Goal: Task Accomplishment & Management: Use online tool/utility

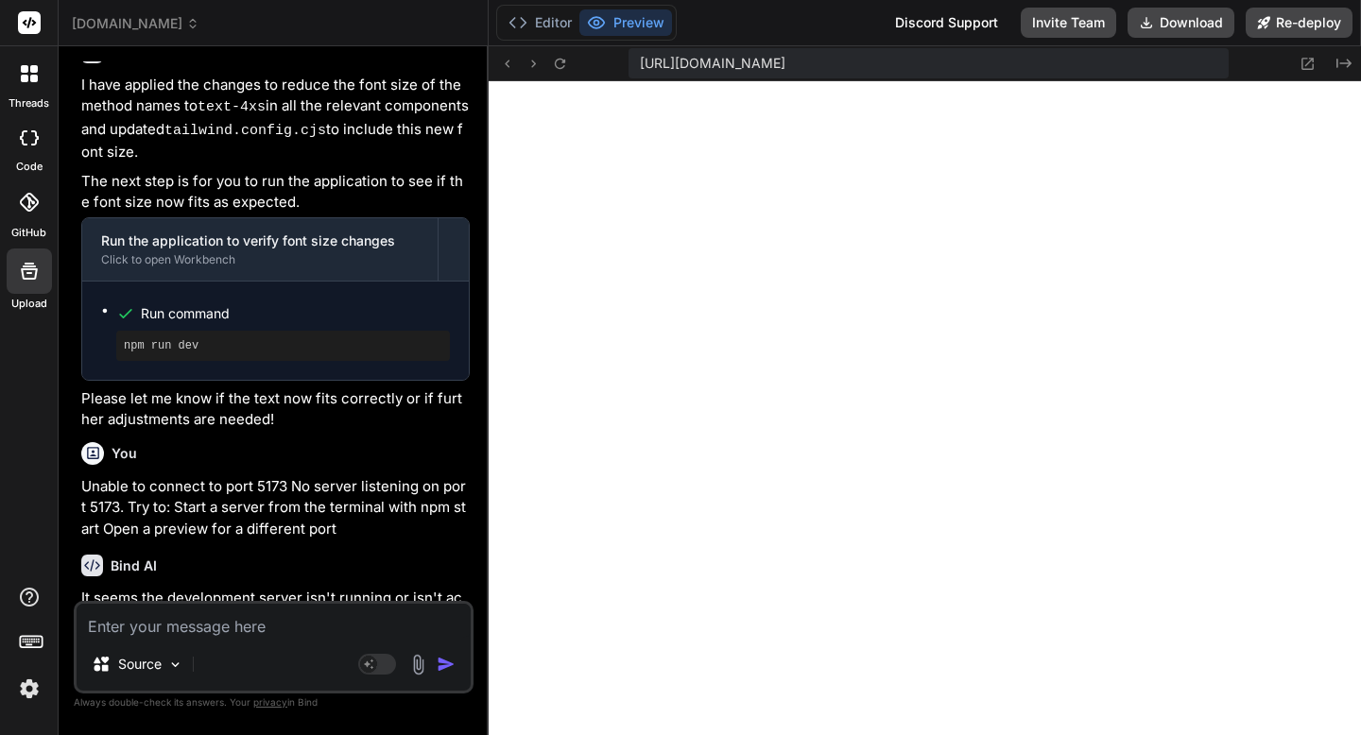
scroll to position [1383, 0]
click at [558, 61] on icon at bounding box center [560, 64] width 16 height 16
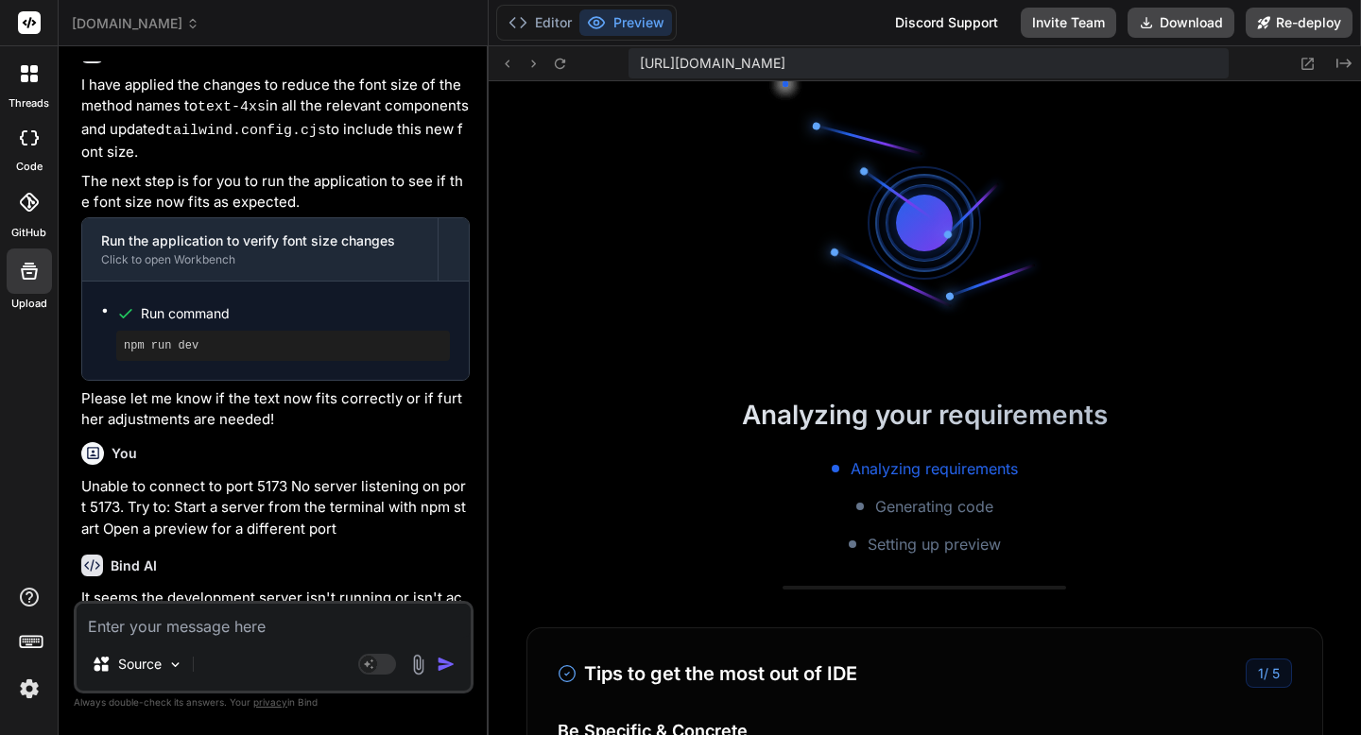
click at [216, 25] on div "[DOMAIN_NAME]" at bounding box center [273, 23] width 403 height 19
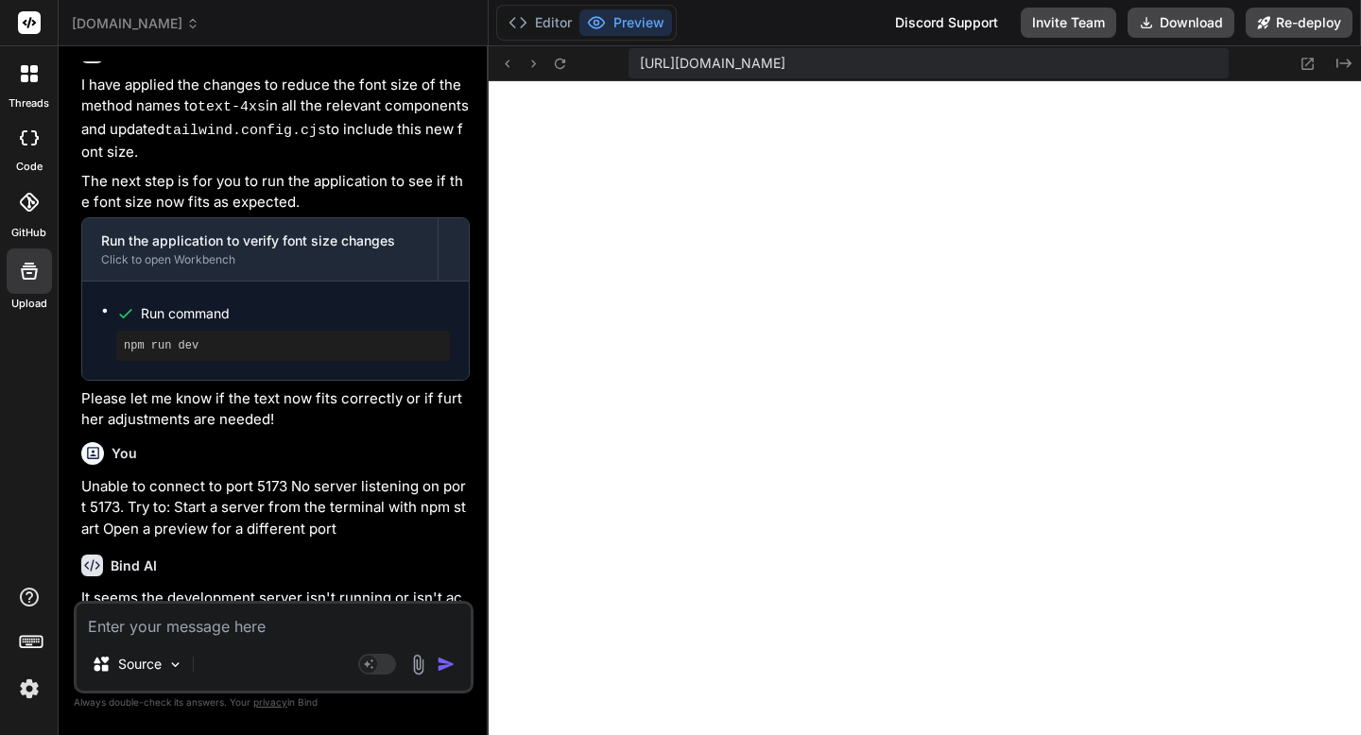
click at [192, 25] on icon at bounding box center [192, 23] width 13 height 13
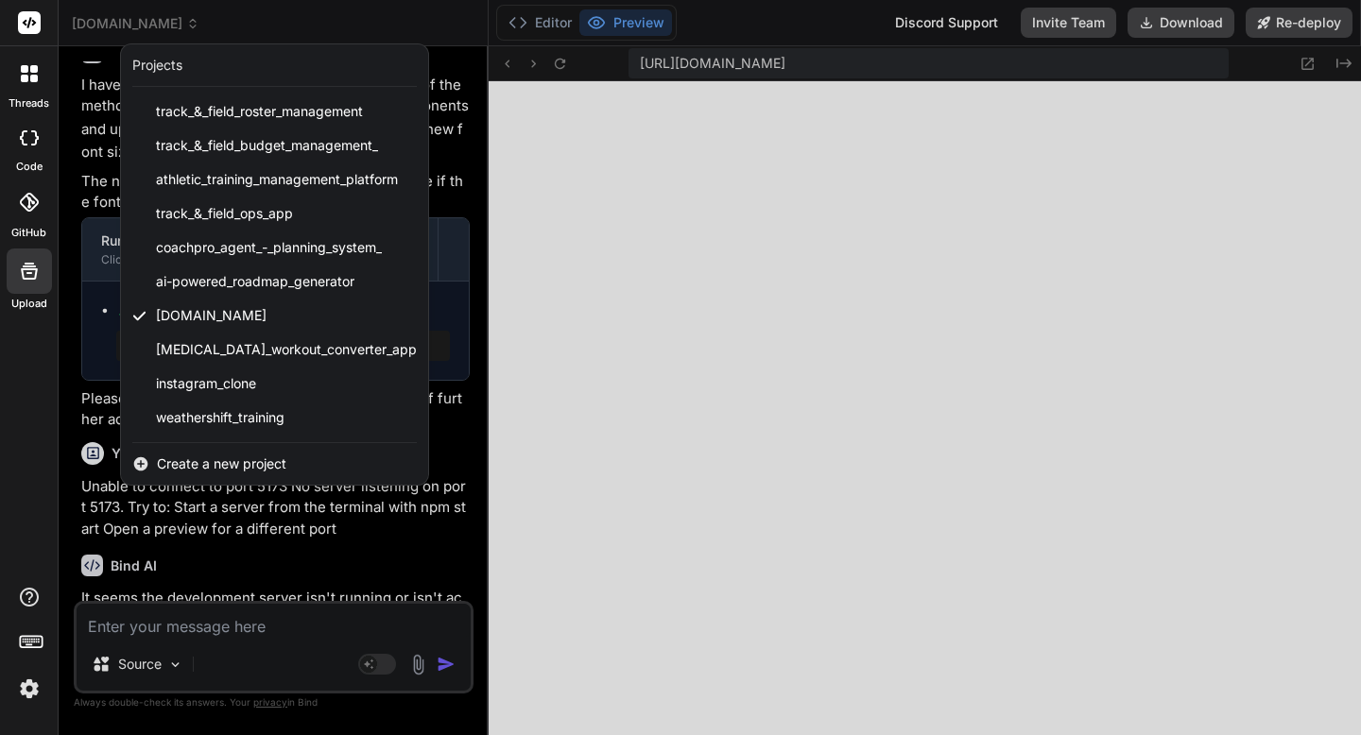
click at [202, 467] on span "Create a new project" at bounding box center [222, 464] width 130 height 19
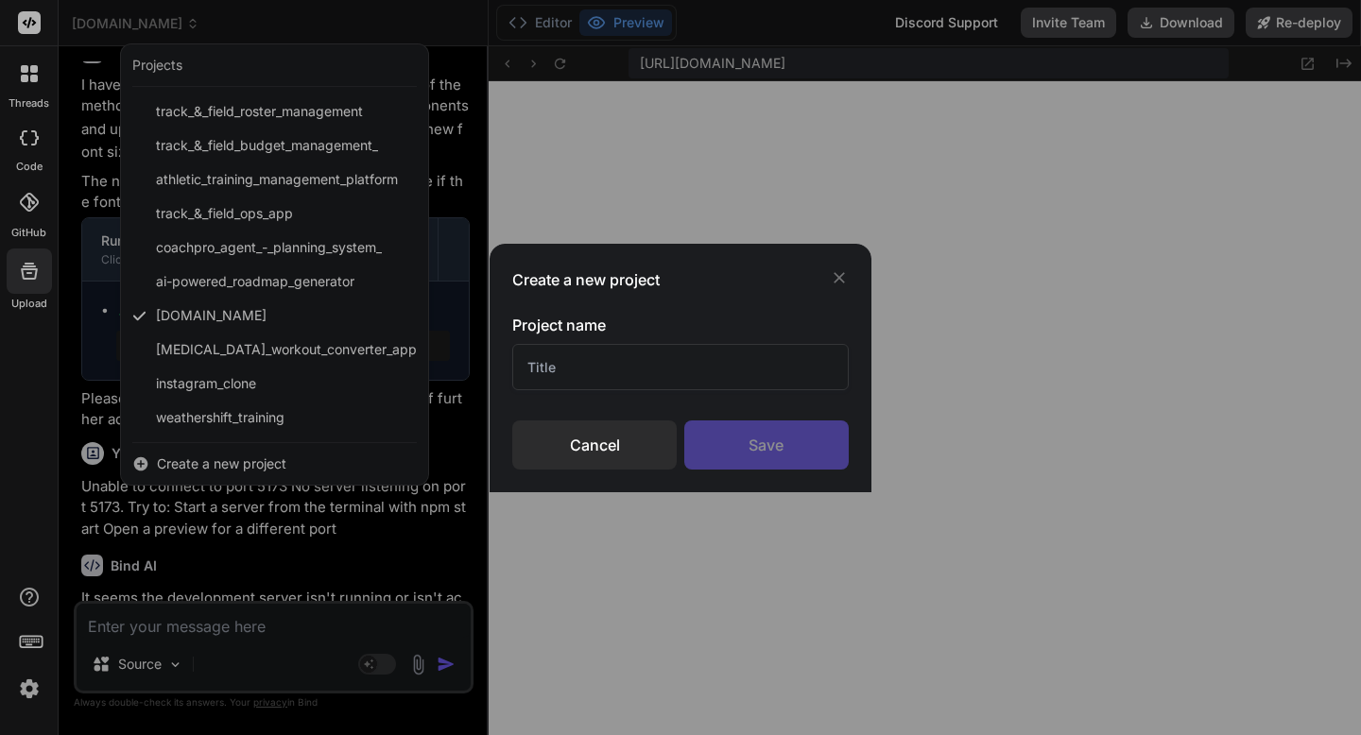
click at [528, 370] on input "text" at bounding box center [680, 367] width 336 height 46
paste input "Performance-Trust Framework SaaS"
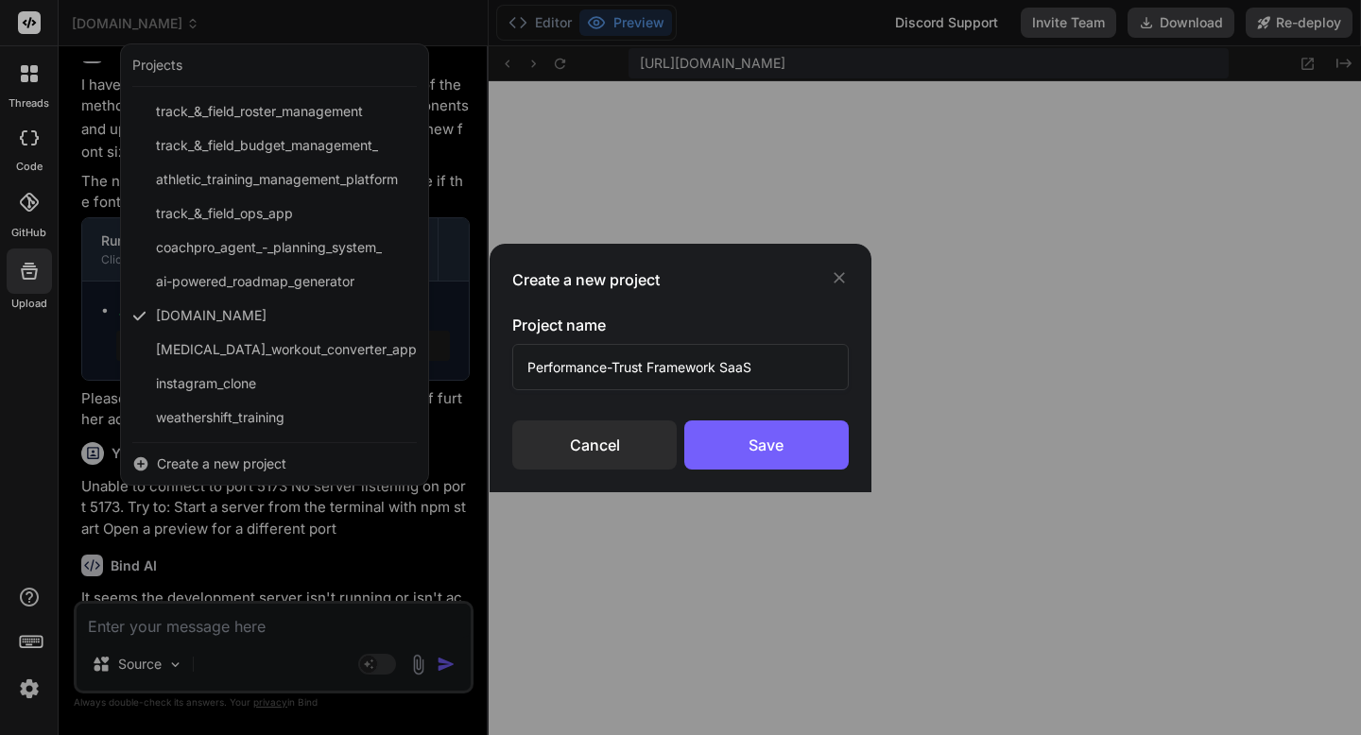
click at [748, 371] on input "Performance-Trust Framework SaaS" at bounding box center [680, 367] width 336 height 46
type input "Performance-Trust Framework SAAS"
click at [769, 442] on div "Save" at bounding box center [766, 445] width 164 height 49
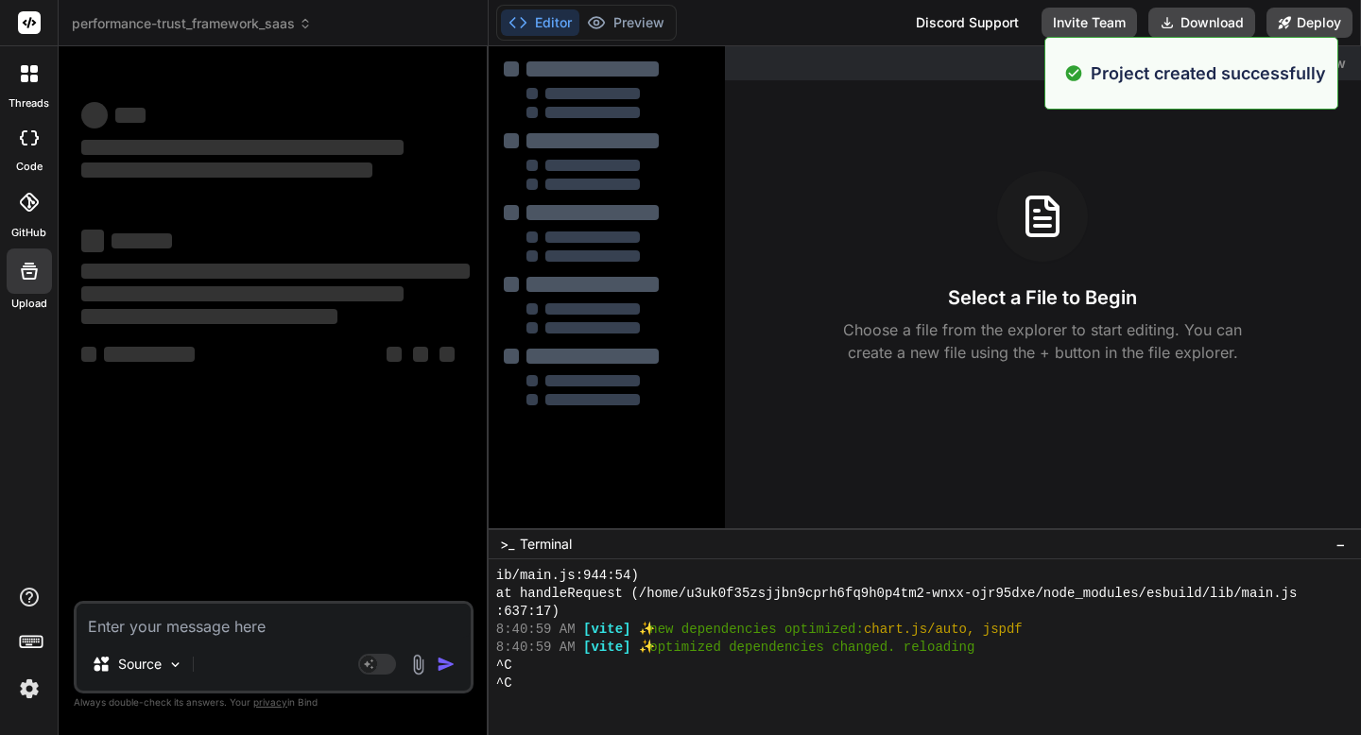
scroll to position [1455, 0]
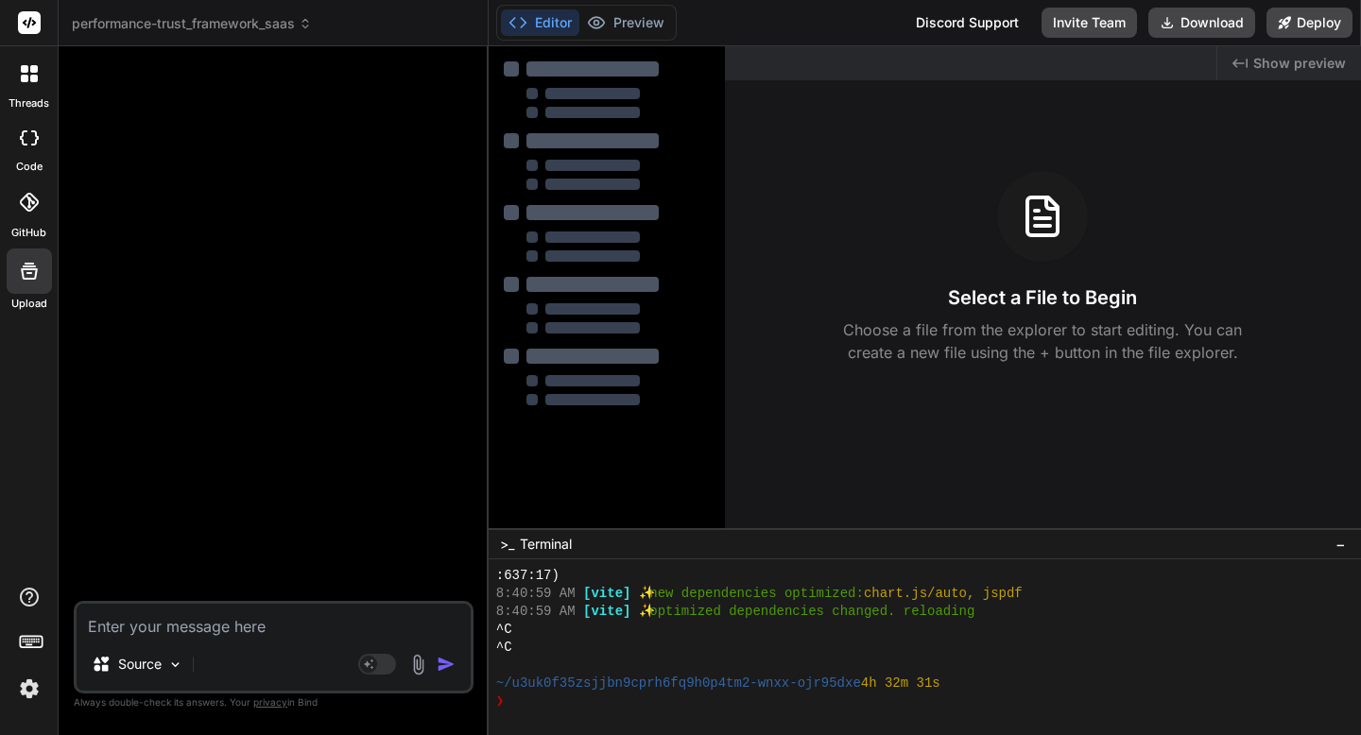
type textarea "x"
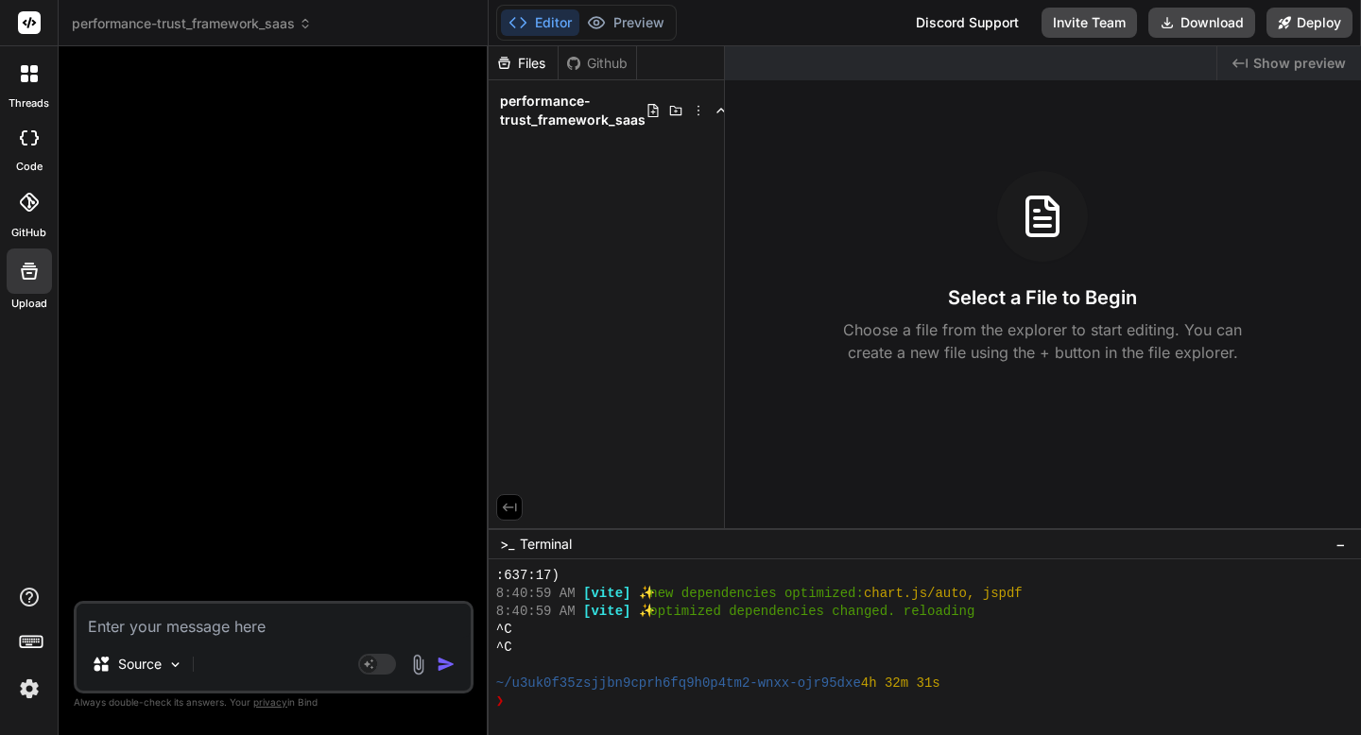
click at [145, 625] on textarea at bounding box center [274, 621] width 394 height 34
paste textarea "# Performance-Trust Framework SaaS Architecture ## System Overview This SaaS ap…"
type textarea "# Performance-Trust Framework SaaS Architecture ## System Overview This SaaS ap…"
type textarea "x"
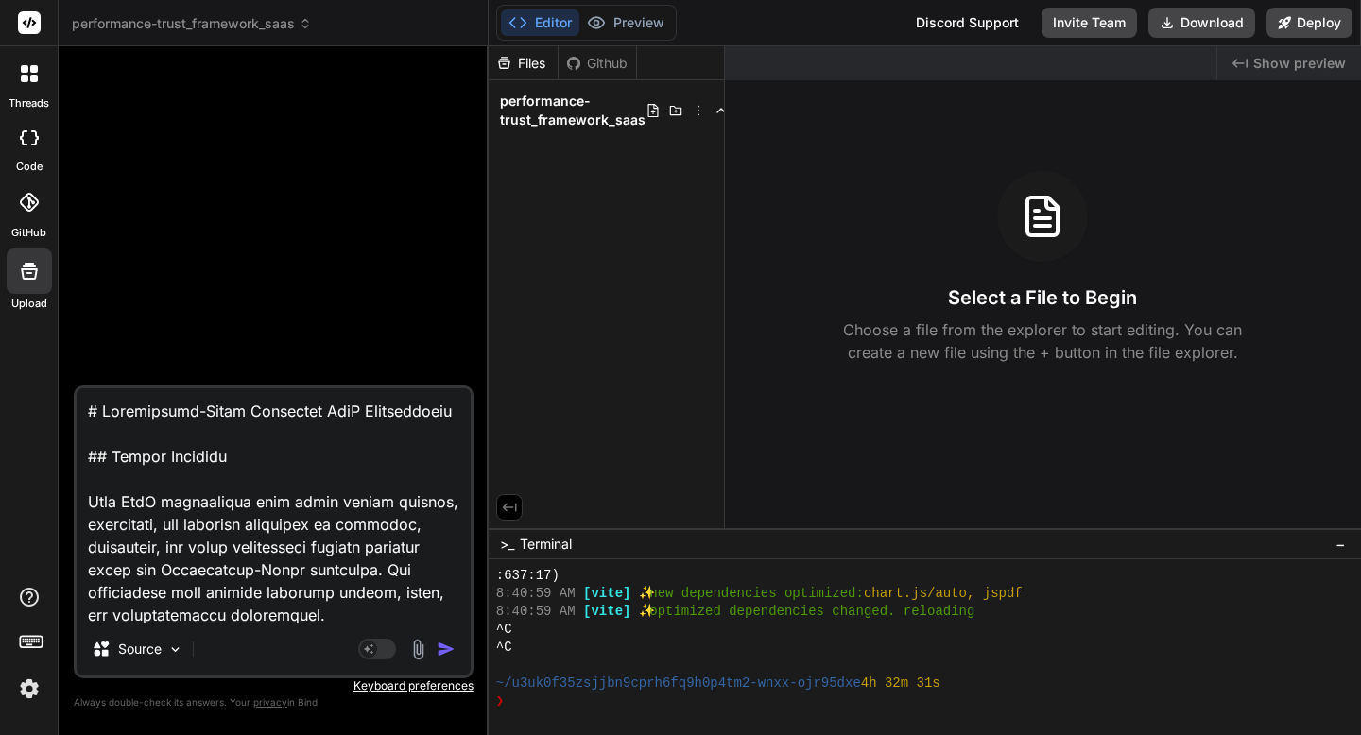
scroll to position [2292, 0]
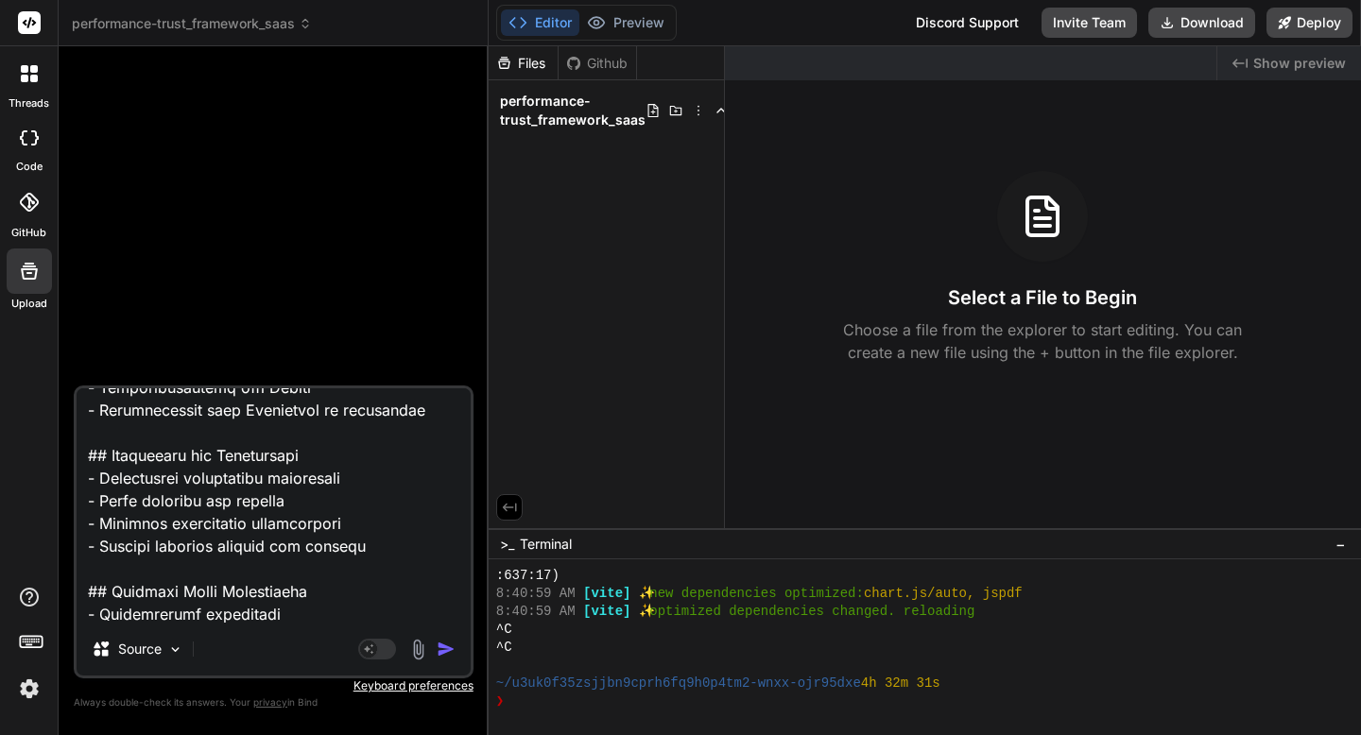
type textarea "# Performance-Trust Framework SaaS Architecture ## System Overview This SaaS ap…"
type textarea "x"
type textarea "# Performance-Trust Framework SaaS Architecture ## System Overview This SaaS ap…"
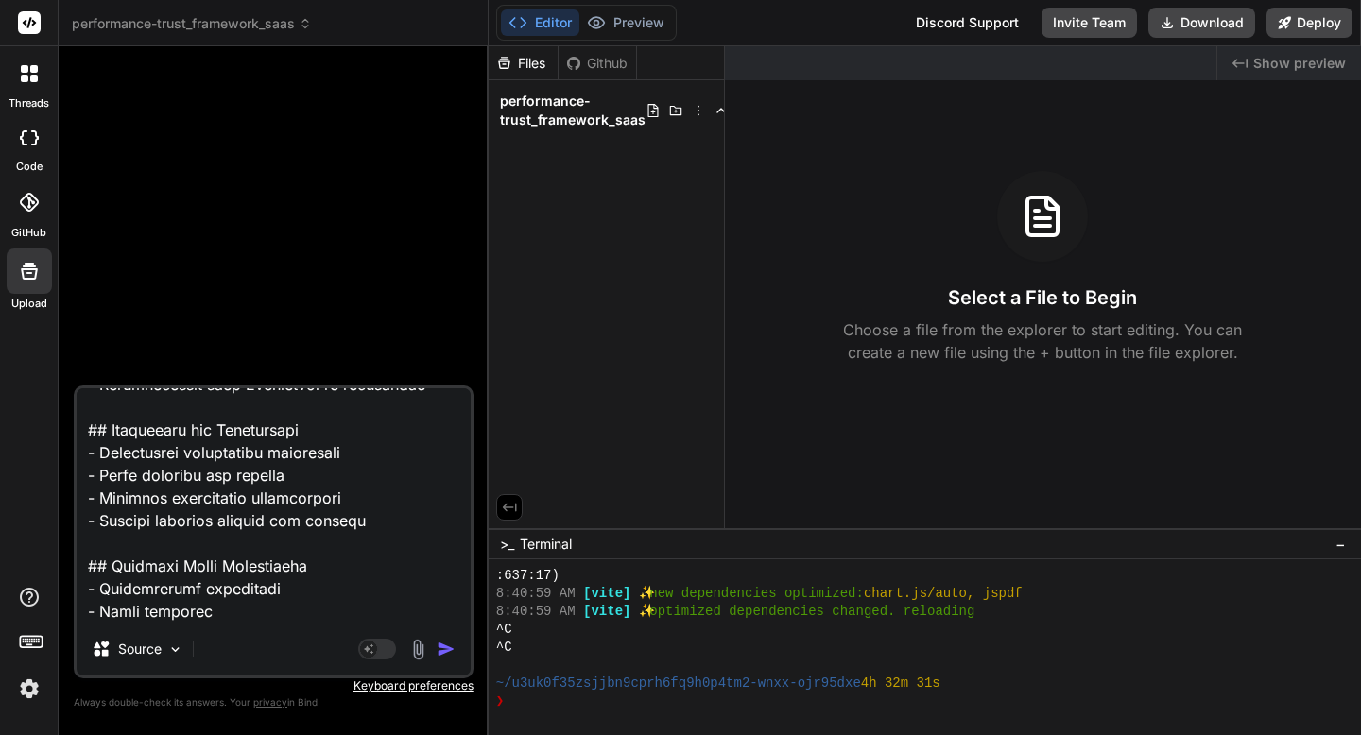
type textarea "x"
click at [142, 621] on textarea at bounding box center [274, 506] width 394 height 234
paste textarea "// src/components/QuadrantMatrix.jsx import React, { useState, useEffect } from…"
type textarea "# Performance-Trust Framework SaaS Architecture ## System Overview This SaaS ap…"
type textarea "x"
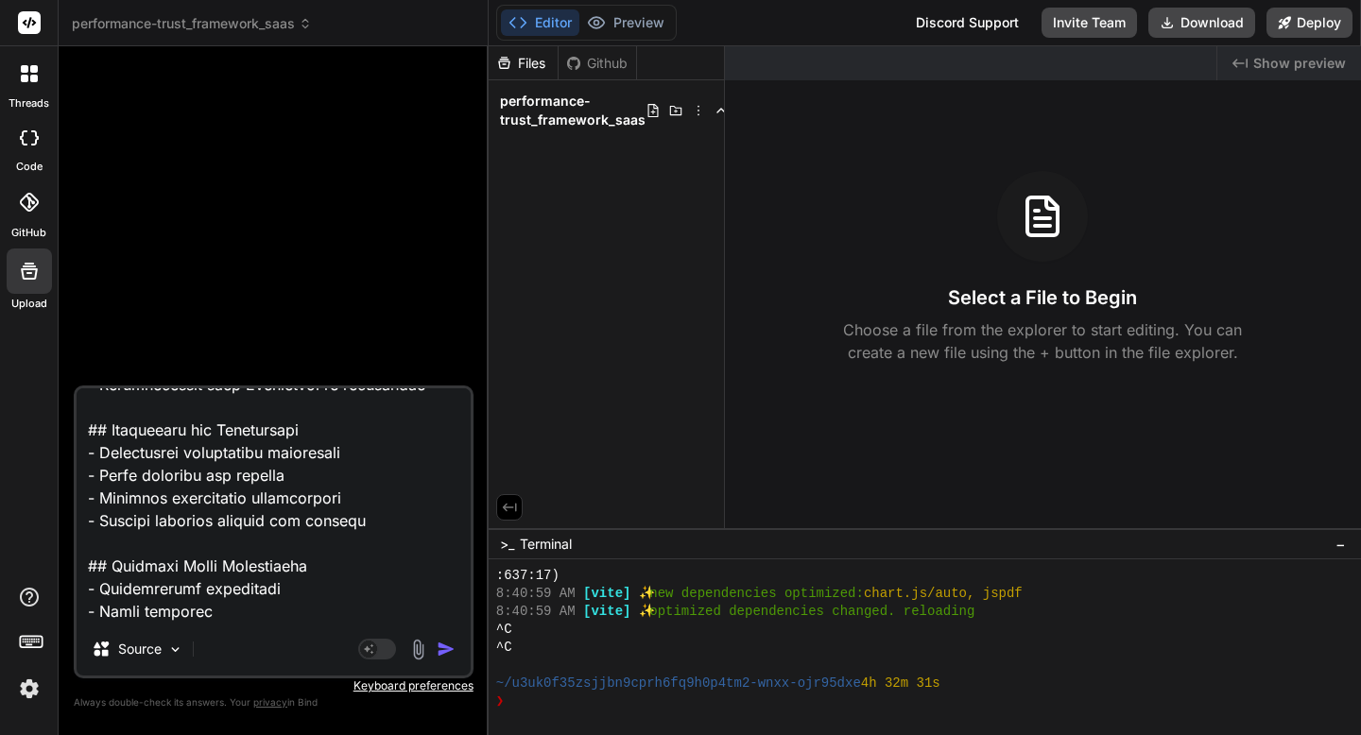
scroll to position [15949, 0]
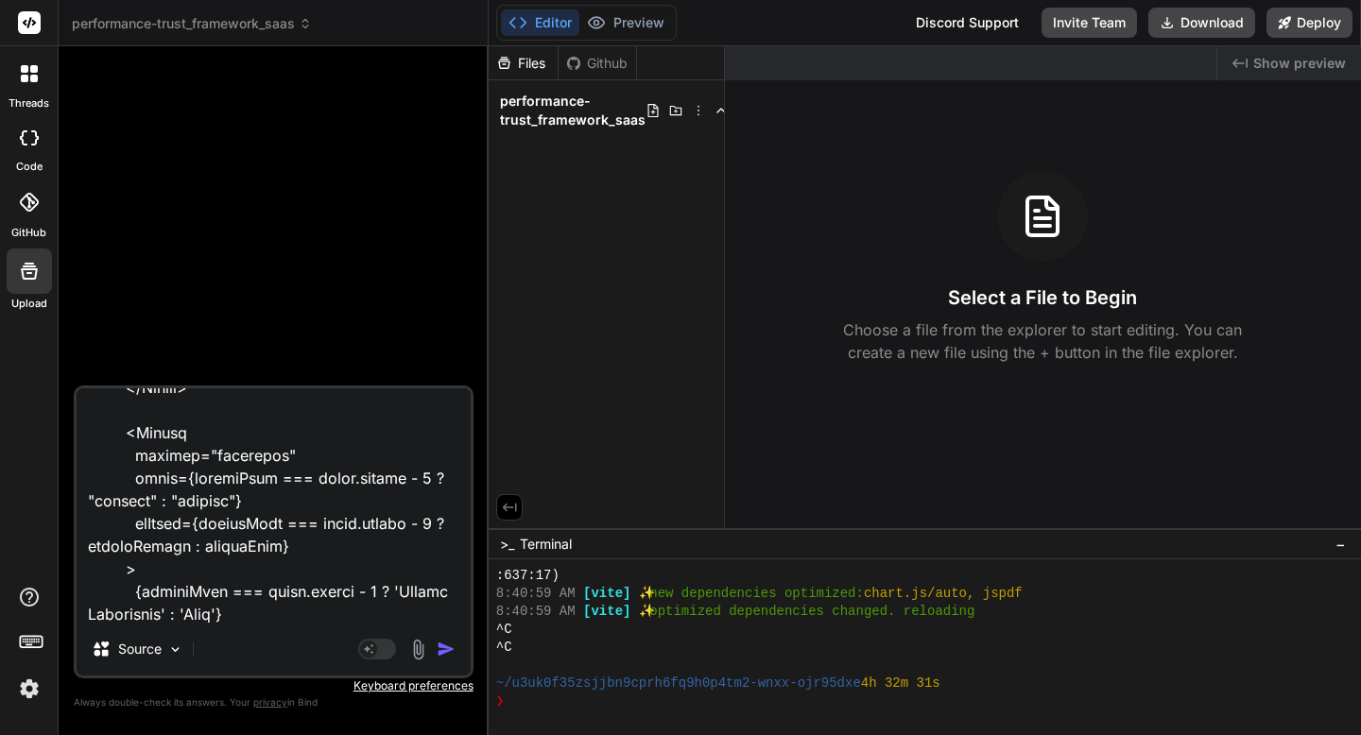
type textarea "# Performance-Trust Framework SaaS Architecture ## System Overview This SaaS ap…"
type textarea "x"
paste textarea "# Performance-Trust Framework API Documentation ## Overview This document provi…"
type textarea "# Performance-Trust Framework SaaS Architecture ## System Overview This SaaS ap…"
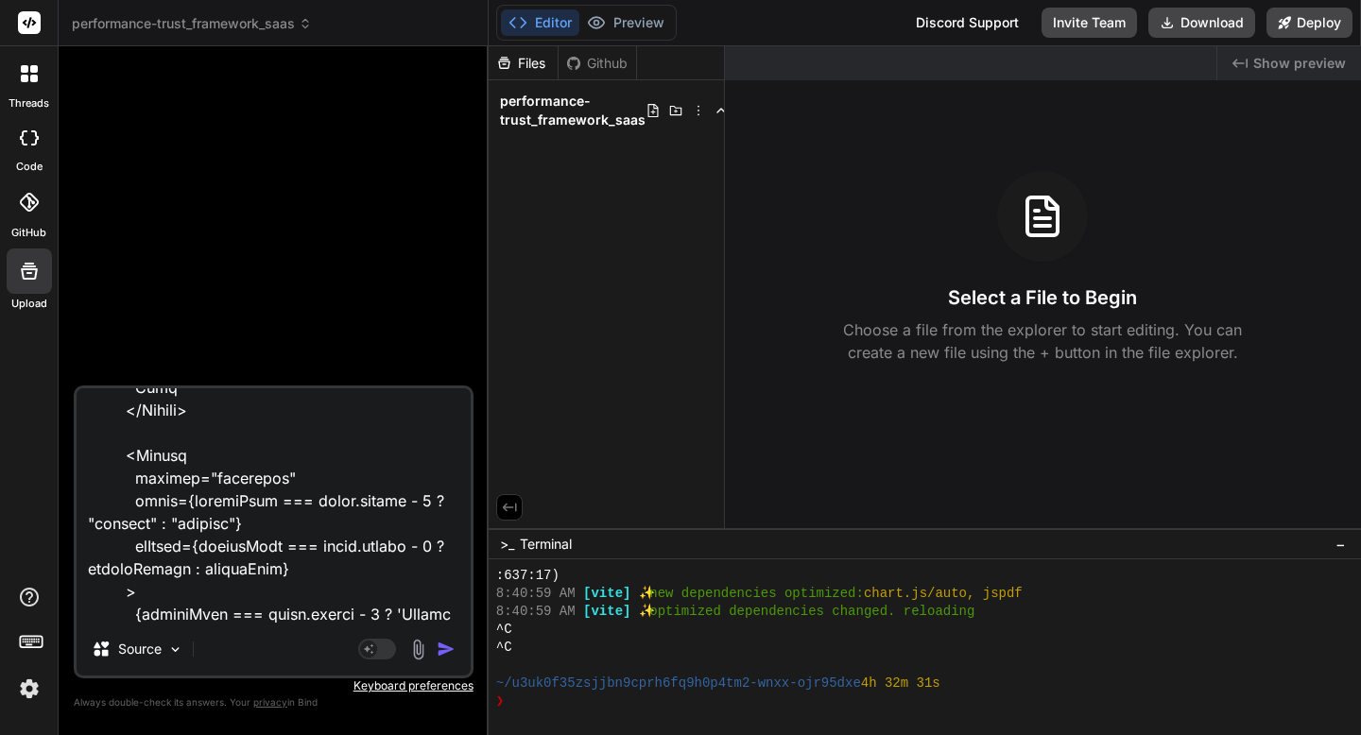
type textarea "x"
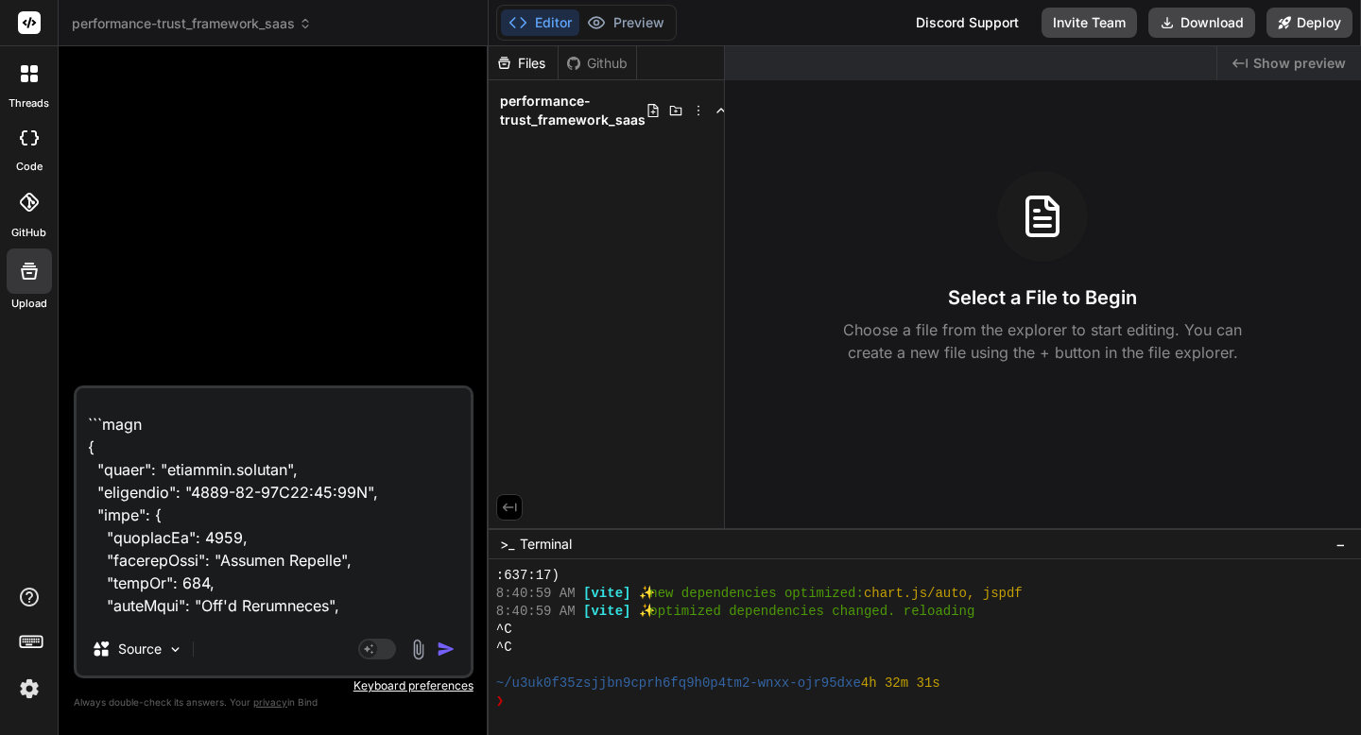
scroll to position [34895, 0]
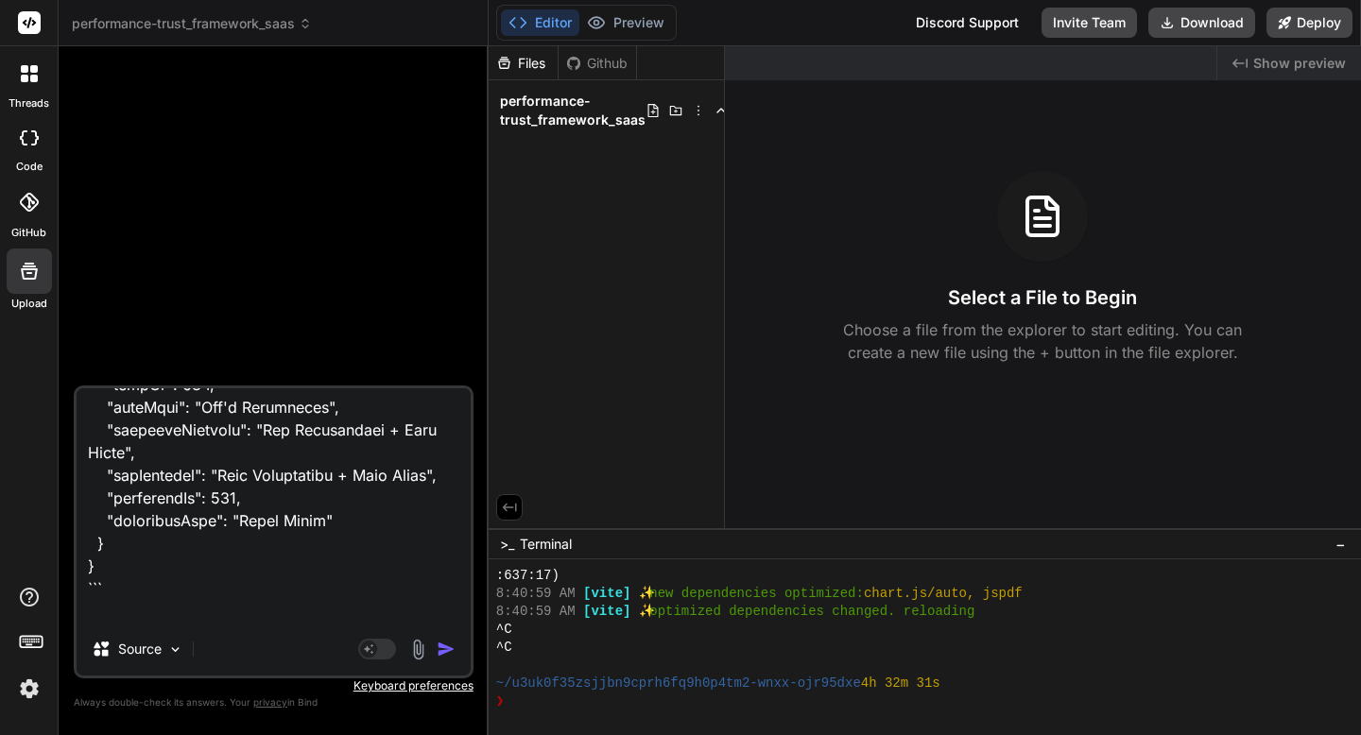
type textarea "# Performance-Trust Framework SaaS Architecture ## System Overview This SaaS ap…"
type textarea "x"
paste textarea "# Loremipsumd-Sitam Consectet AdiP: Elitseddo Eiusmodtempori Utlab ## Etdolor M…"
type textarea "# Performance-Trust Framework SaaS Architecture ## System Overview This SaaS ap…"
type textarea "x"
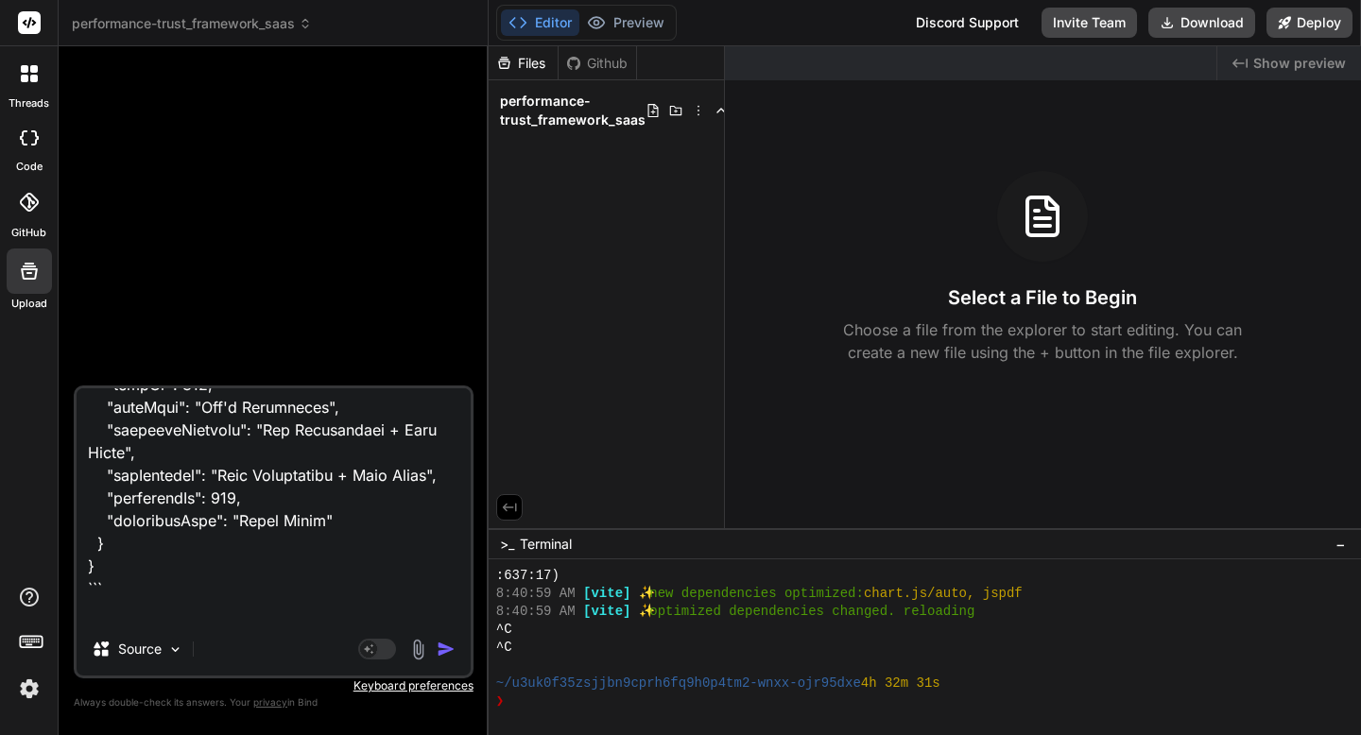
scroll to position [57783, 0]
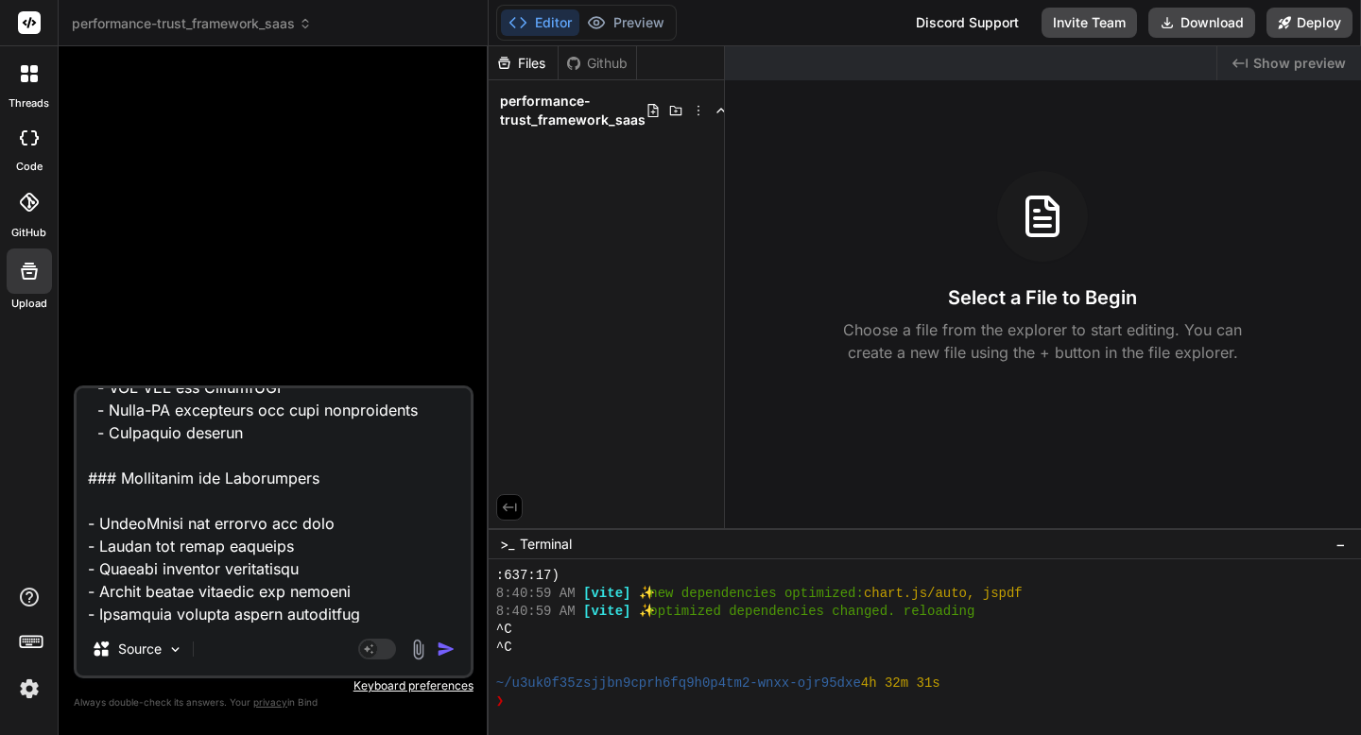
type textarea "# Performance-Trust Framework SaaS Architecture ## System Overview This SaaS ap…"
click at [447, 653] on img "button" at bounding box center [446, 649] width 19 height 19
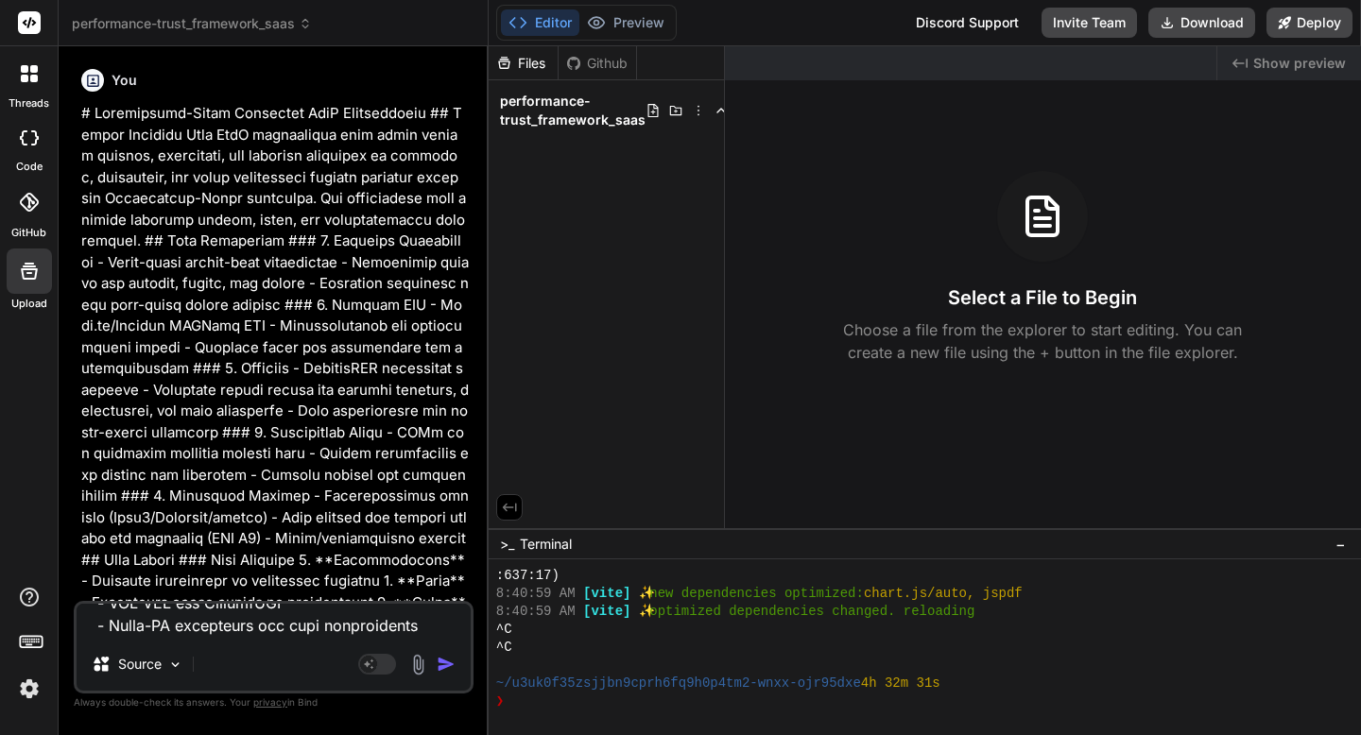
scroll to position [0, 0]
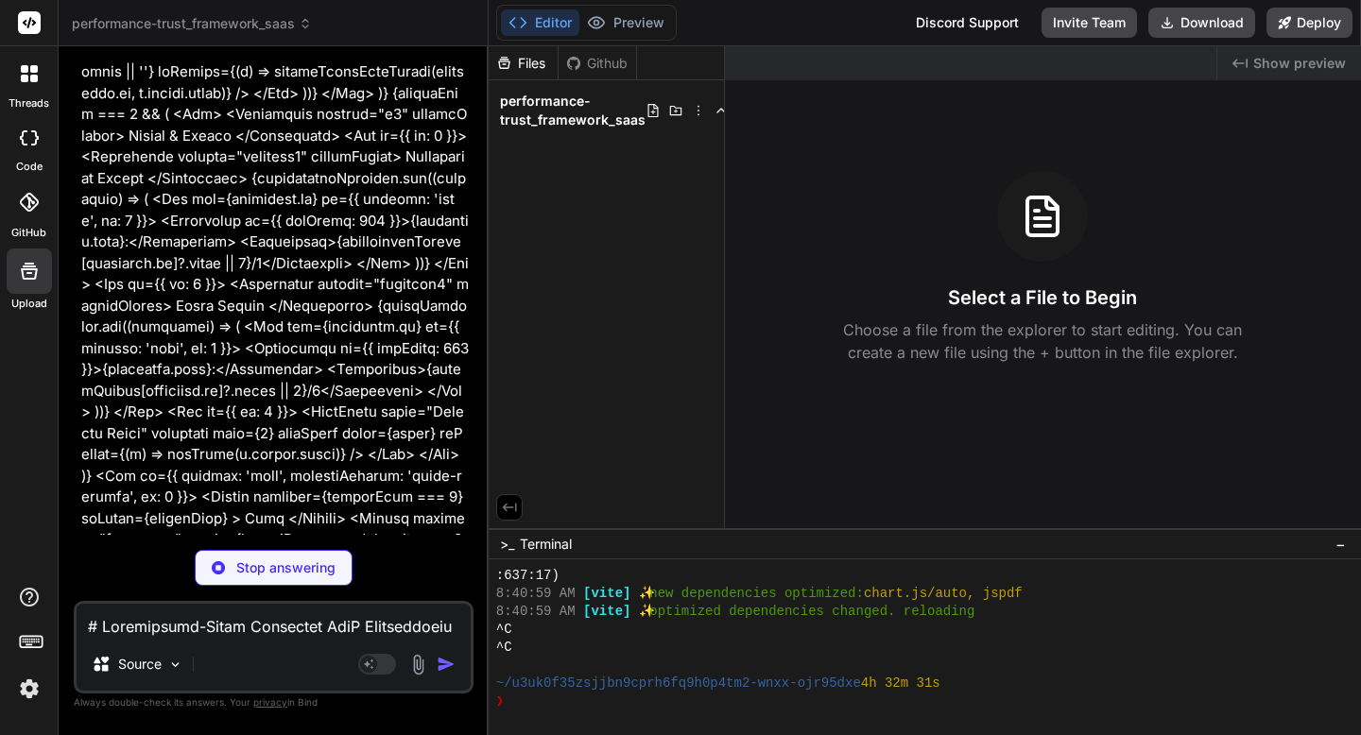
type textarea "x"
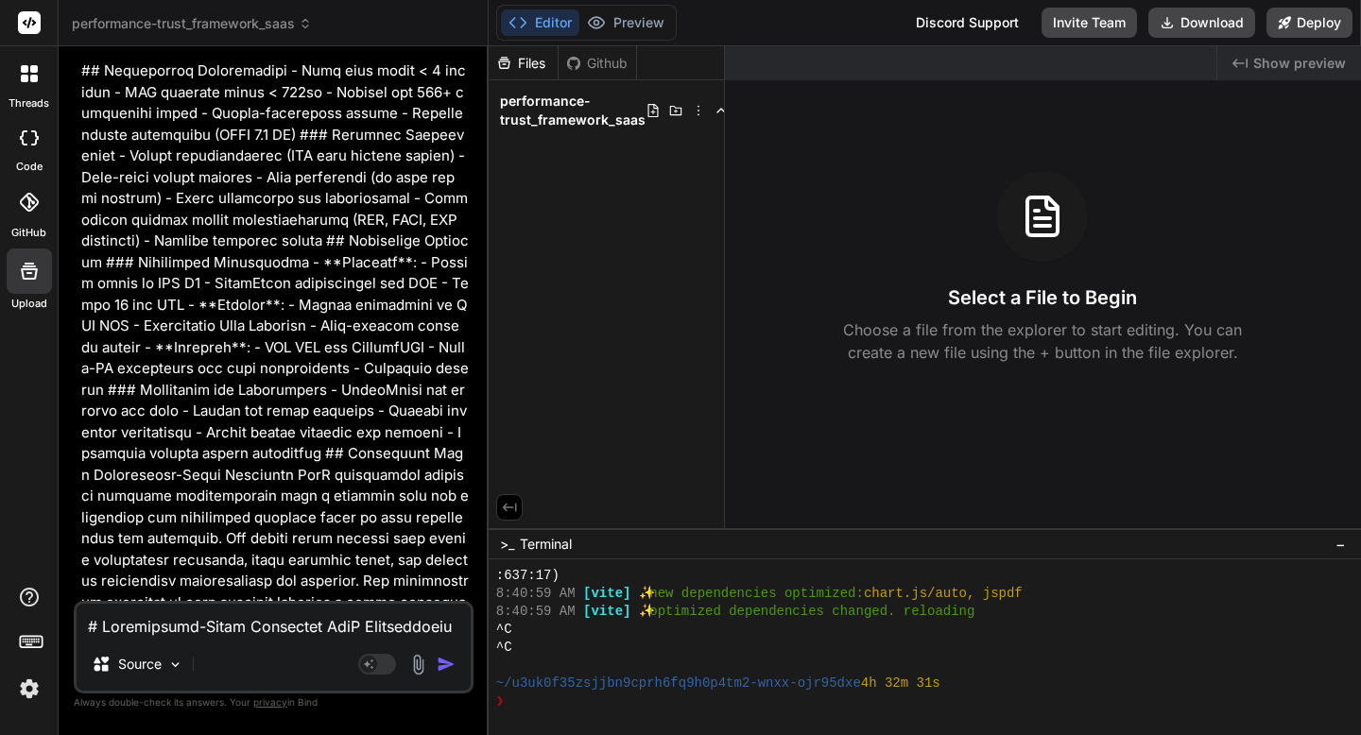
scroll to position [18859, 0]
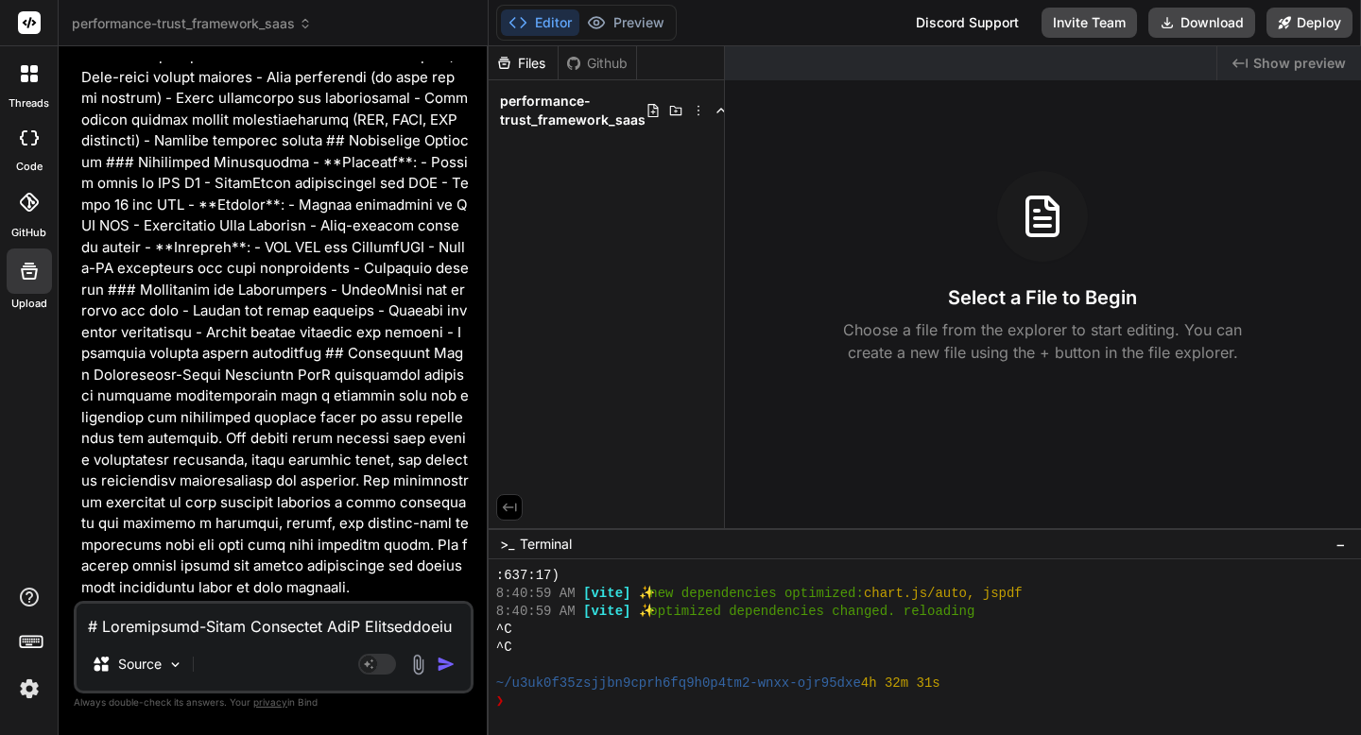
click at [270, 632] on textarea at bounding box center [274, 621] width 394 height 34
type textarea "y"
type textarea "x"
type textarea "ye"
type textarea "x"
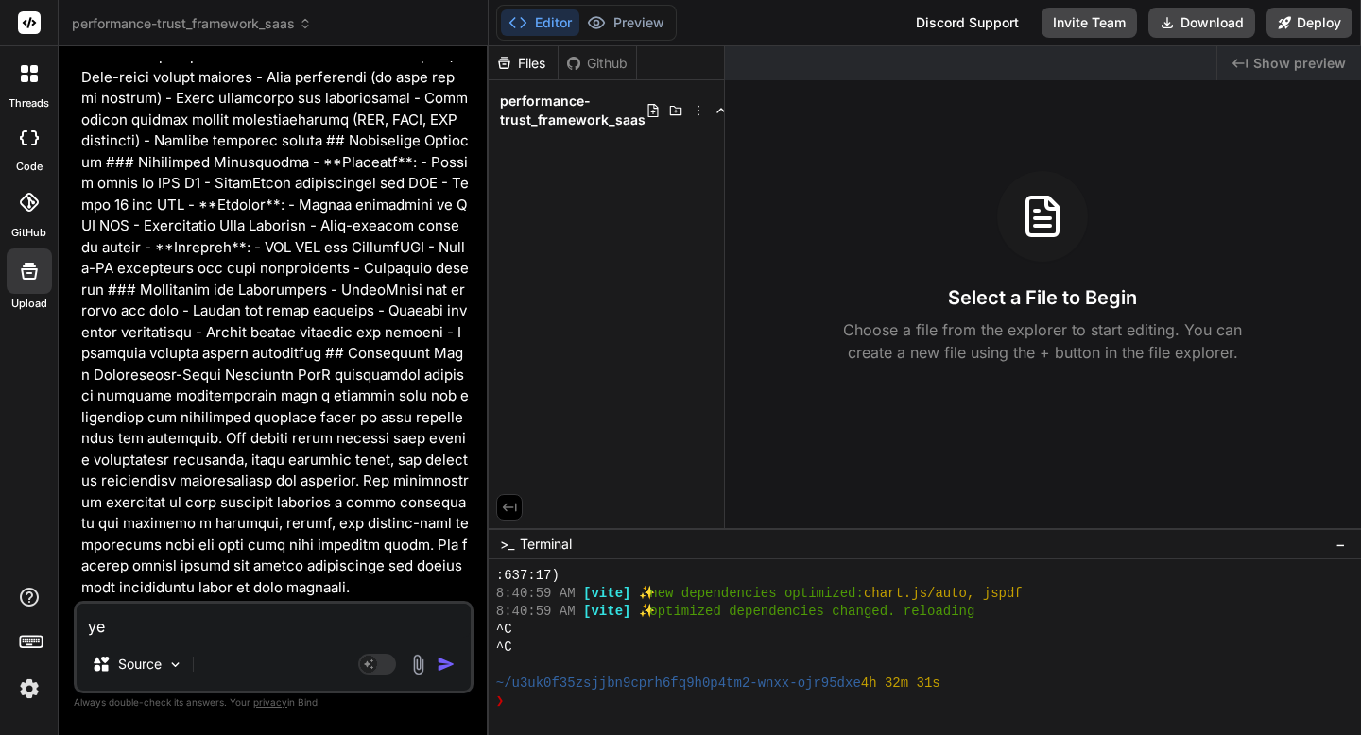
type textarea "yes"
type textarea "x"
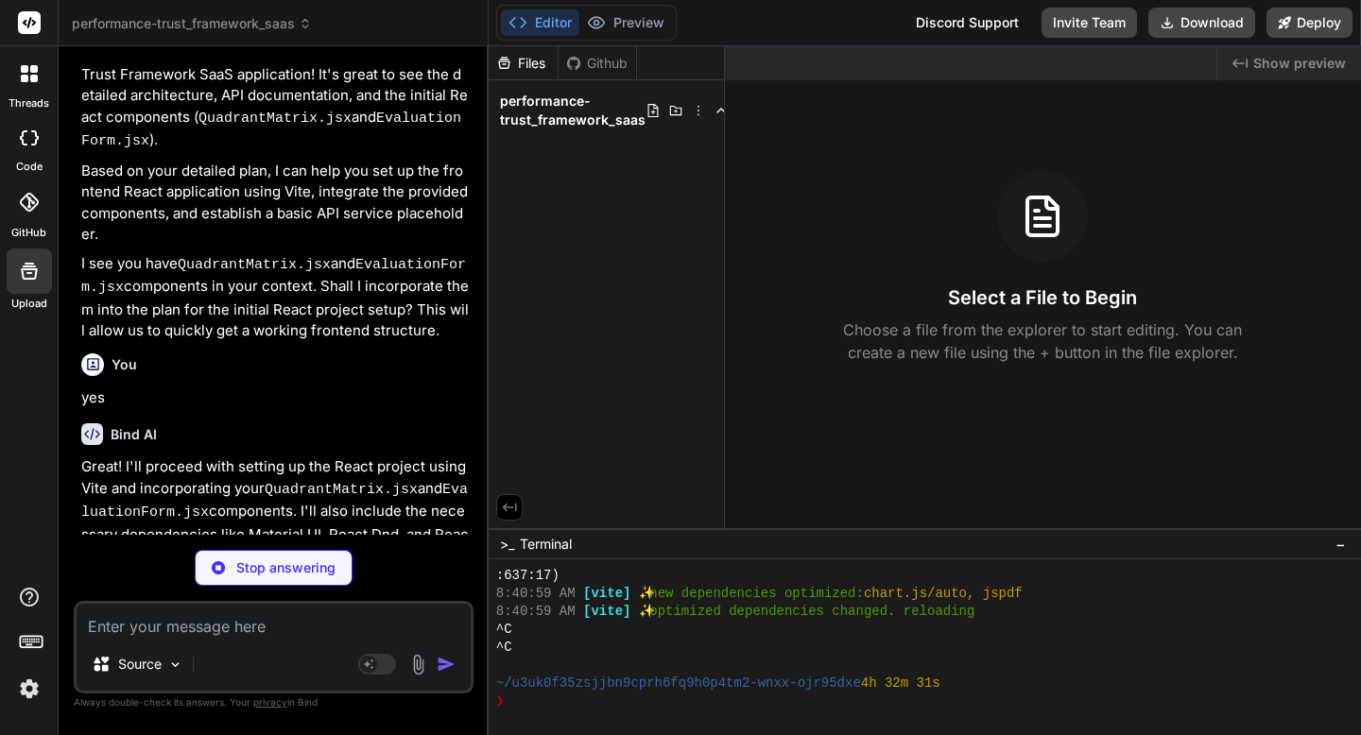
scroll to position [19601, 0]
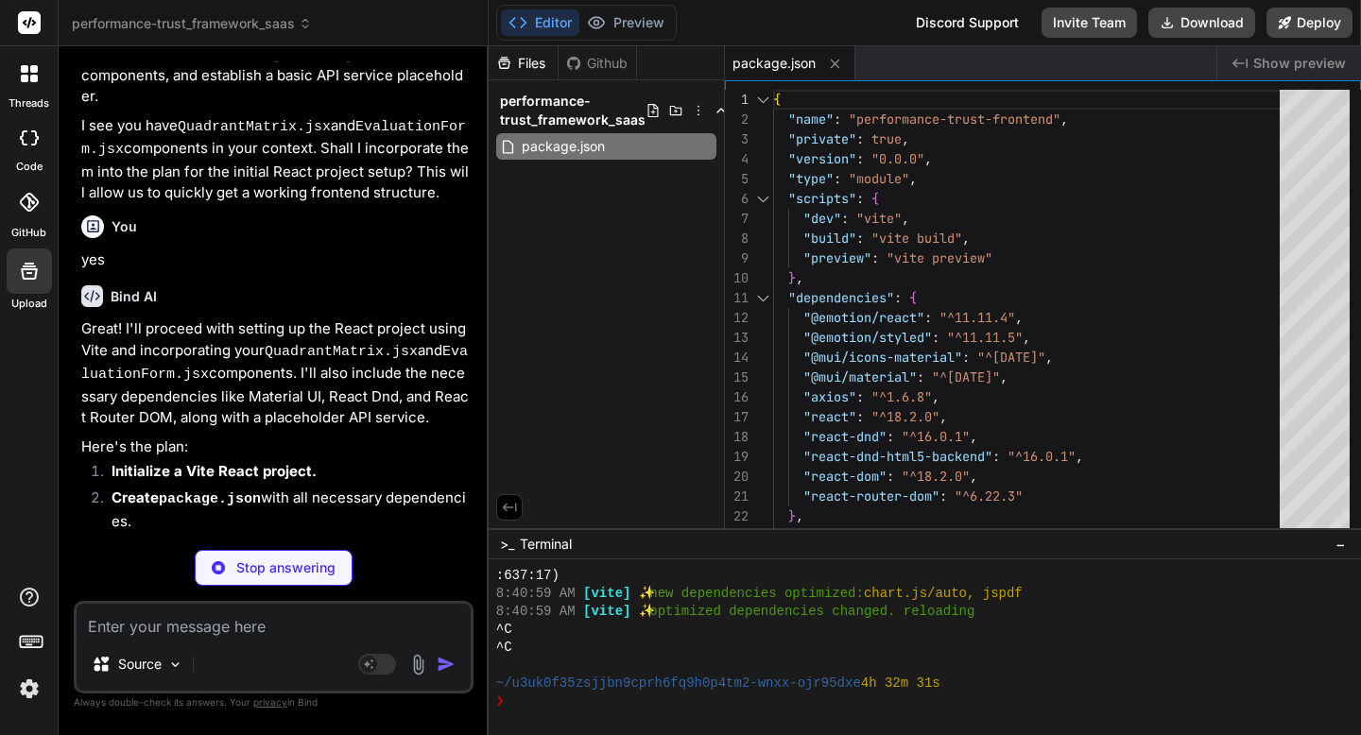
type textarea "x"
type textarea "<div id="root"></div> <script type="module" src="/src/main.jsx"></script> </bod…"
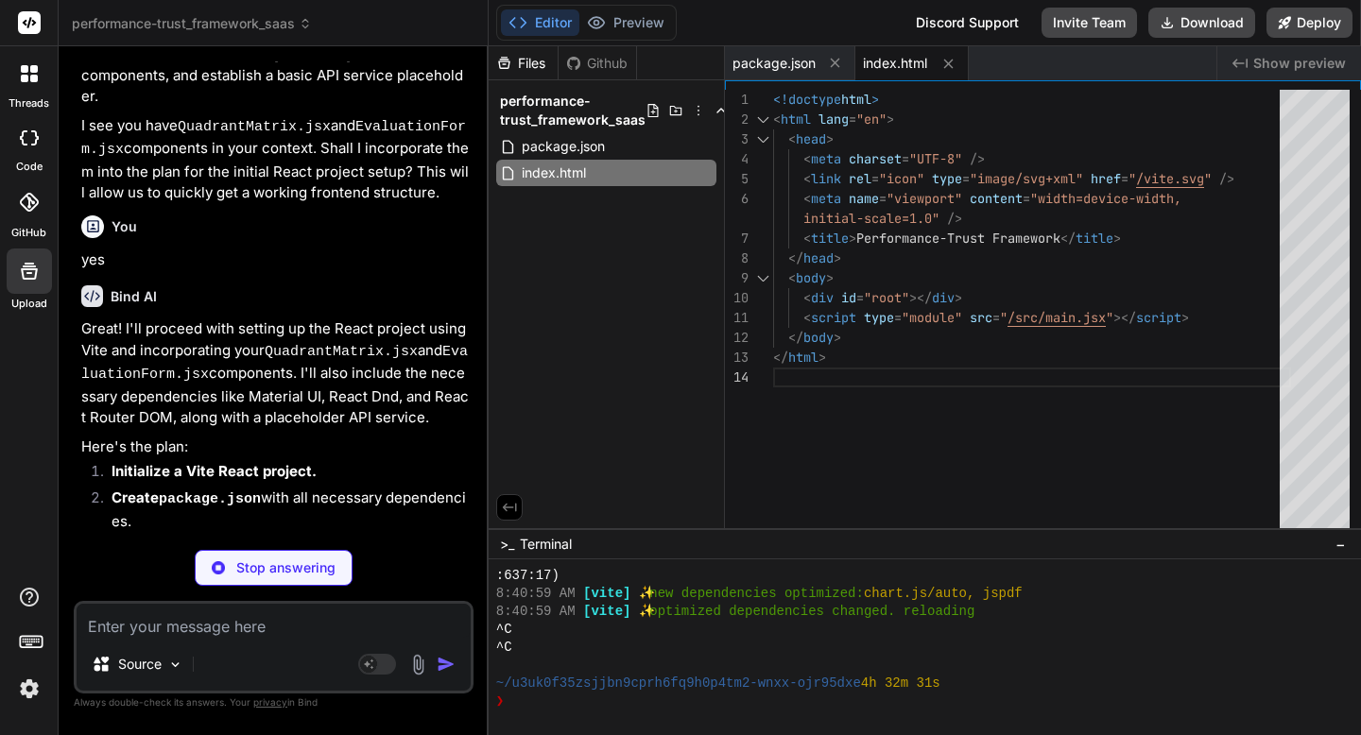
type textarea "x"
type textarea "<BrowserRouter> <DndProvider backend={HTML5Backend}> <App /> </DndProvider> </B…"
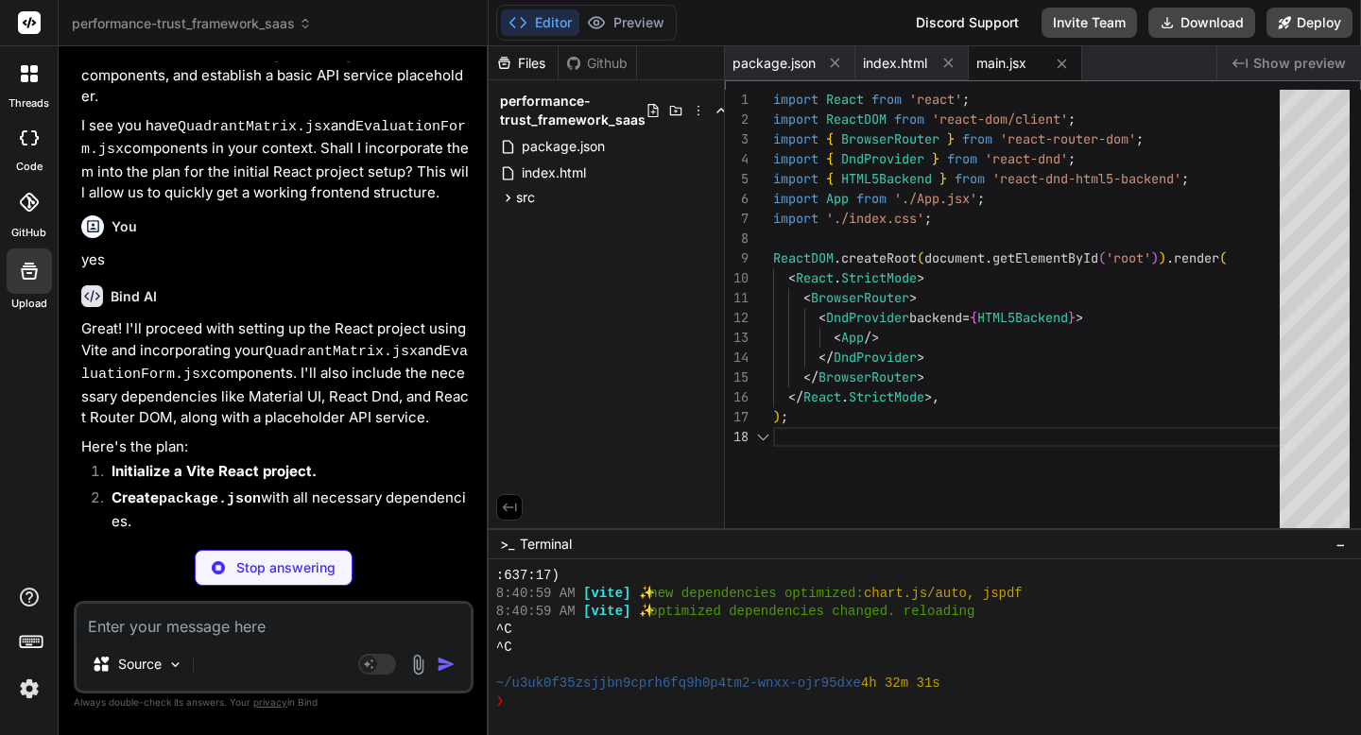
scroll to position [139, 0]
type textarea "x"
type textarea "display: flex; flex-direction: column; }"
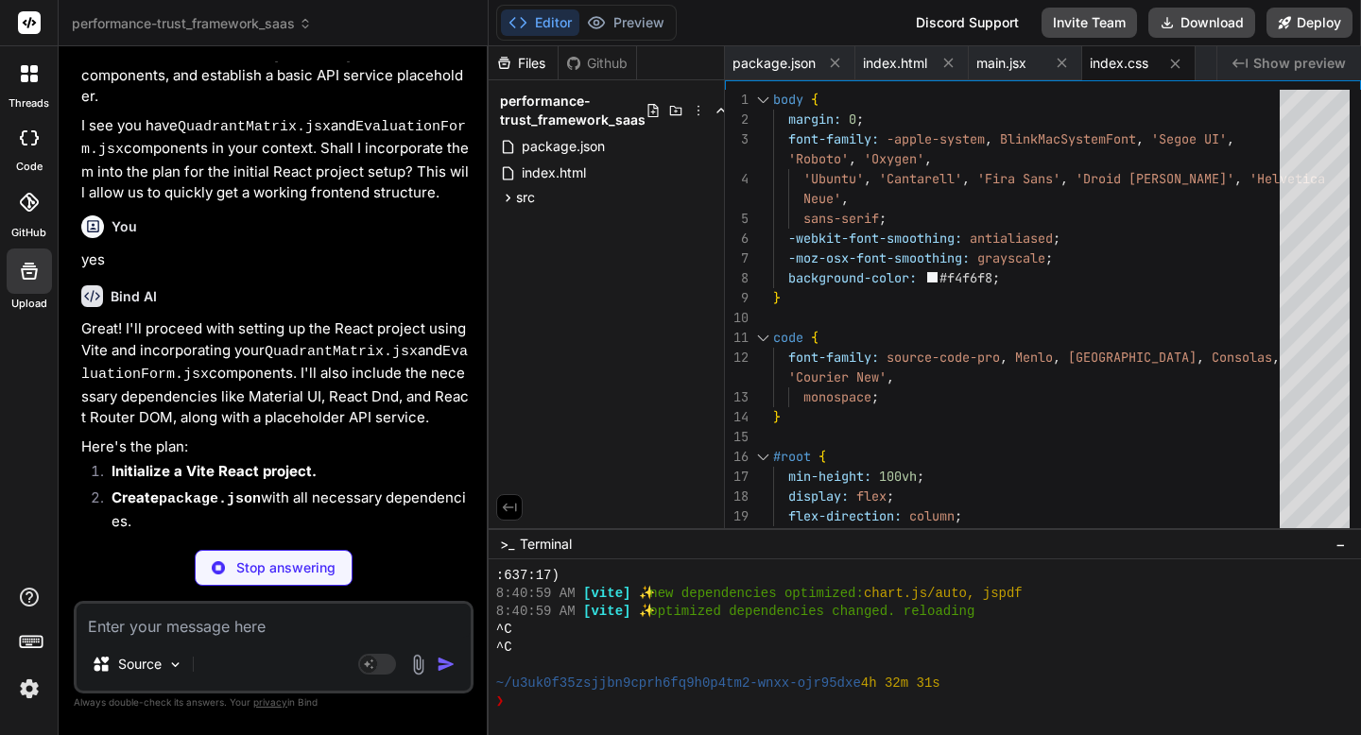
type textarea "x"
type textarea "export default App;"
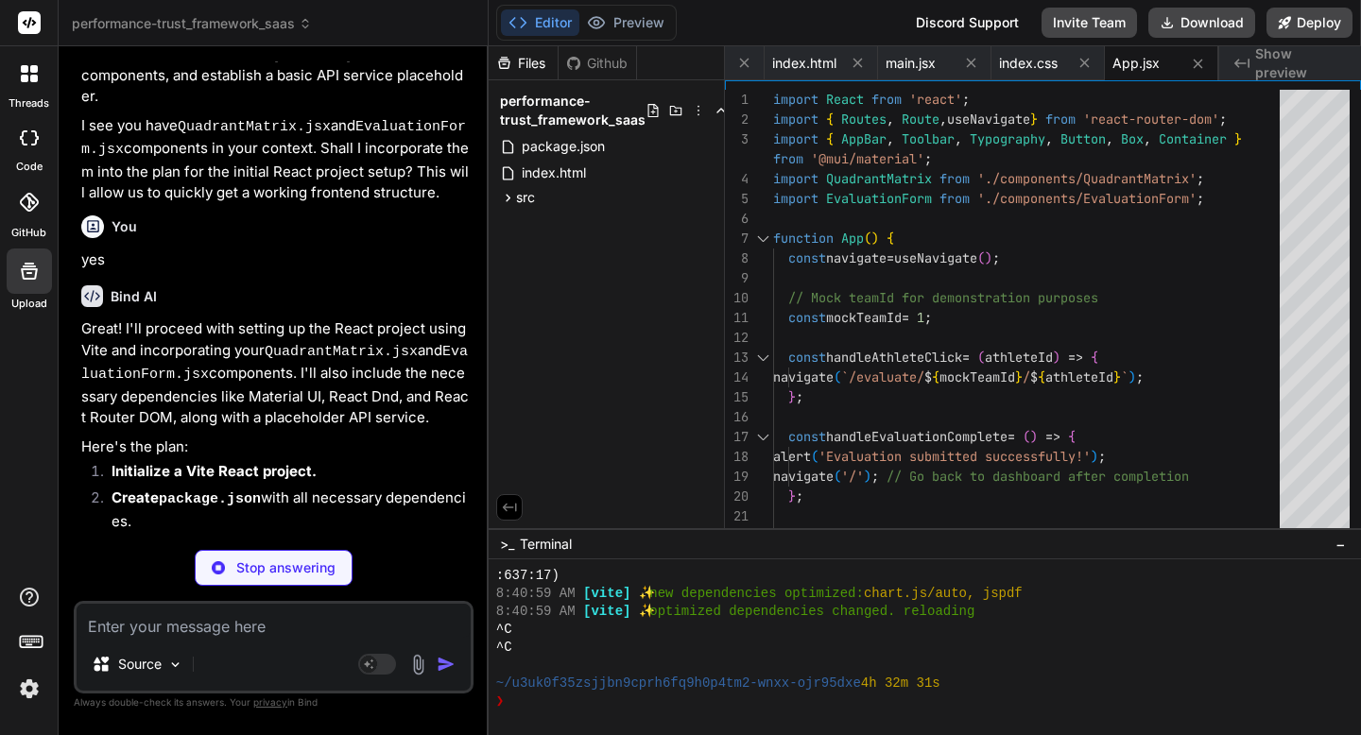
type textarea "x"
type textarea "export default api;"
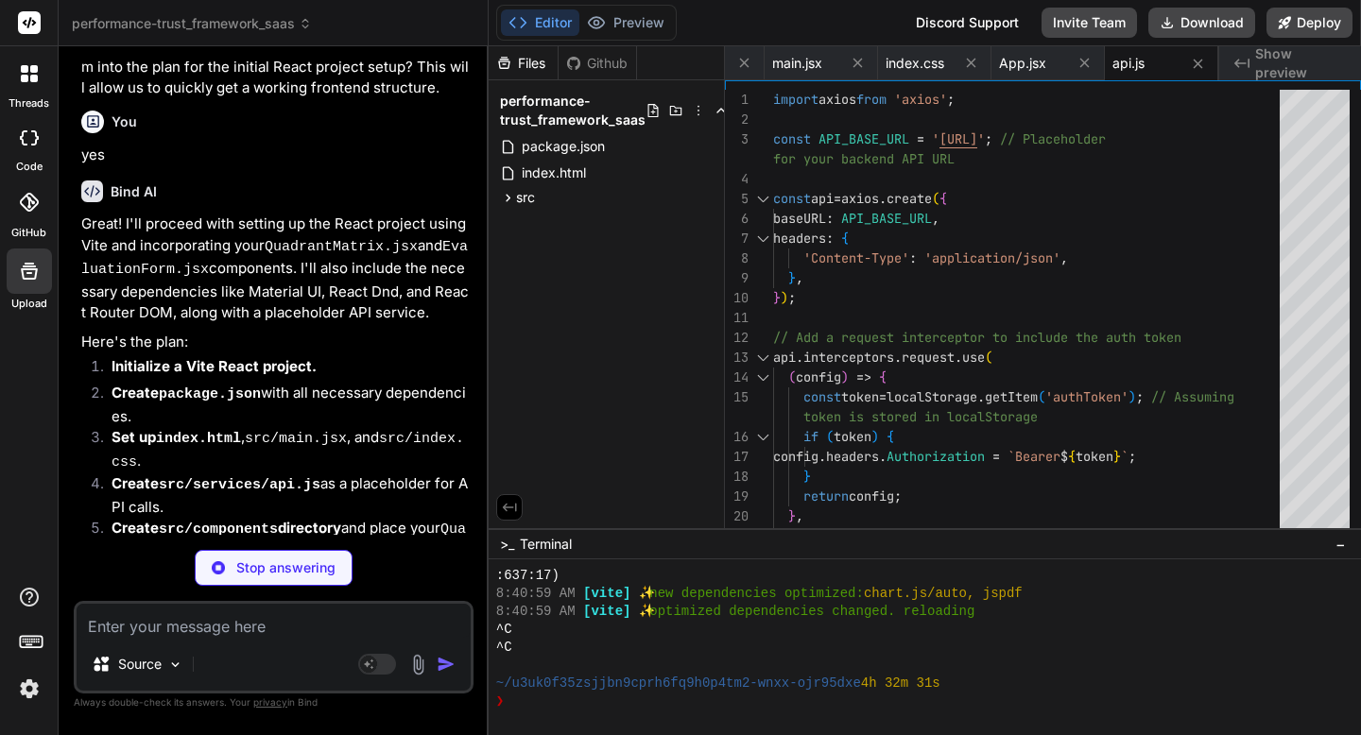
scroll to position [19793, 0]
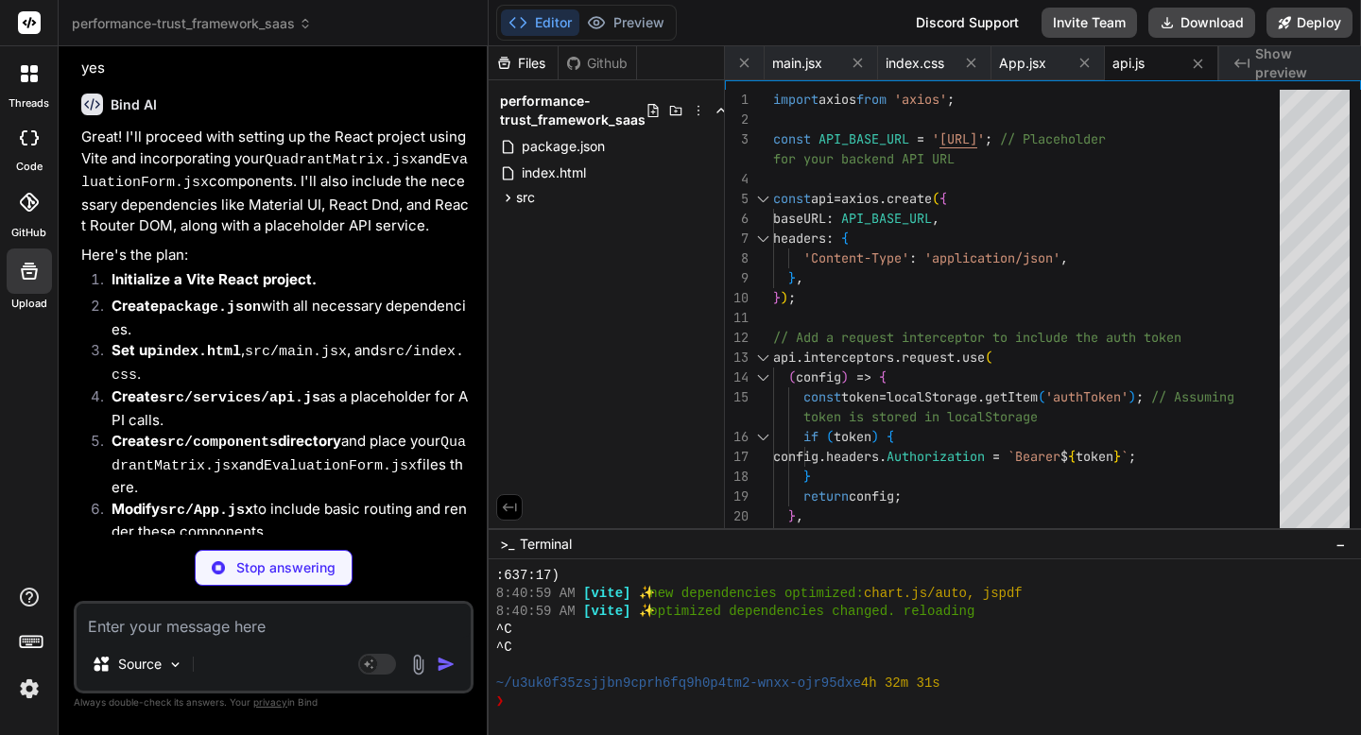
type textarea "x"
type textarea "</Box> ); }; export default QuadrantMatrix;"
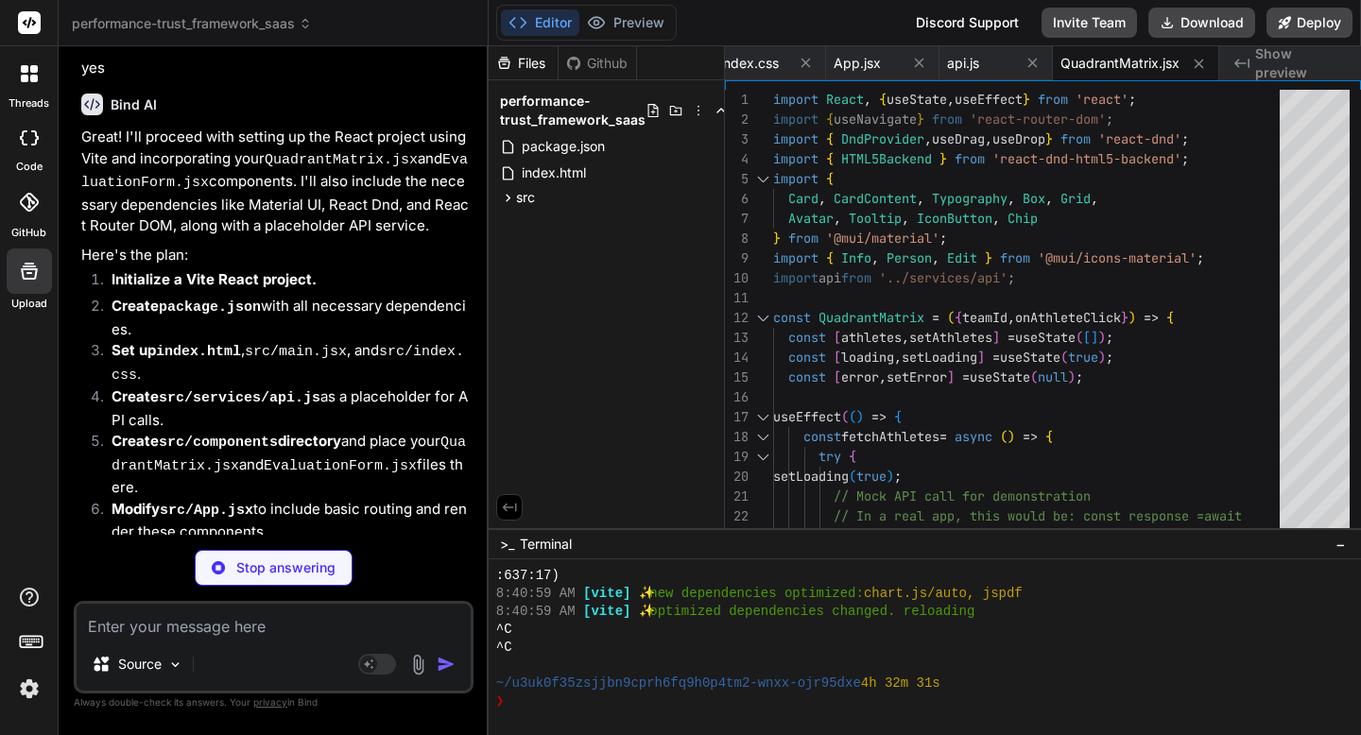
scroll to position [19841, 0]
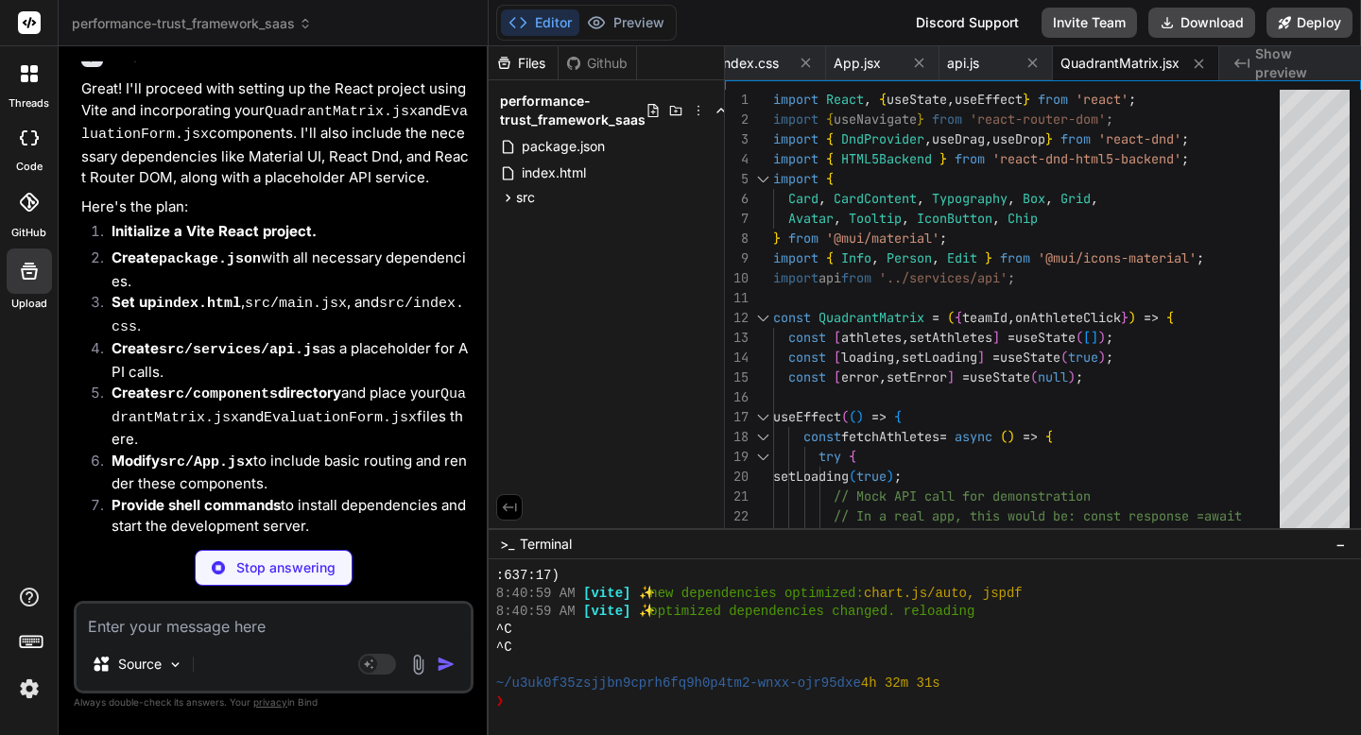
type textarea "x"
type textarea "}; export default EvaluationForm;"
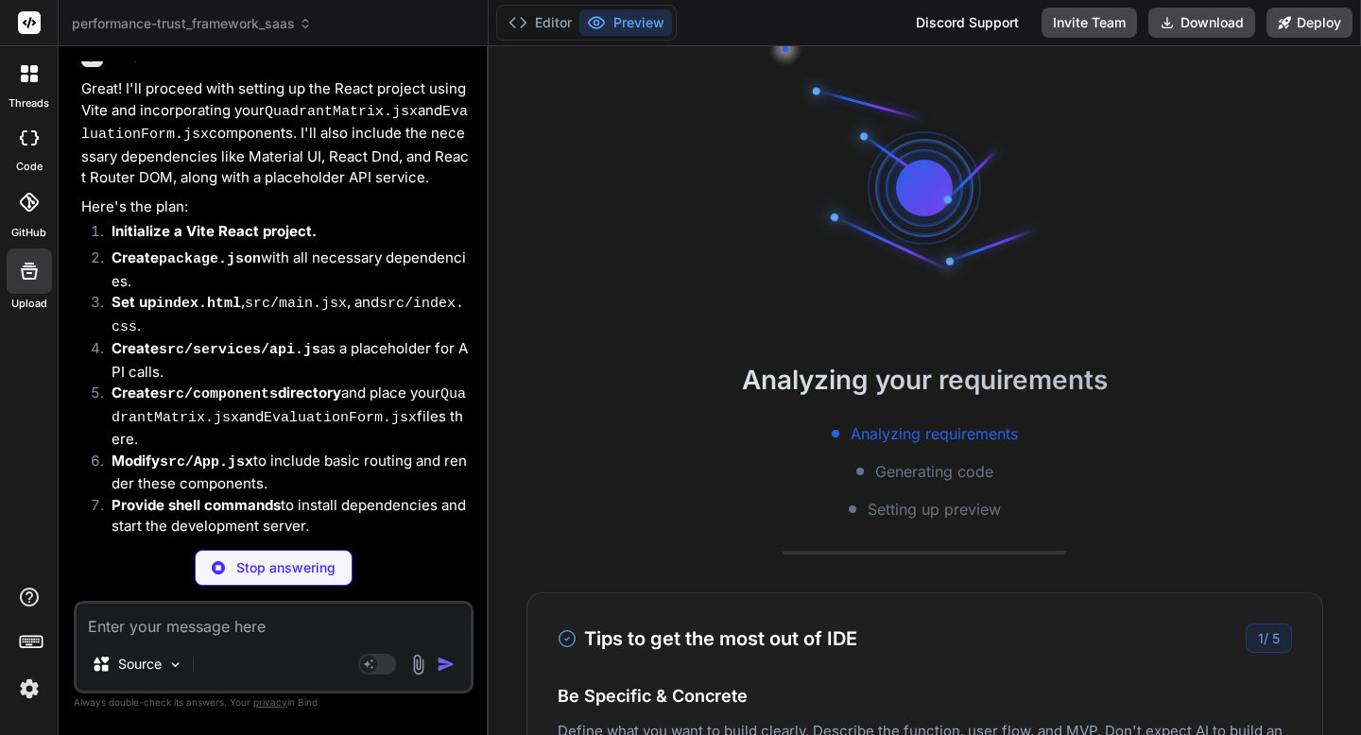
scroll to position [0, 535]
type textarea "x"
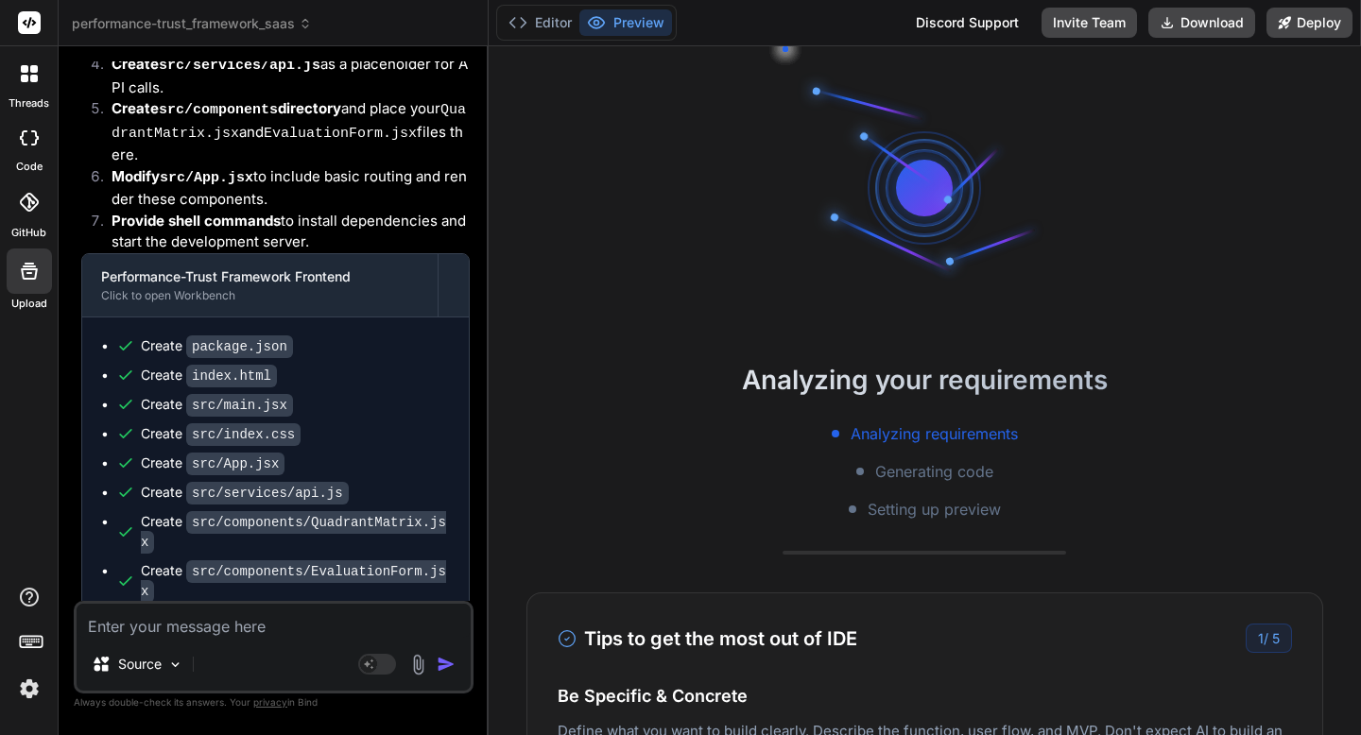
scroll to position [1796, 0]
click at [288, 631] on textarea at bounding box center [274, 621] width 394 height 34
type textarea "N"
type textarea "x"
type textarea "Ne"
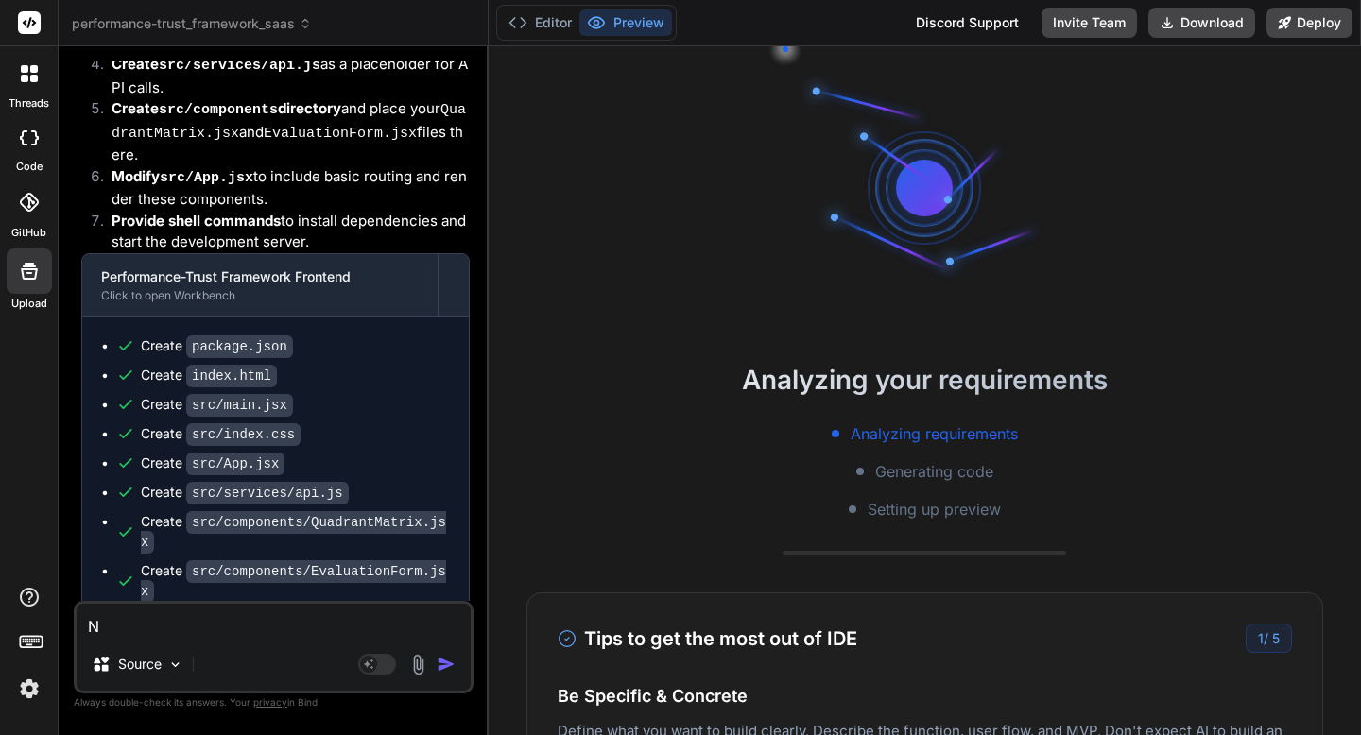
type textarea "x"
type textarea "Nex"
type textarea "x"
type textarea "Next"
type textarea "x"
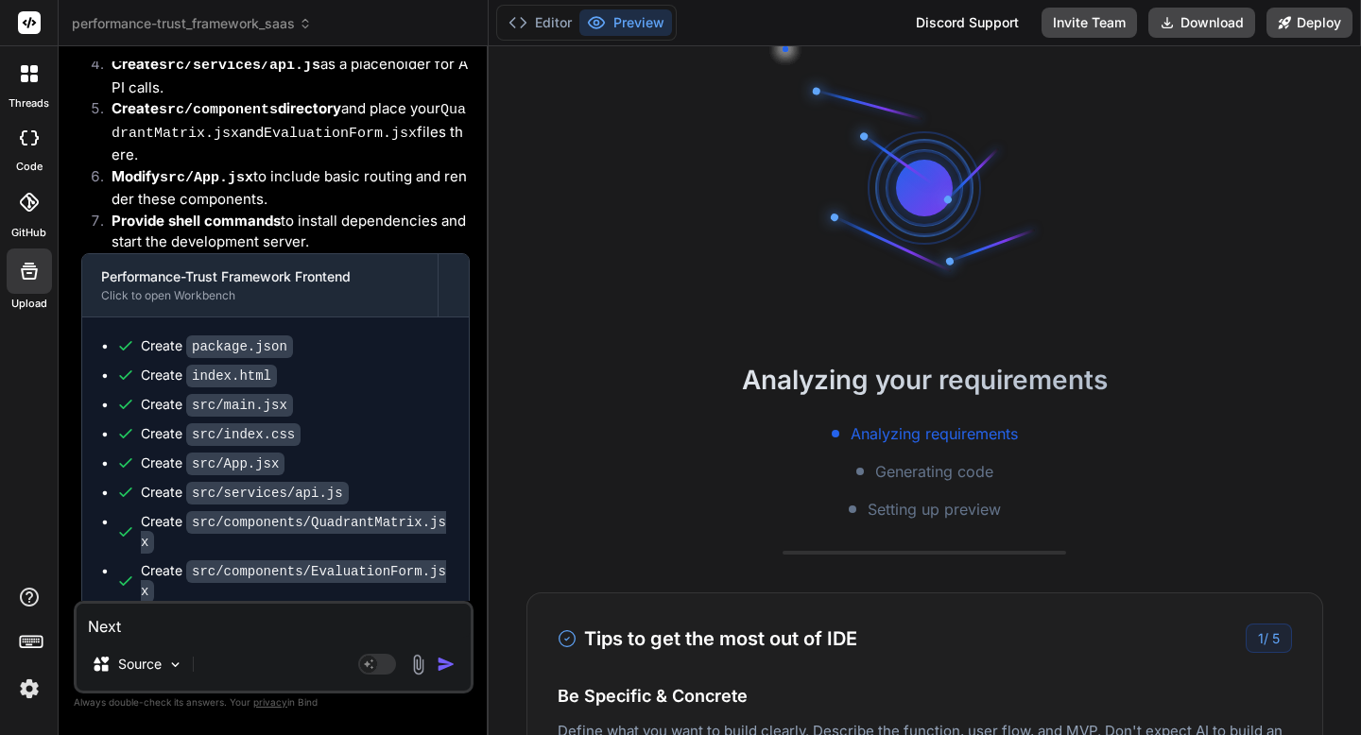
type textarea "Next"
type textarea "x"
type textarea "Next s"
type textarea "x"
type textarea "Next st"
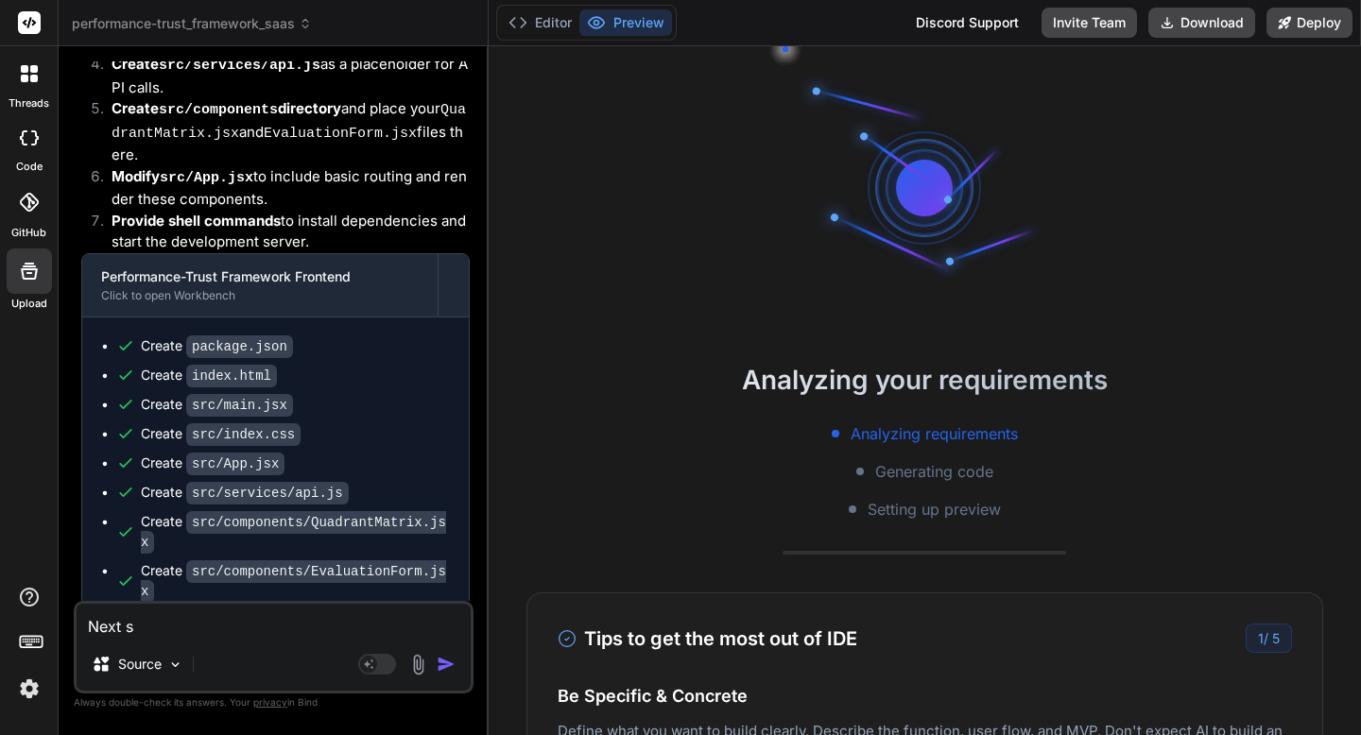
type textarea "x"
type textarea "Next ste"
type textarea "x"
type textarea "Next step"
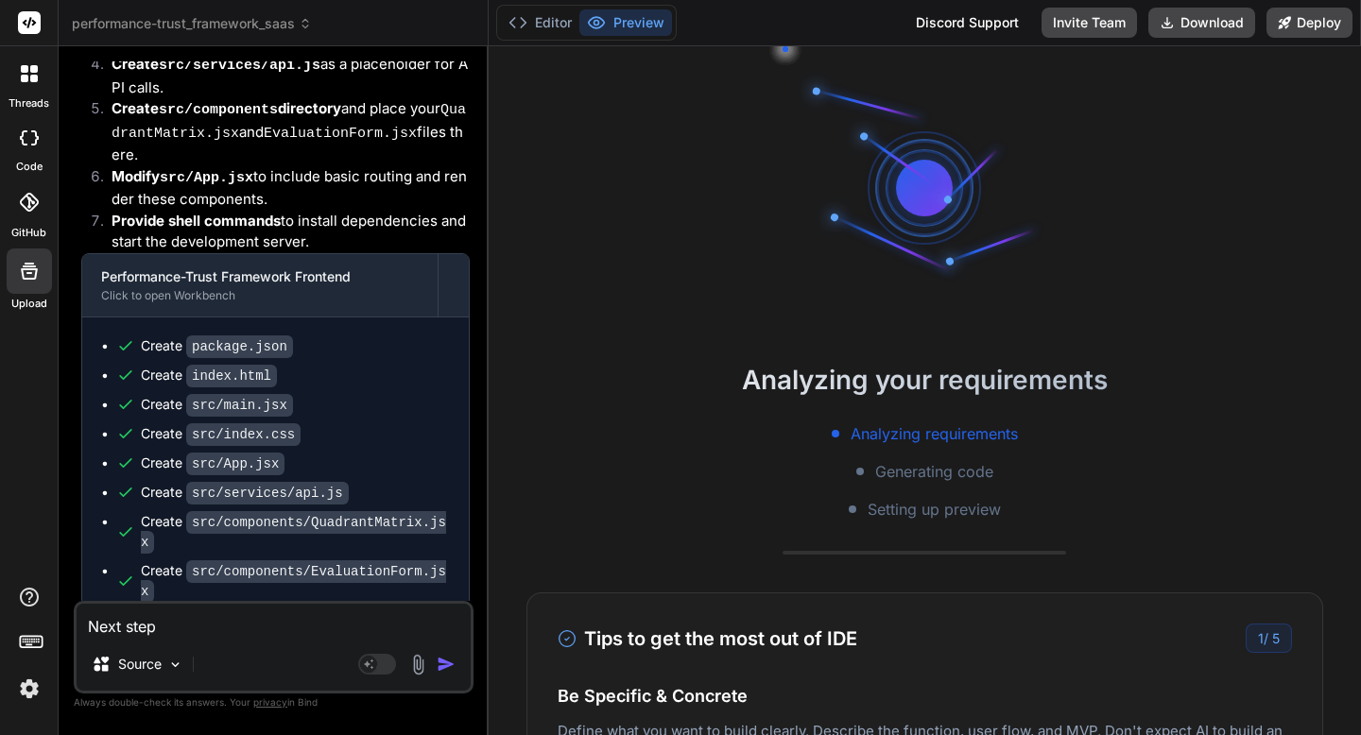
type textarea "x"
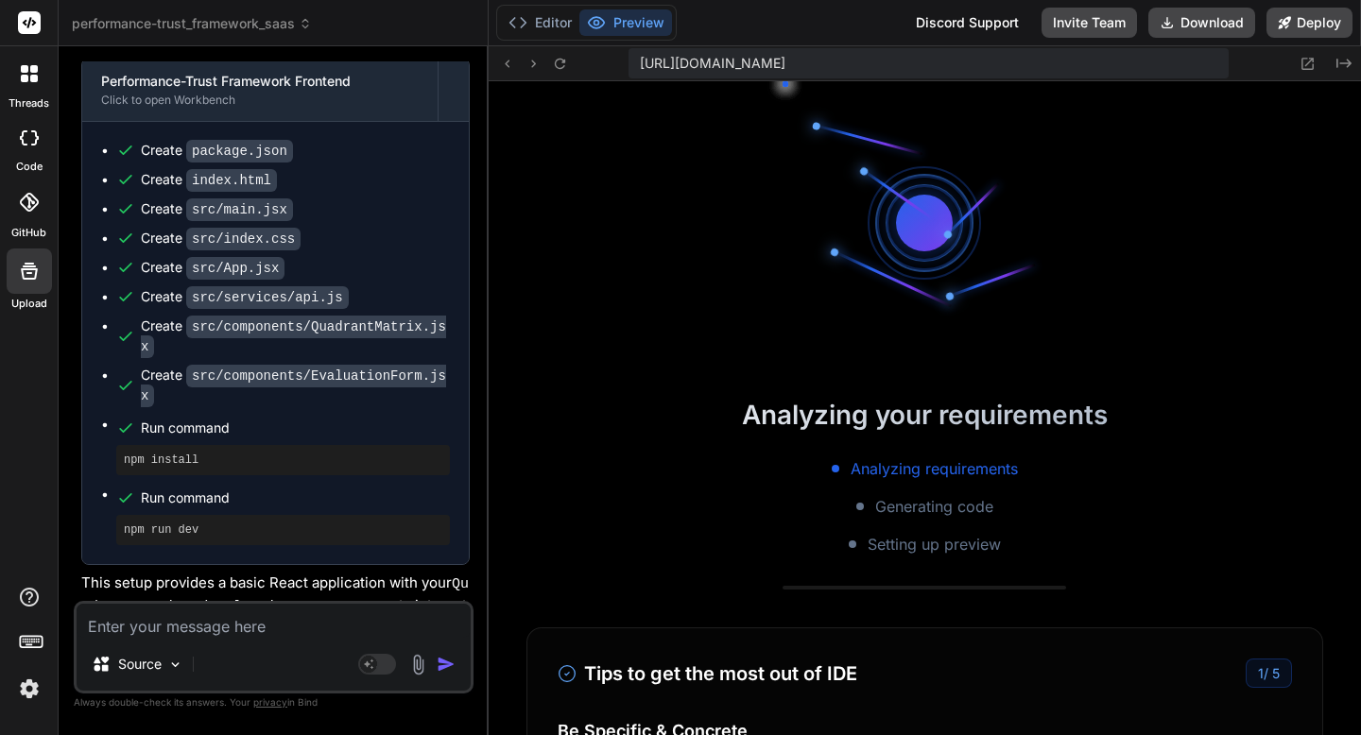
scroll to position [20321, 0]
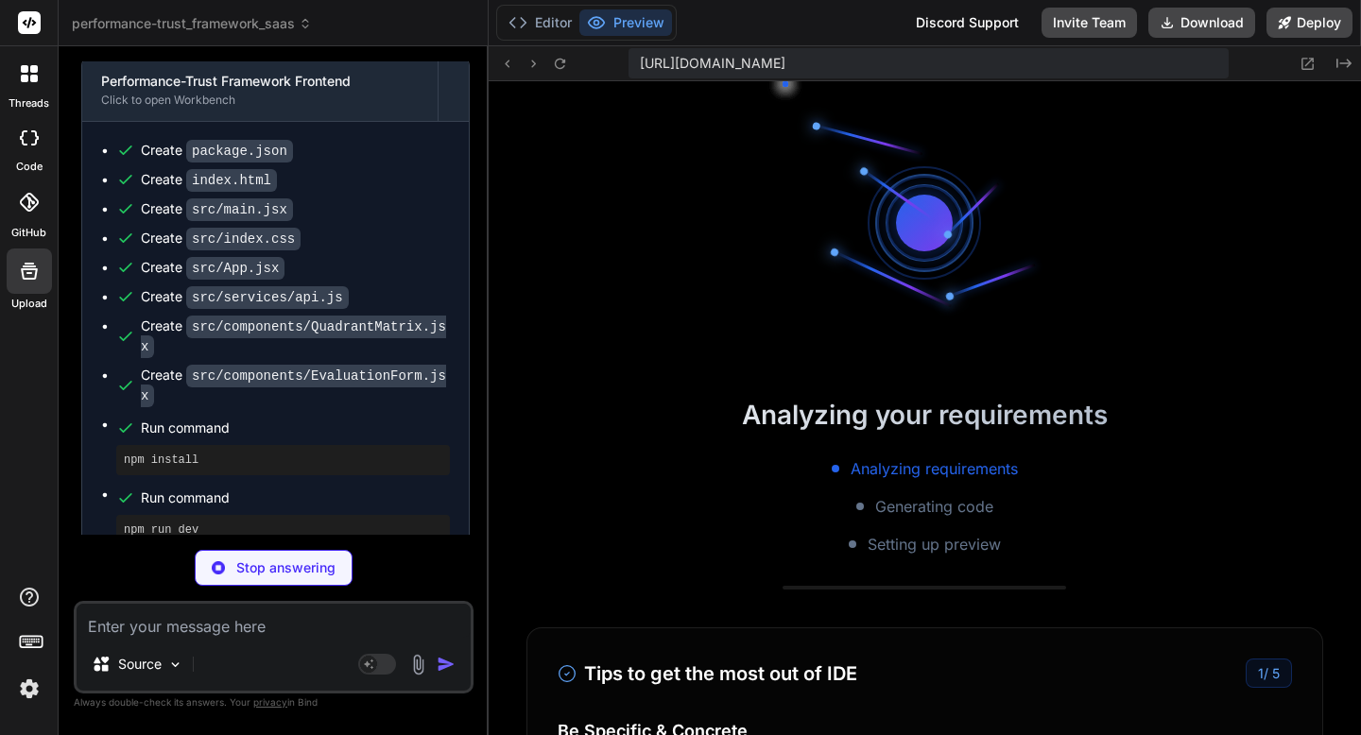
type textarea "x"
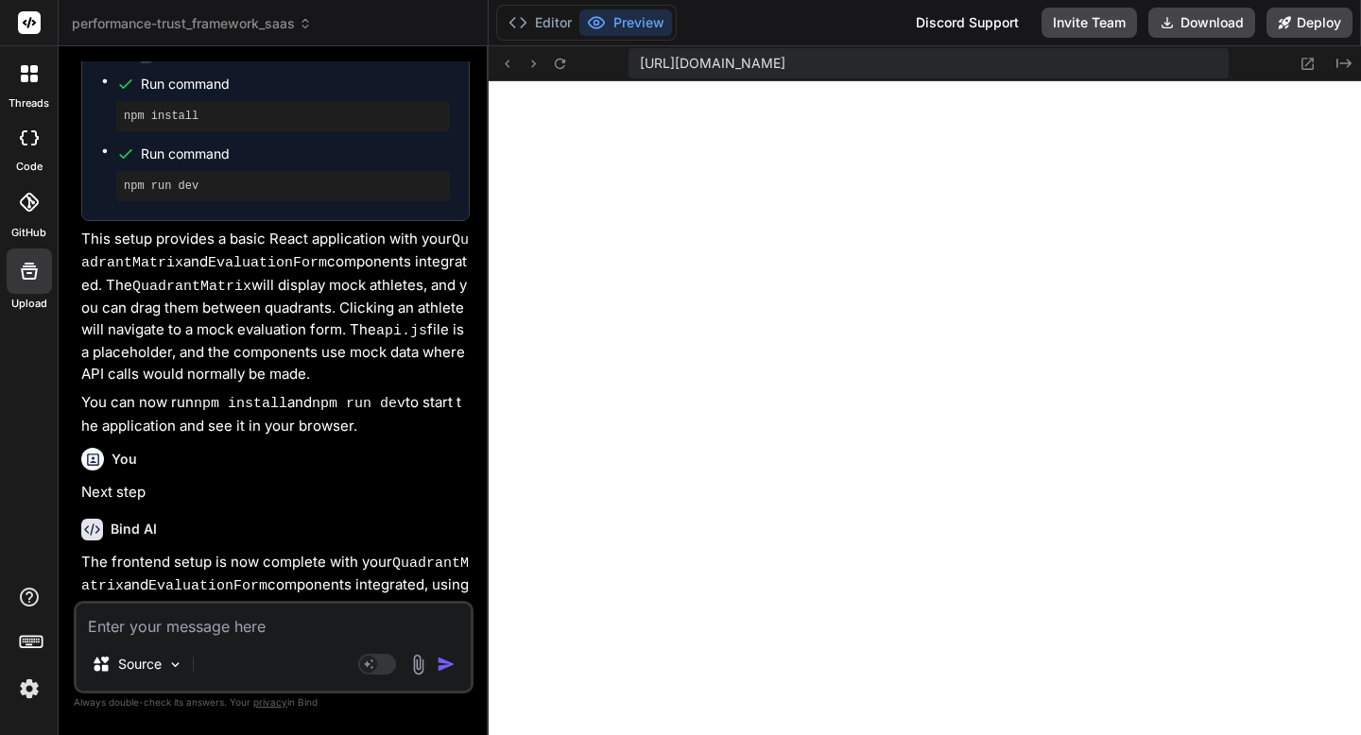
scroll to position [20756, 0]
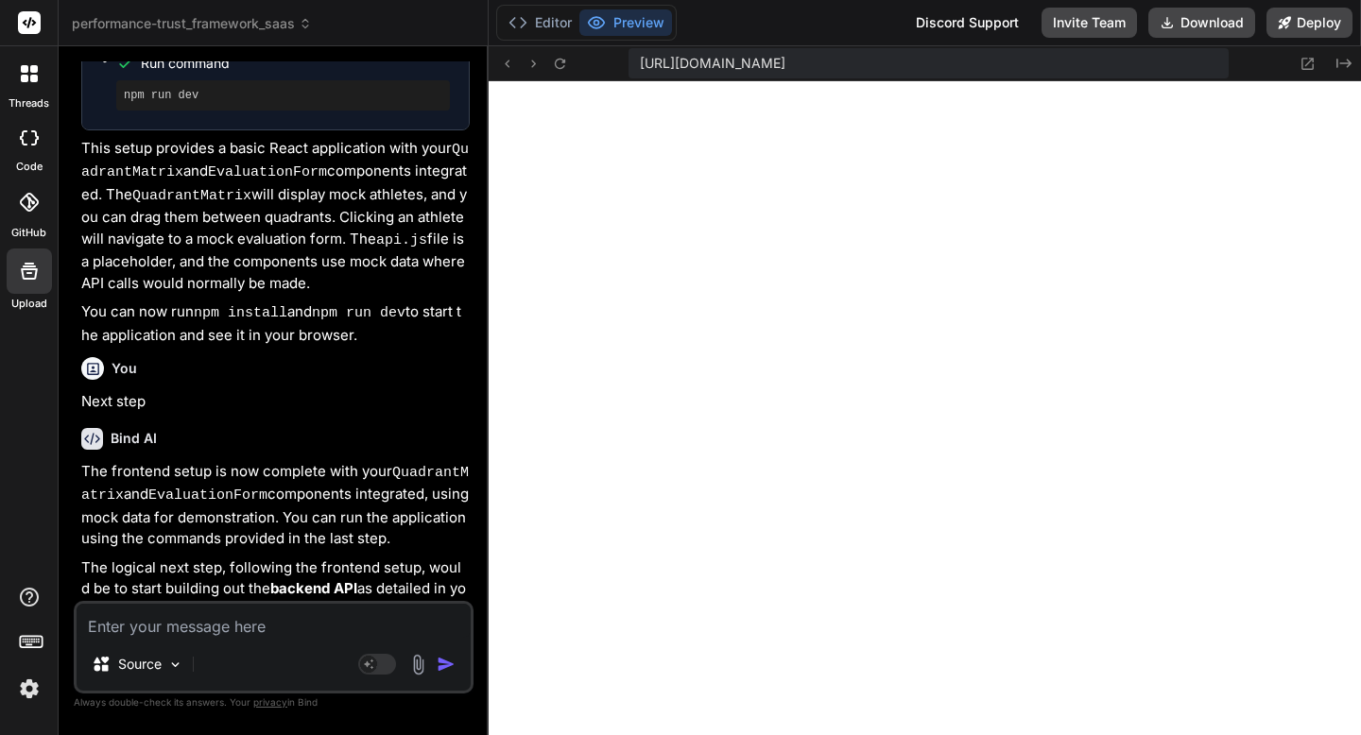
click at [185, 623] on textarea at bounding box center [274, 621] width 394 height 34
type textarea "y"
type textarea "x"
type textarea "ye"
type textarea "x"
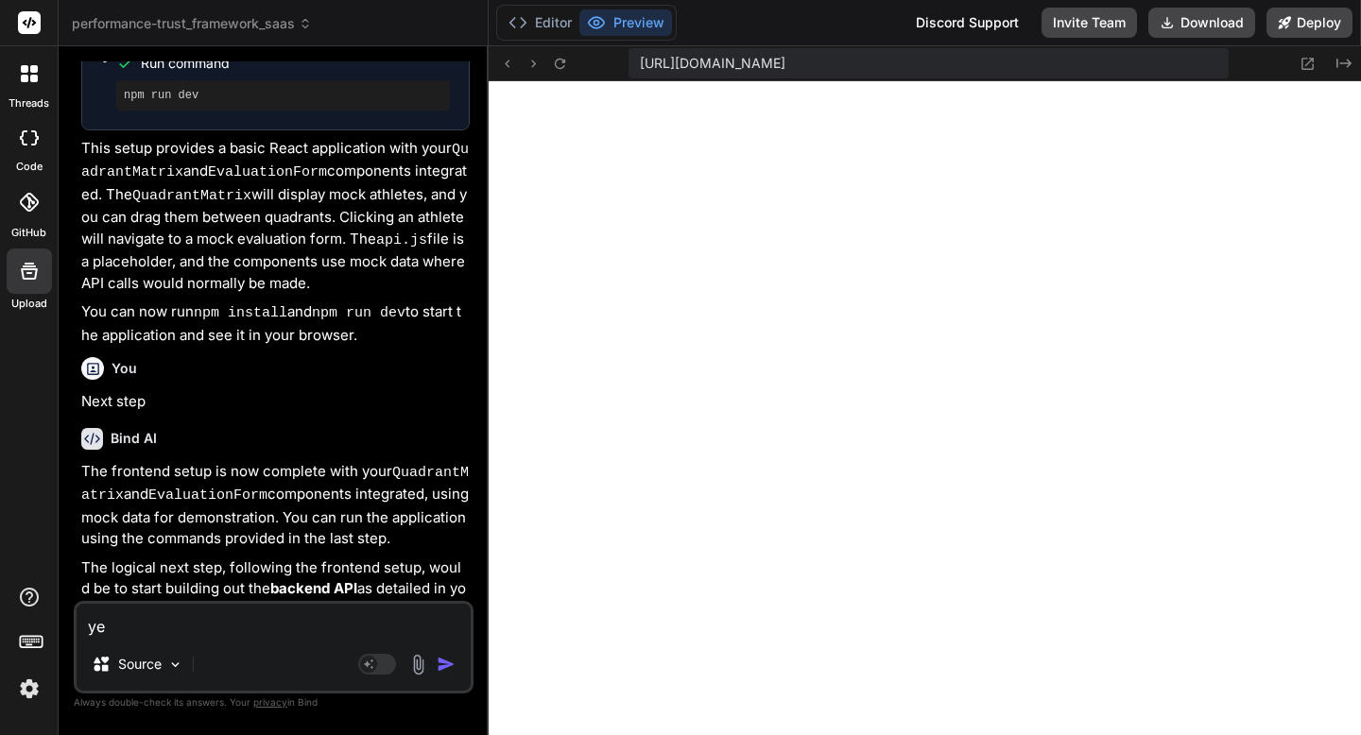
type textarea "yes"
type textarea "x"
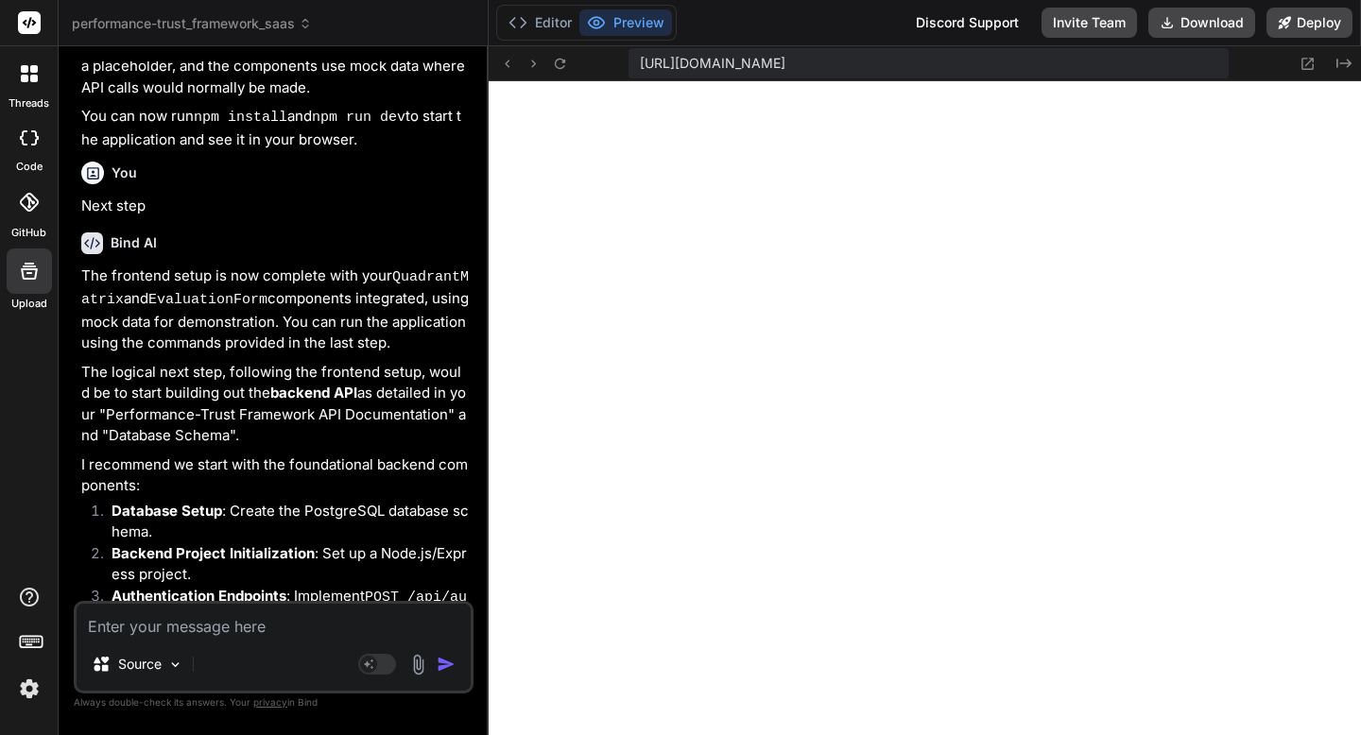
scroll to position [20952, 0]
click at [557, 63] on icon at bounding box center [560, 64] width 16 height 16
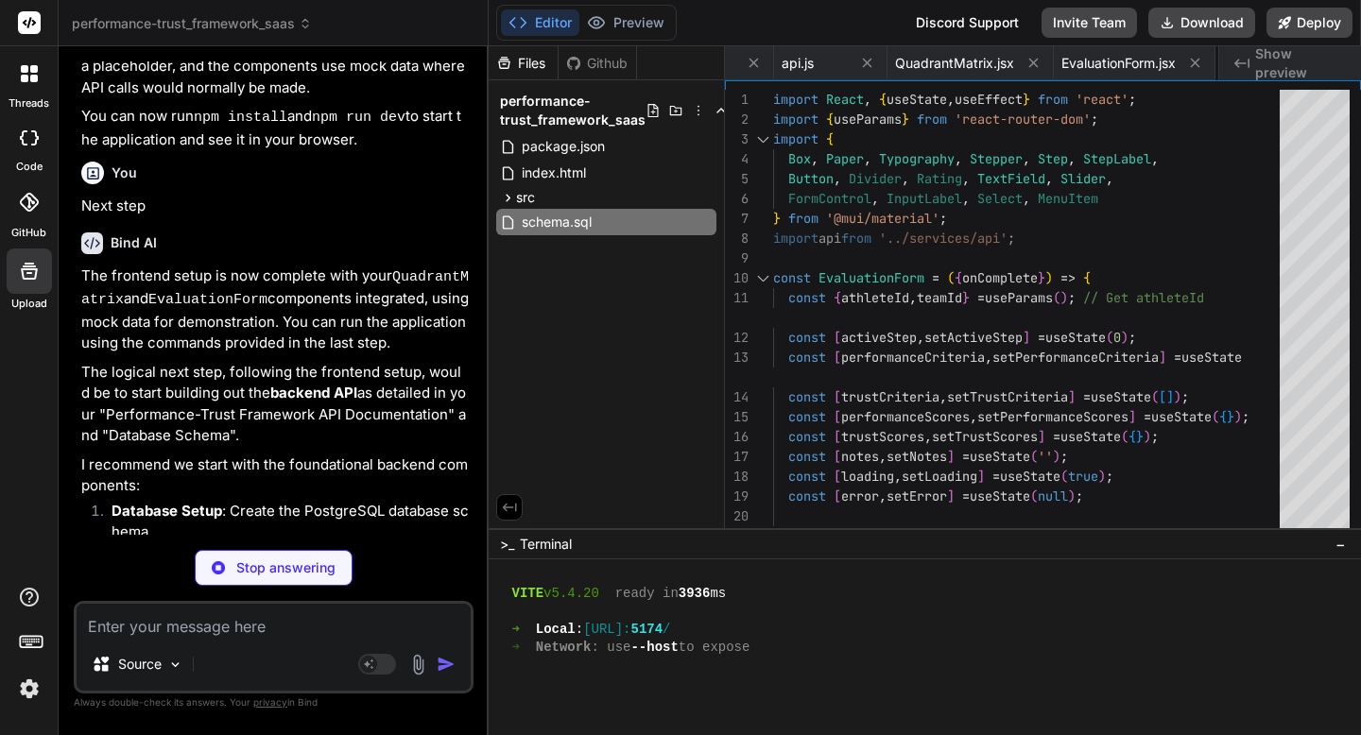
type textarea "x"
type textarea "(organization_id); CREATE INDEX idx_evaluations_athlete ON evaluations(athlete_…"
type textarea "x"
type textarea "PORT=3001 DATABASE_URL="postgresql://user:password@localhost:5432/performancetr…"
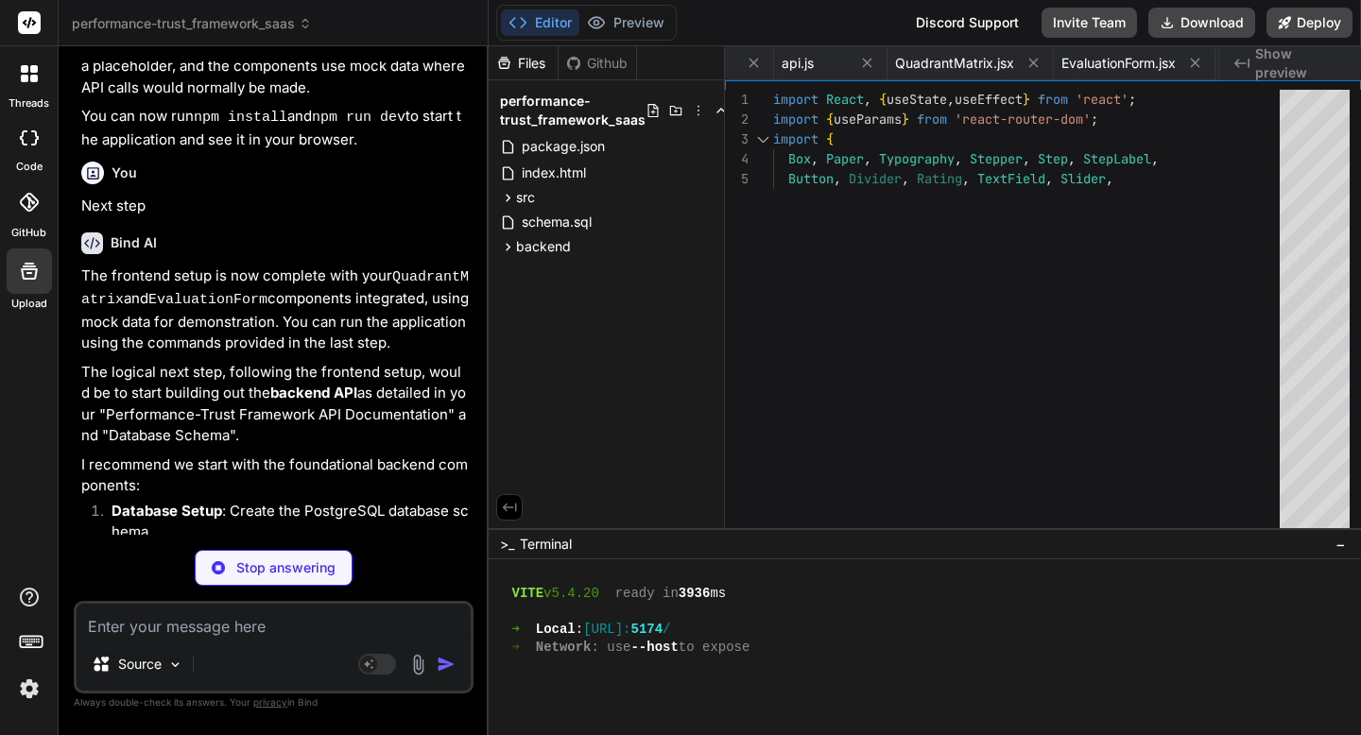
type textarea "x"
type textarea "} }); }); app.listen(PORT, () => { console.log(`Backend server running on port …"
type textarea "x"
type textarea "code: 'FORBIDDEN', message: 'Not authorized to access this route' } }); } next(…"
type textarea "x"
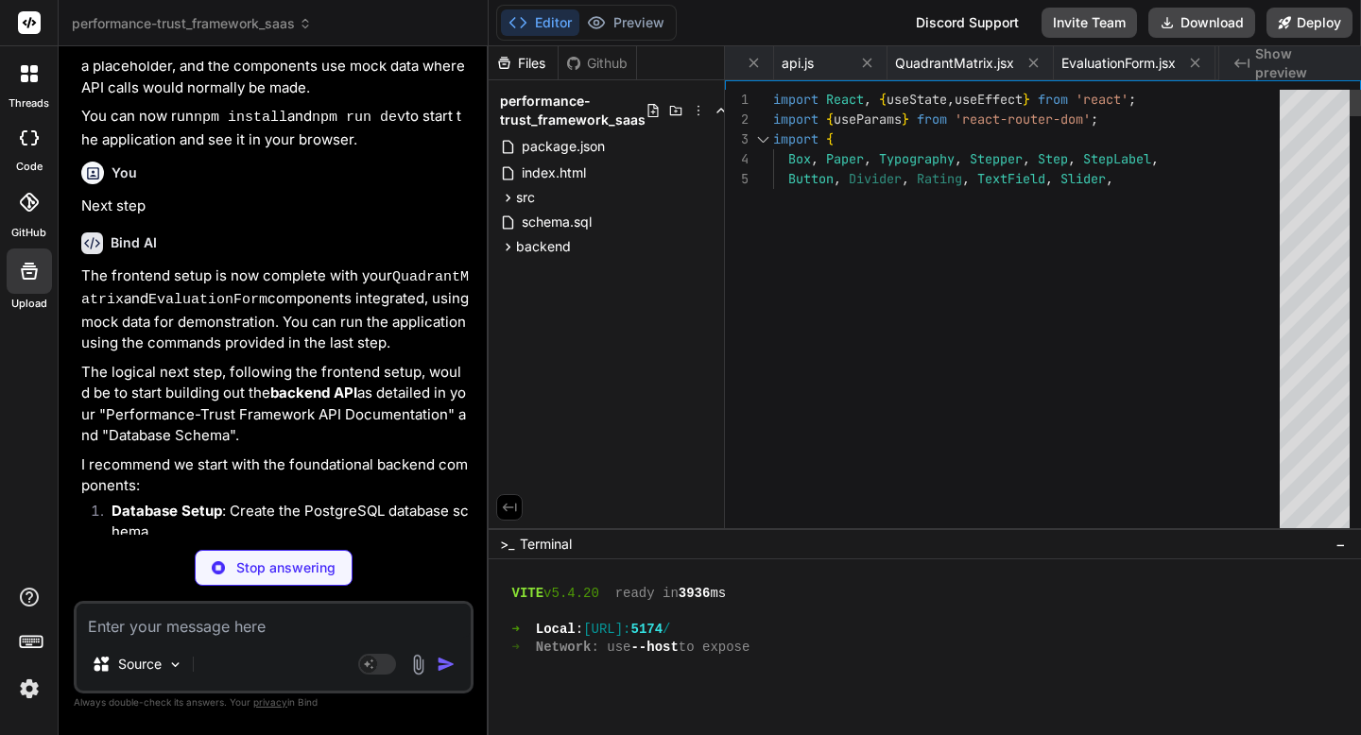
type textarea "hashPassword, comparePassword, generateToken, };"
type textarea "x"
type textarea "} };"
type textarea "x"
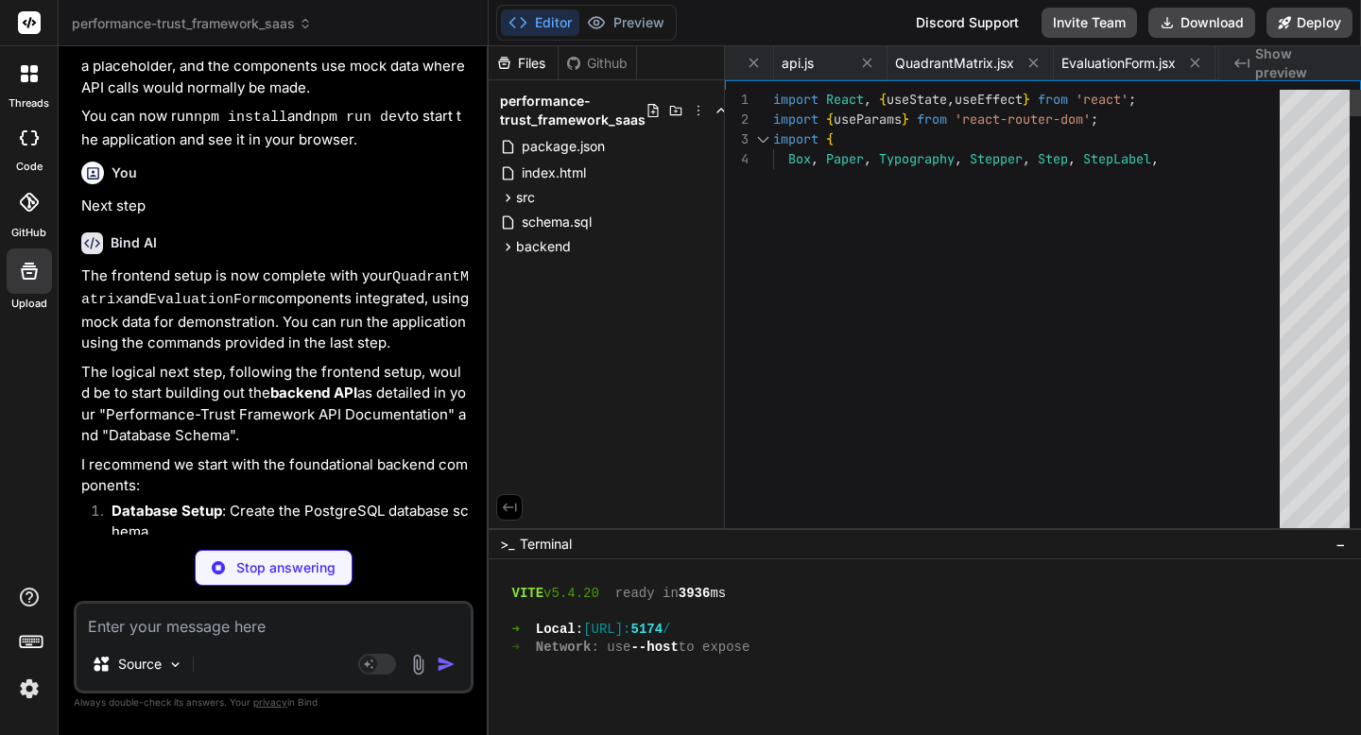
type textarea "module.exports = router;"
type textarea "x"
type textarea "res.status(200).json({ success: true, data: result.rows[0] }); } catch (error) …"
type textarea "x"
type textarea ".post(protect, authorize(['admin', 'coach']), createTeam); module.exports = rou…"
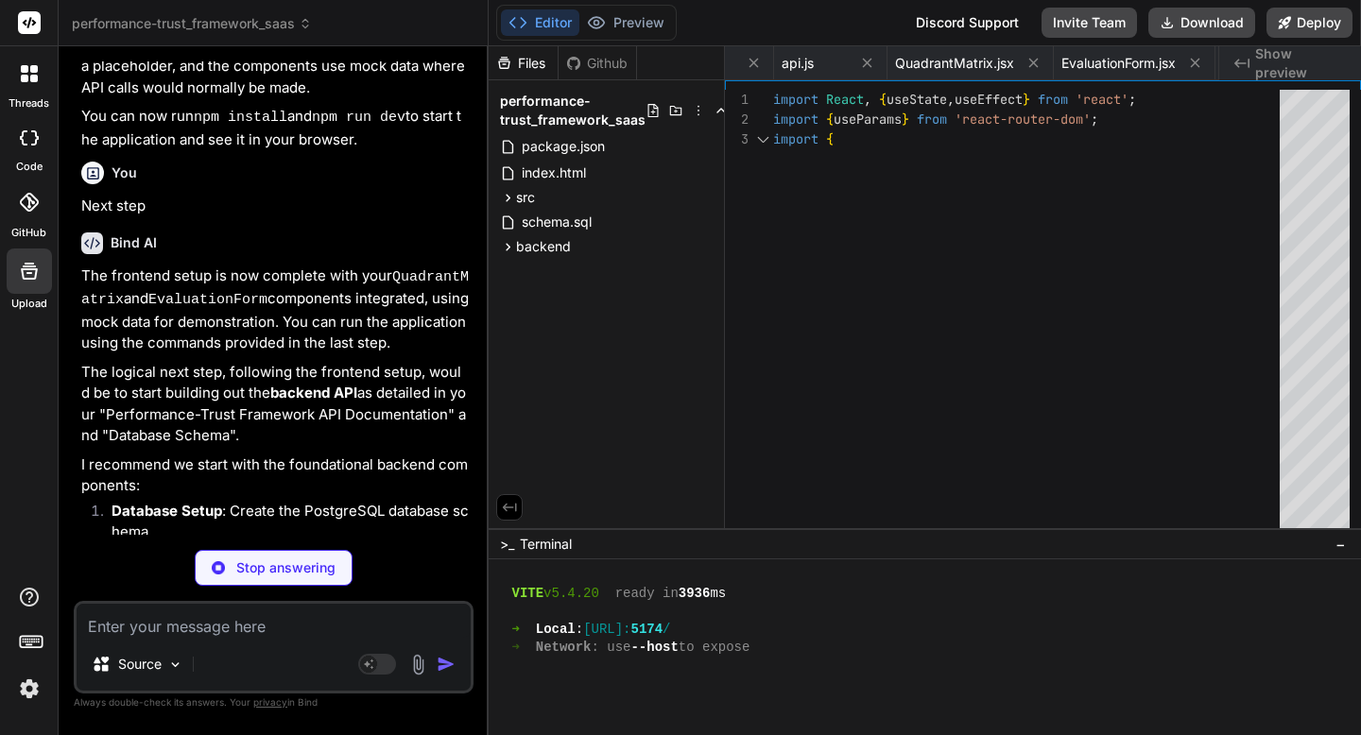
type textarea "x"
type textarea "res.status(201).json({ success: true, data: newTeam }); } catch (error) { next(…"
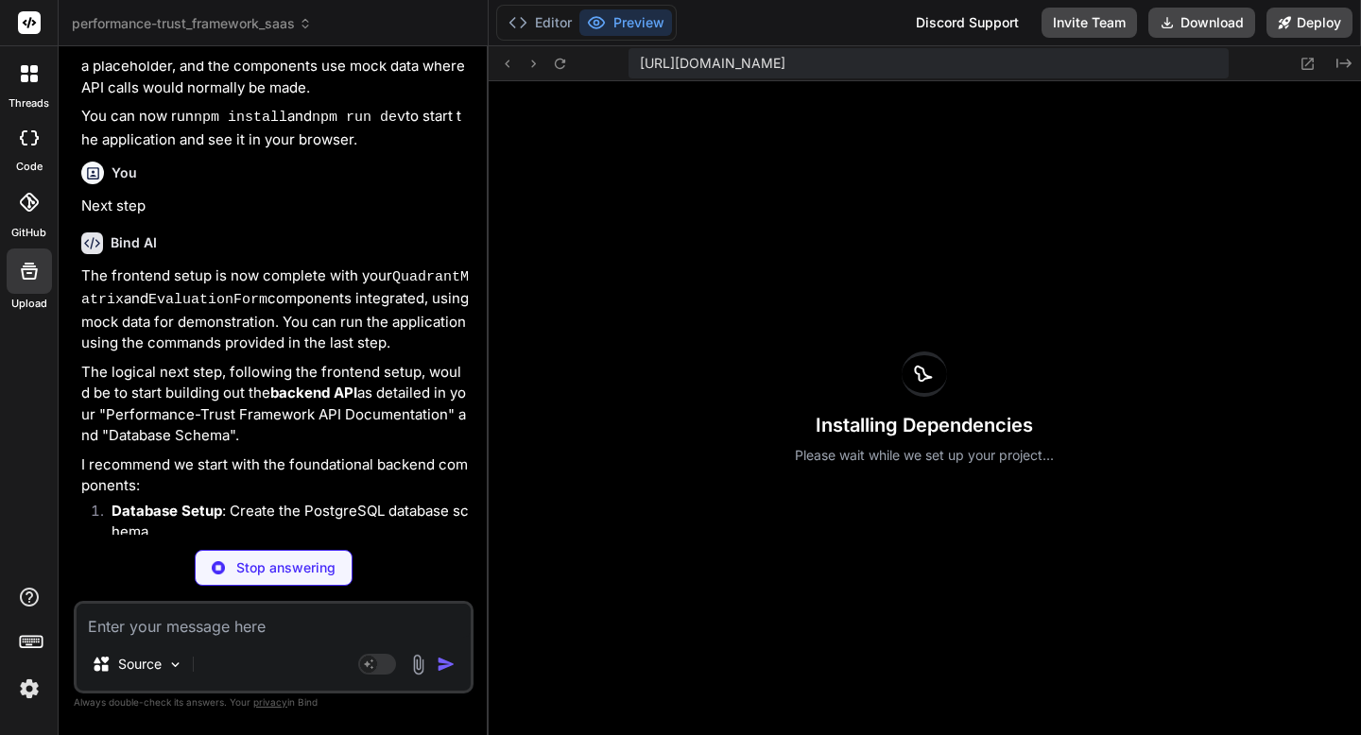
type textarea "x"
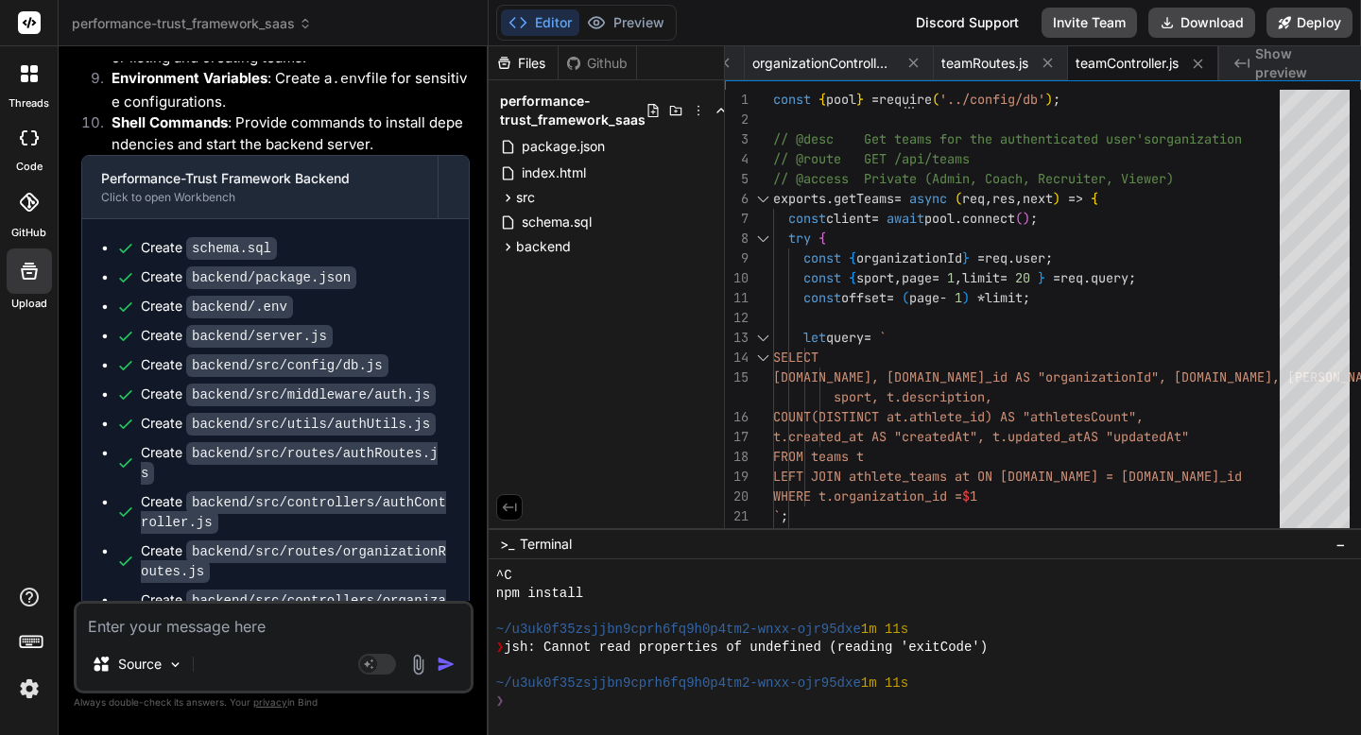
scroll to position [22914, 0]
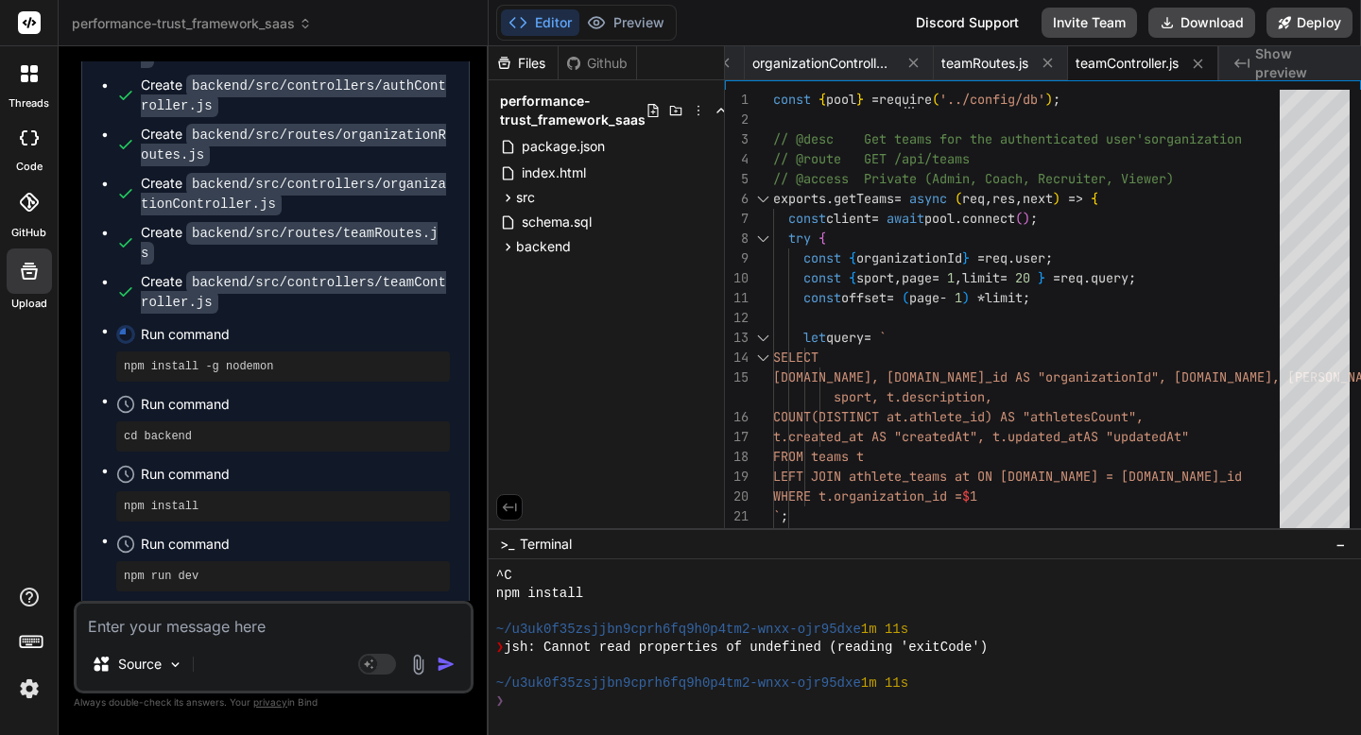
click at [142, 631] on textarea at bounding box center [274, 621] width 394 height 34
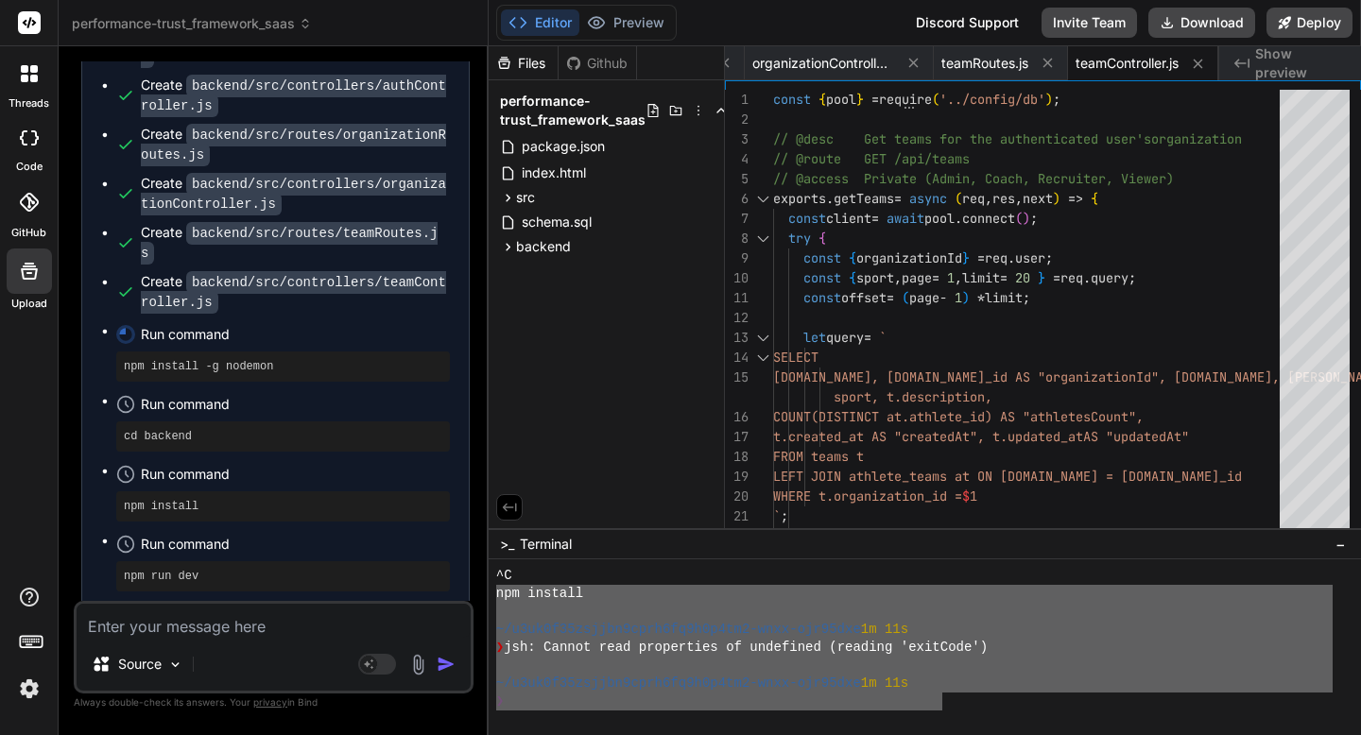
drag, startPoint x: 944, startPoint y: 700, endPoint x: 490, endPoint y: 589, distance: 468.2
click at [490, 589] on div "'''''''''''''''''''''''''''''''' 99999999999999999999999999999999 ^C npm instal…" at bounding box center [925, 648] width 872 height 176
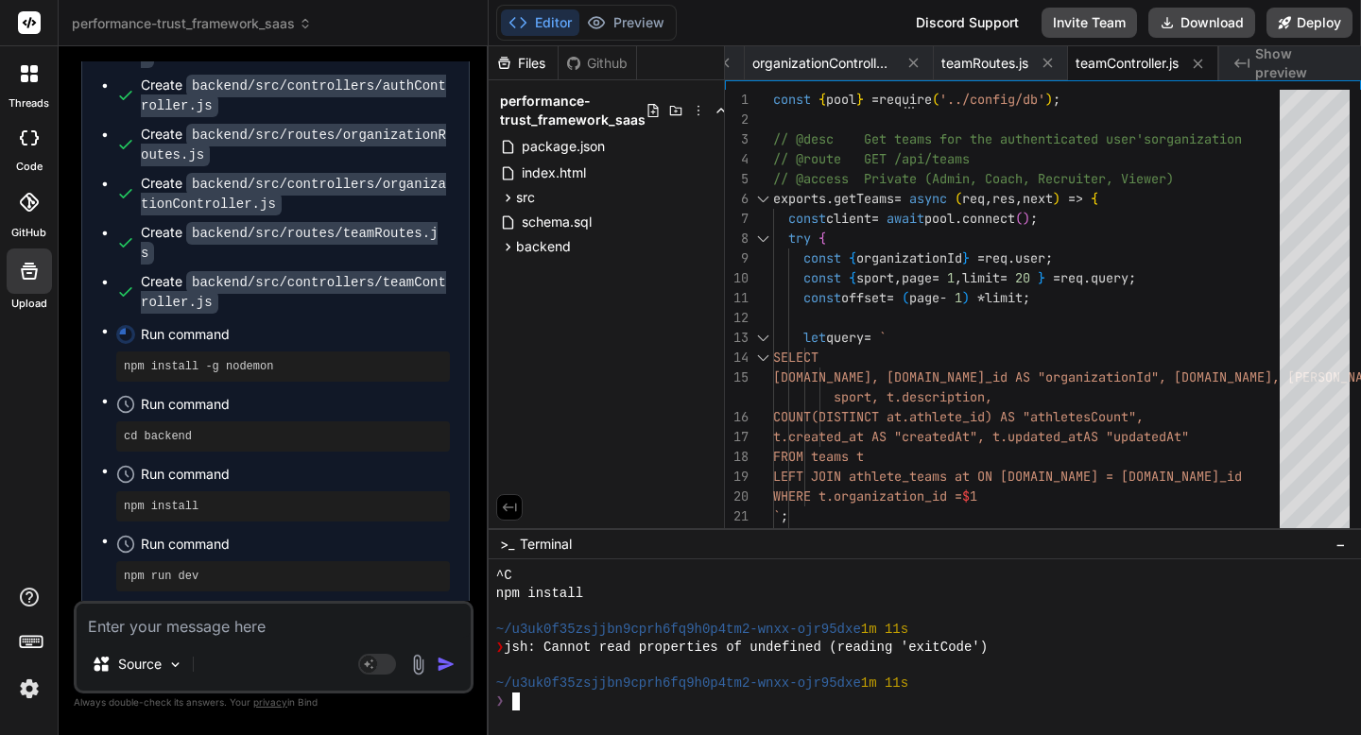
click at [374, 622] on textarea at bounding box center [274, 621] width 394 height 34
type textarea "f"
type textarea "x"
type textarea "fi"
type textarea "x"
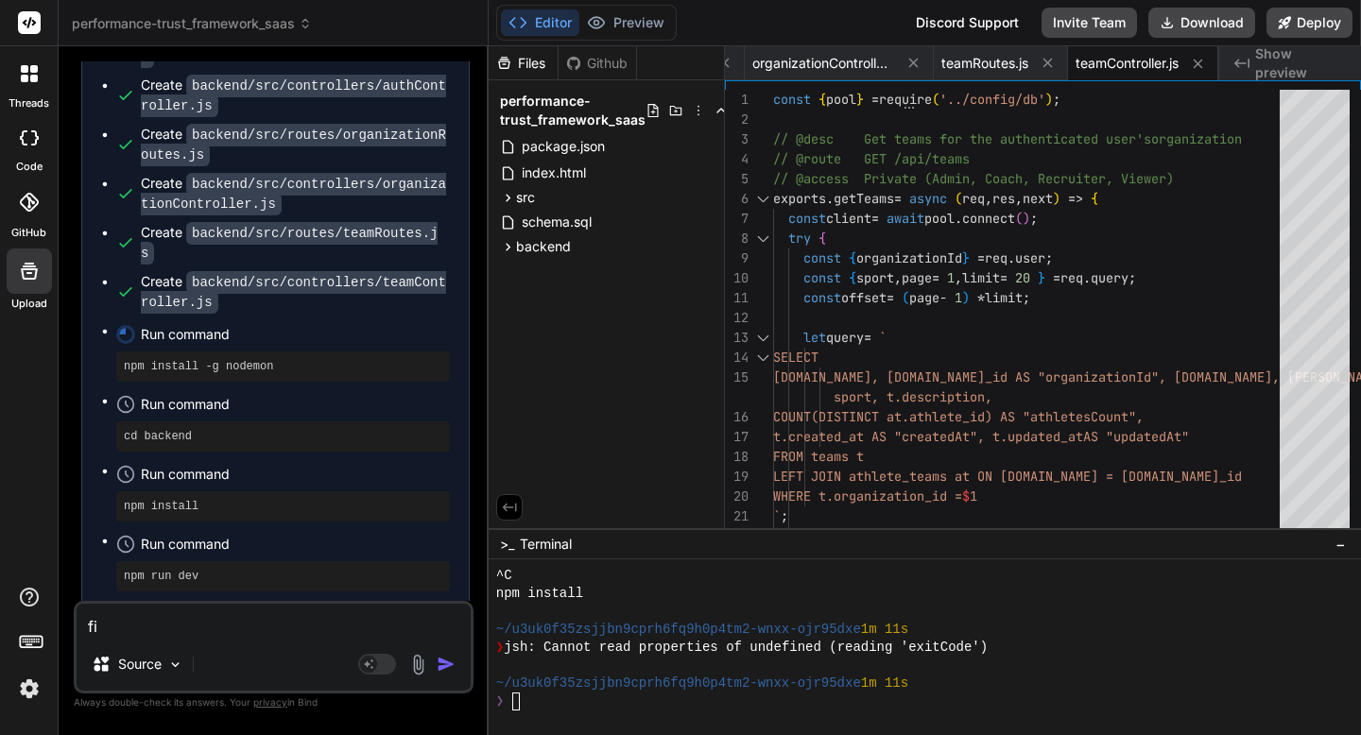
type textarea "fix"
type textarea "x"
type textarea "fix"
type textarea "x"
type textarea "fix e"
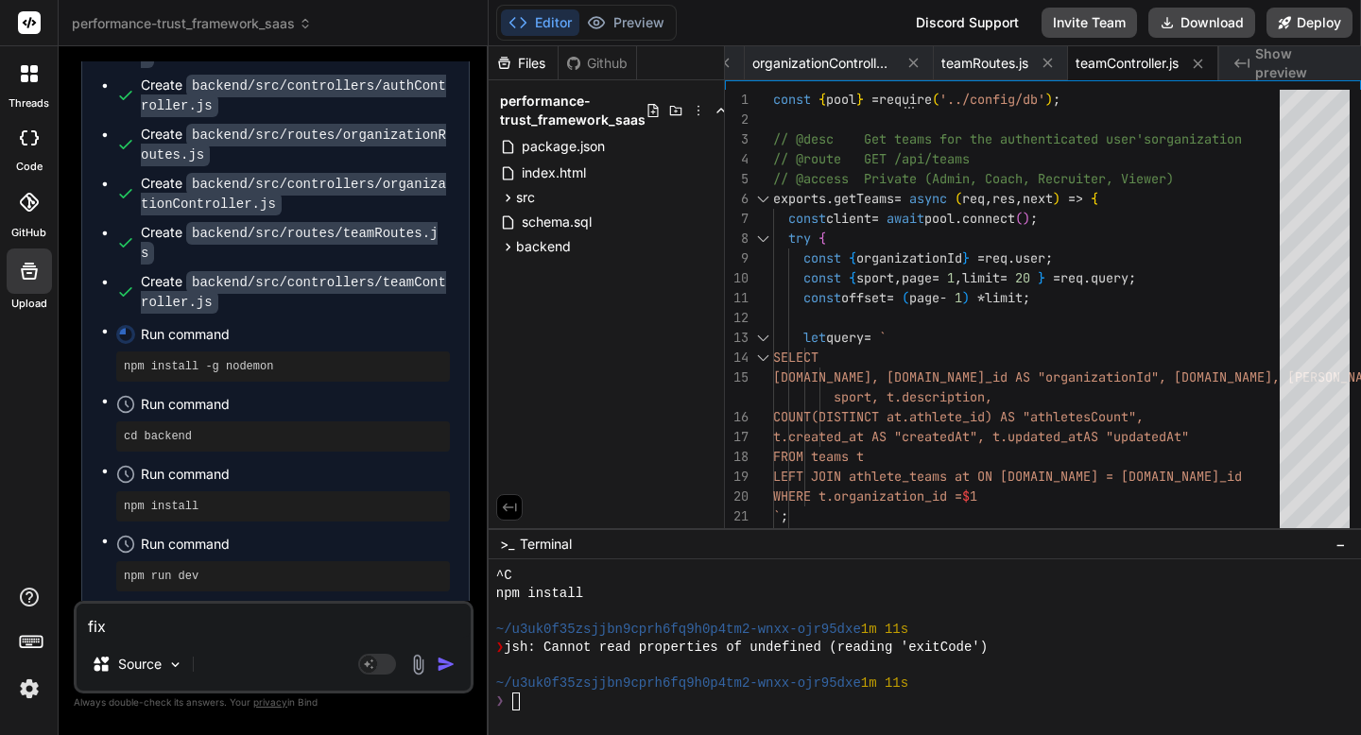
type textarea "x"
type textarea "fix eo"
type textarea "x"
type textarea "fix eoo"
type textarea "x"
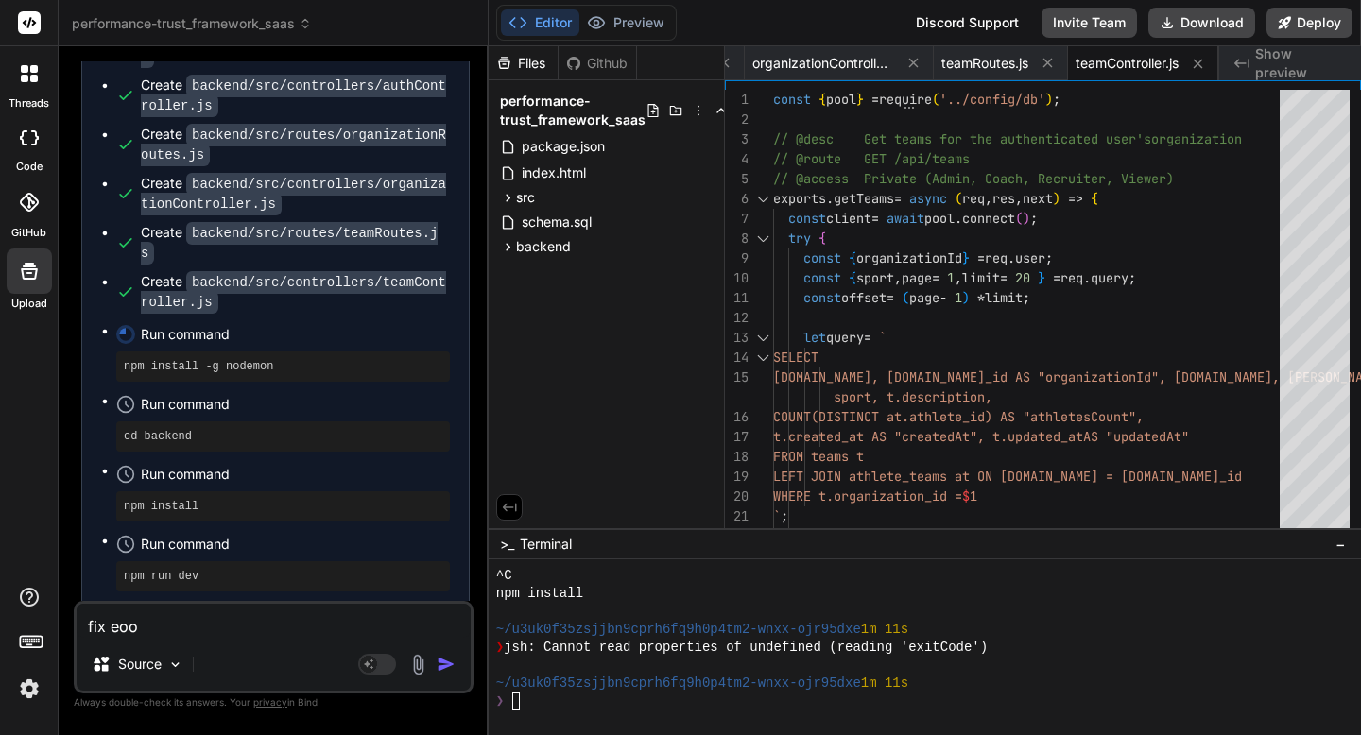
type textarea "fix eo"
type textarea "x"
type textarea "fix eor"
type textarea "x"
type textarea "fix eorr"
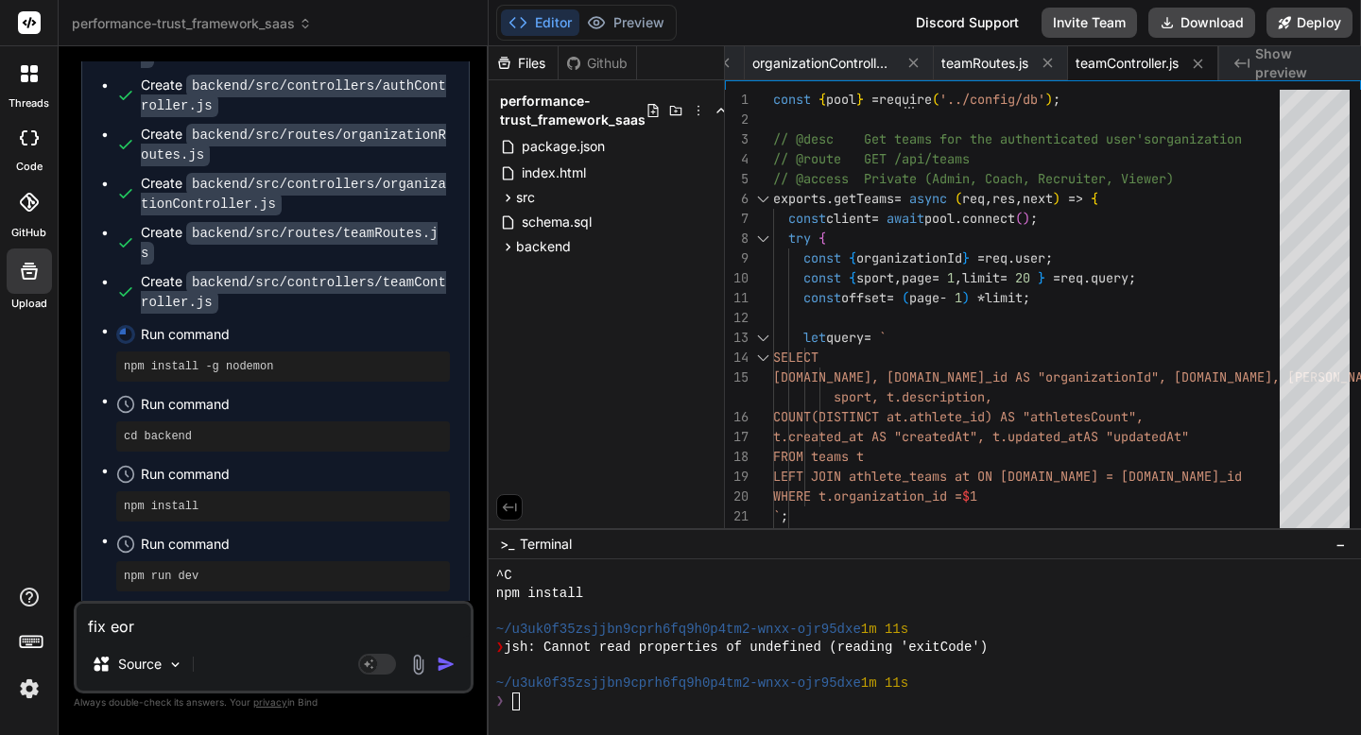
type textarea "x"
type textarea "fix eor"
type textarea "x"
type textarea "fix eo"
type textarea "x"
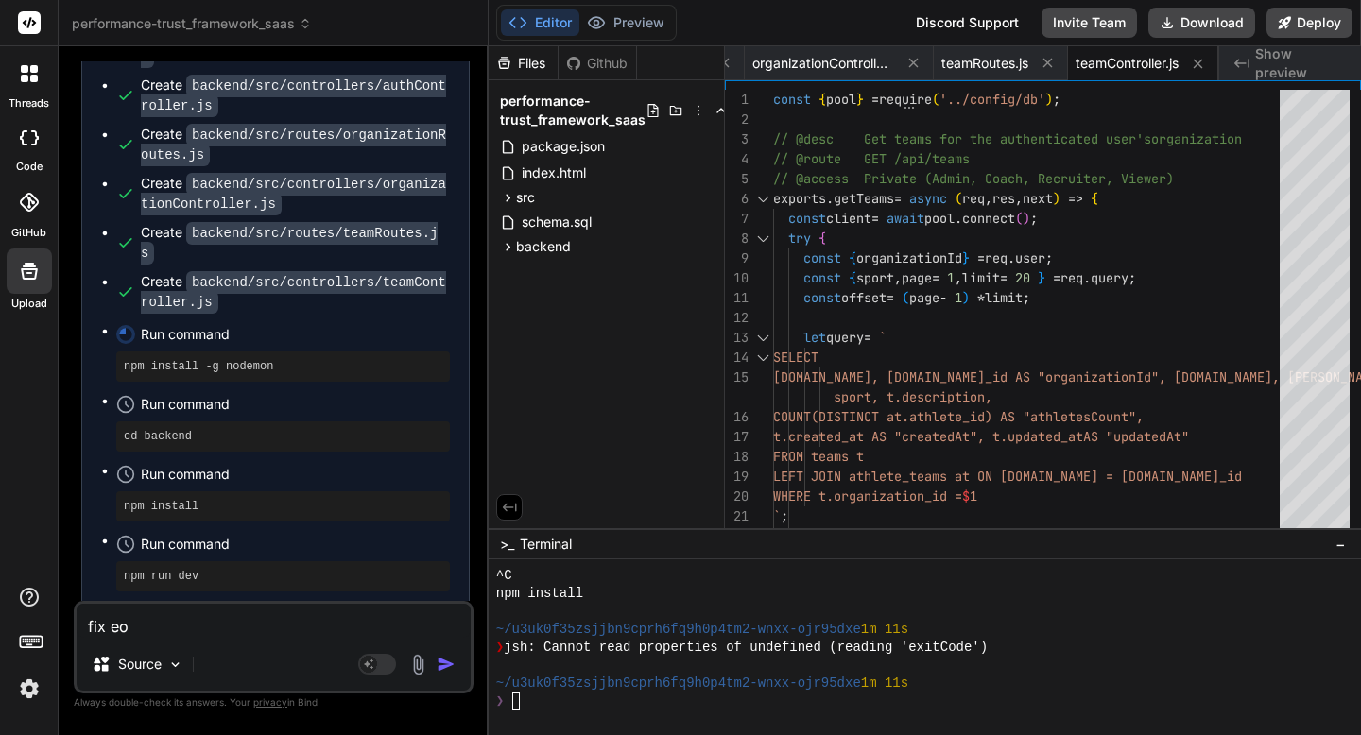
type textarea "fix e"
type textarea "x"
type textarea "fix er"
type textarea "x"
type textarea "fix [PERSON_NAME]"
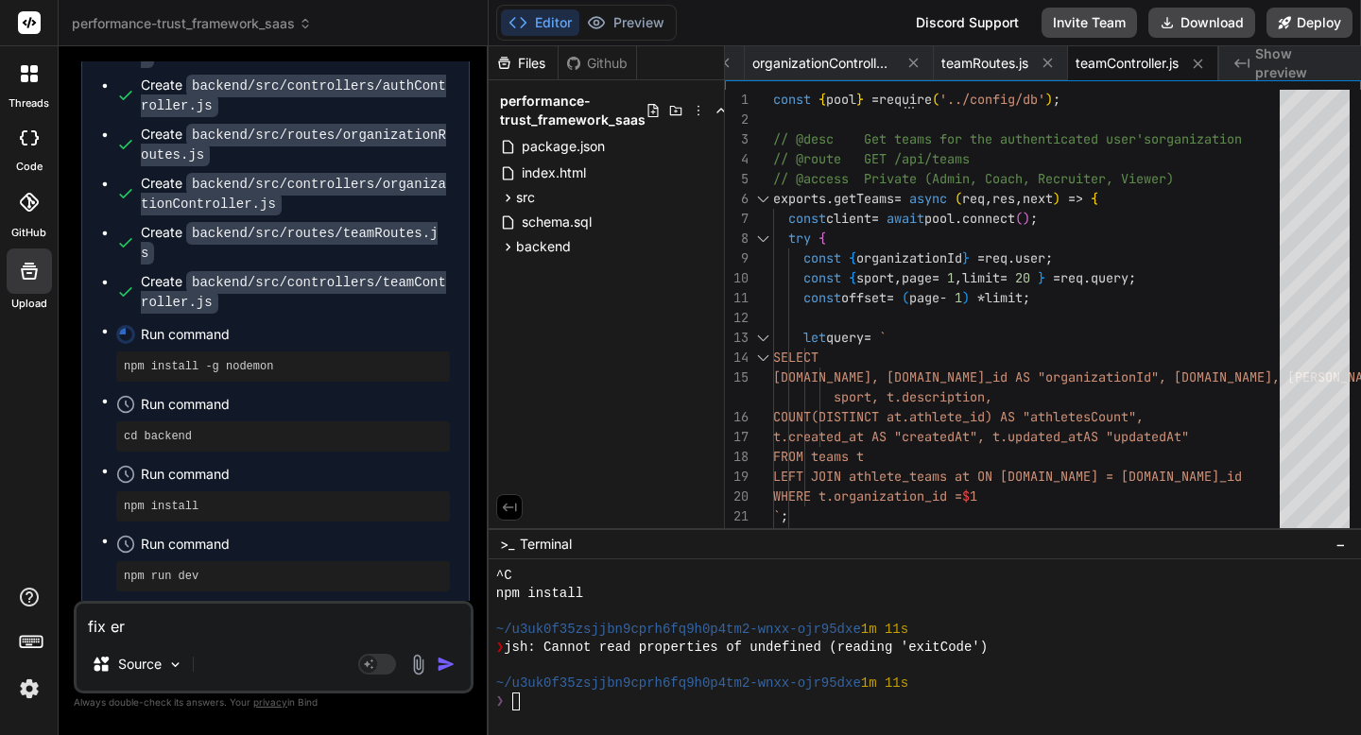
type textarea "x"
type textarea "fix [PERSON_NAME]"
type textarea "x"
type textarea "fix error"
type textarea "x"
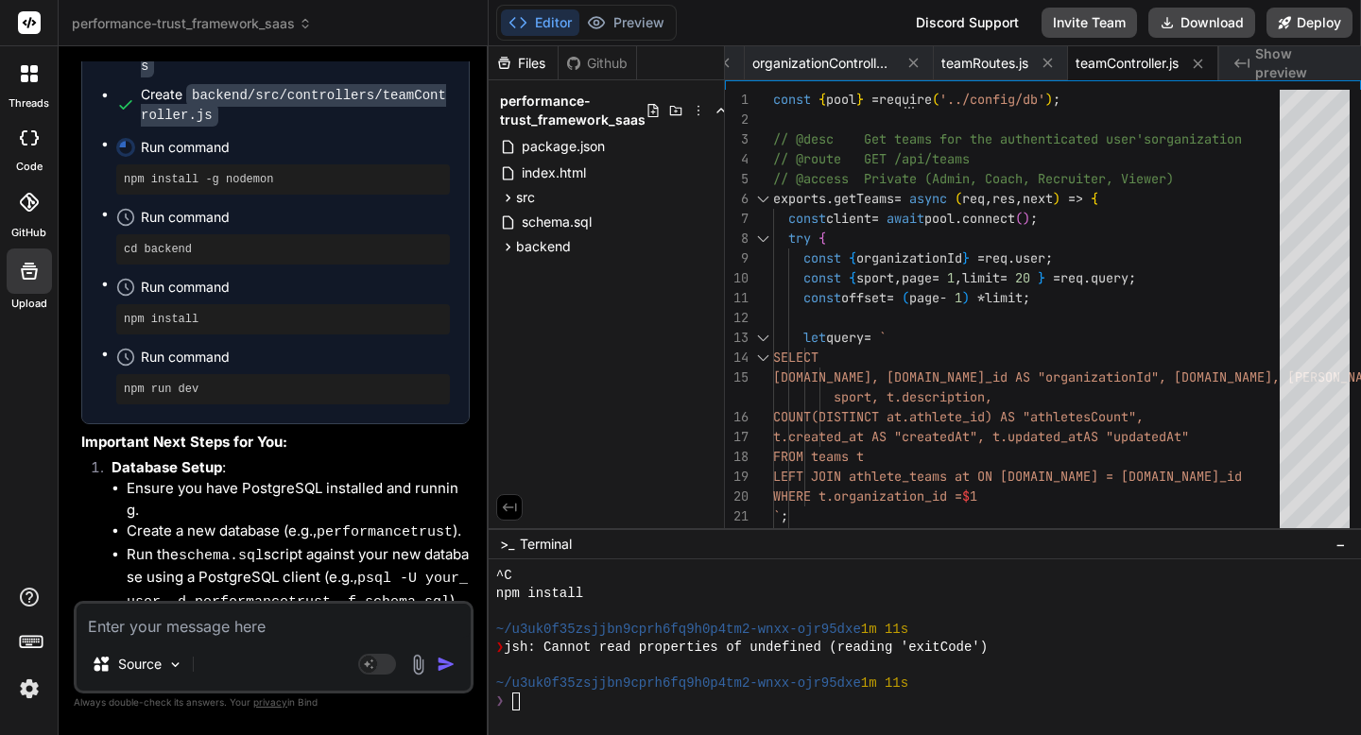
scroll to position [23110, 0]
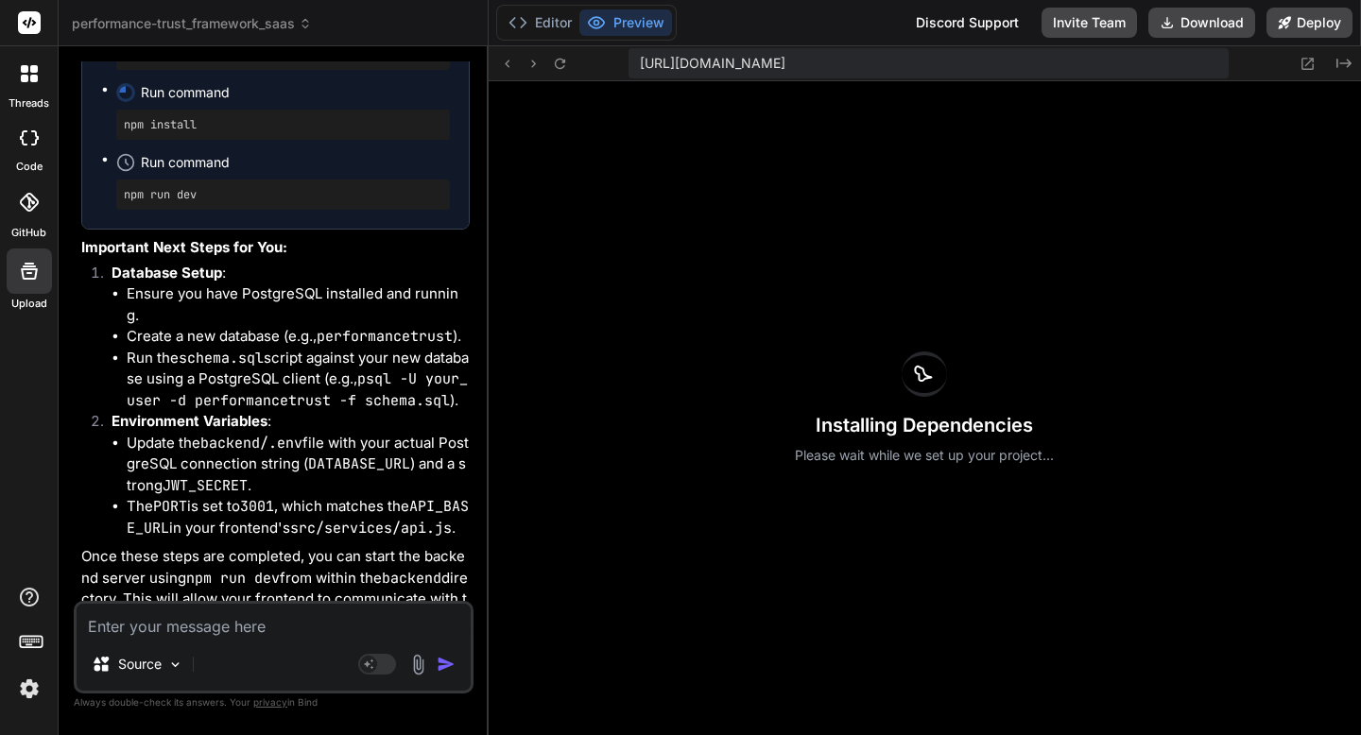
type textarea "x"
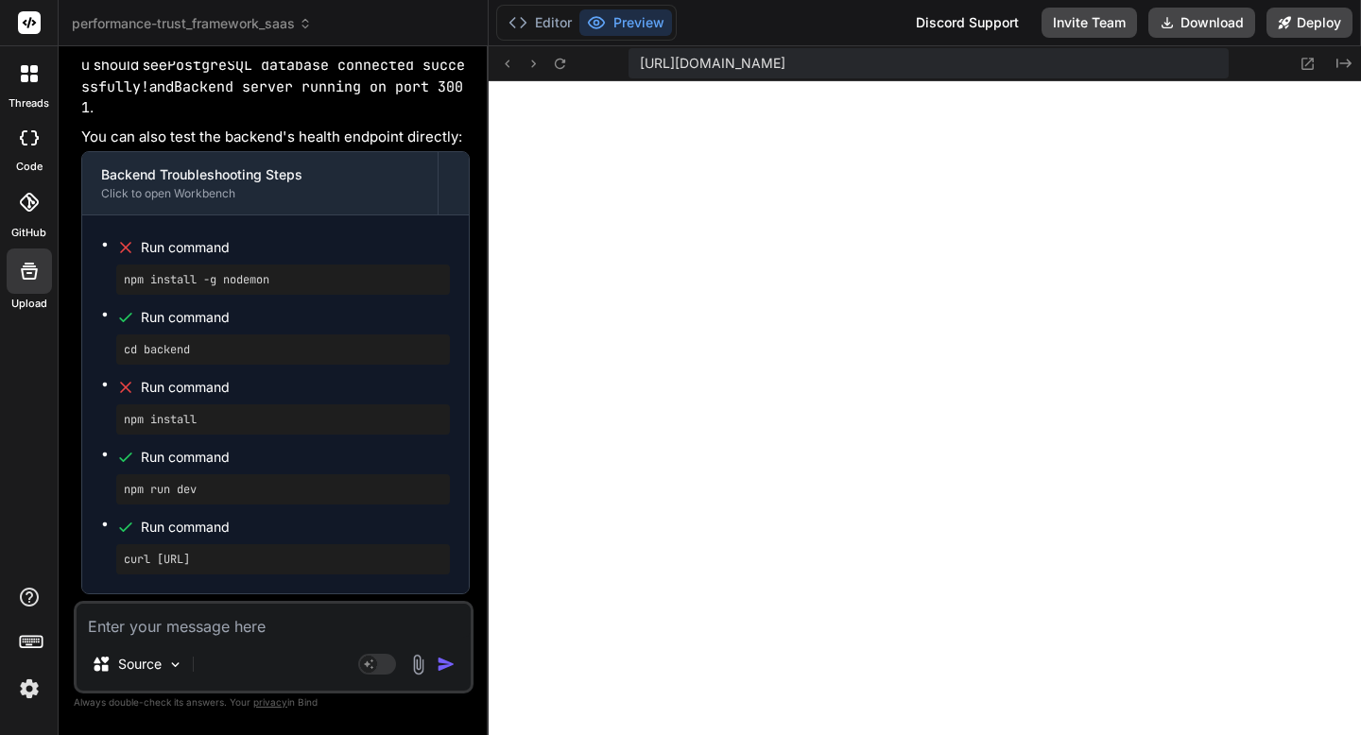
scroll to position [25050, 0]
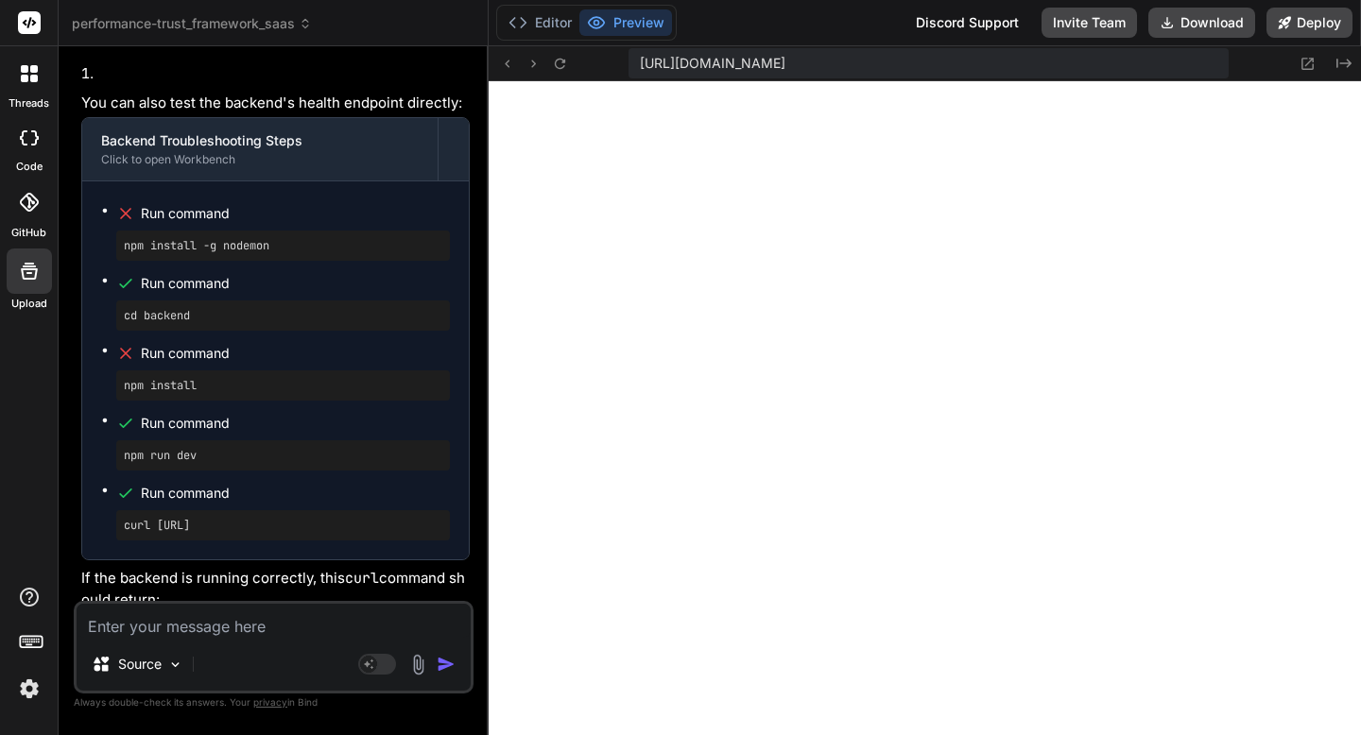
click at [205, 630] on textarea at bounding box center [274, 621] width 394 height 34
type textarea "F"
type textarea "x"
type textarea "Fi"
type textarea "x"
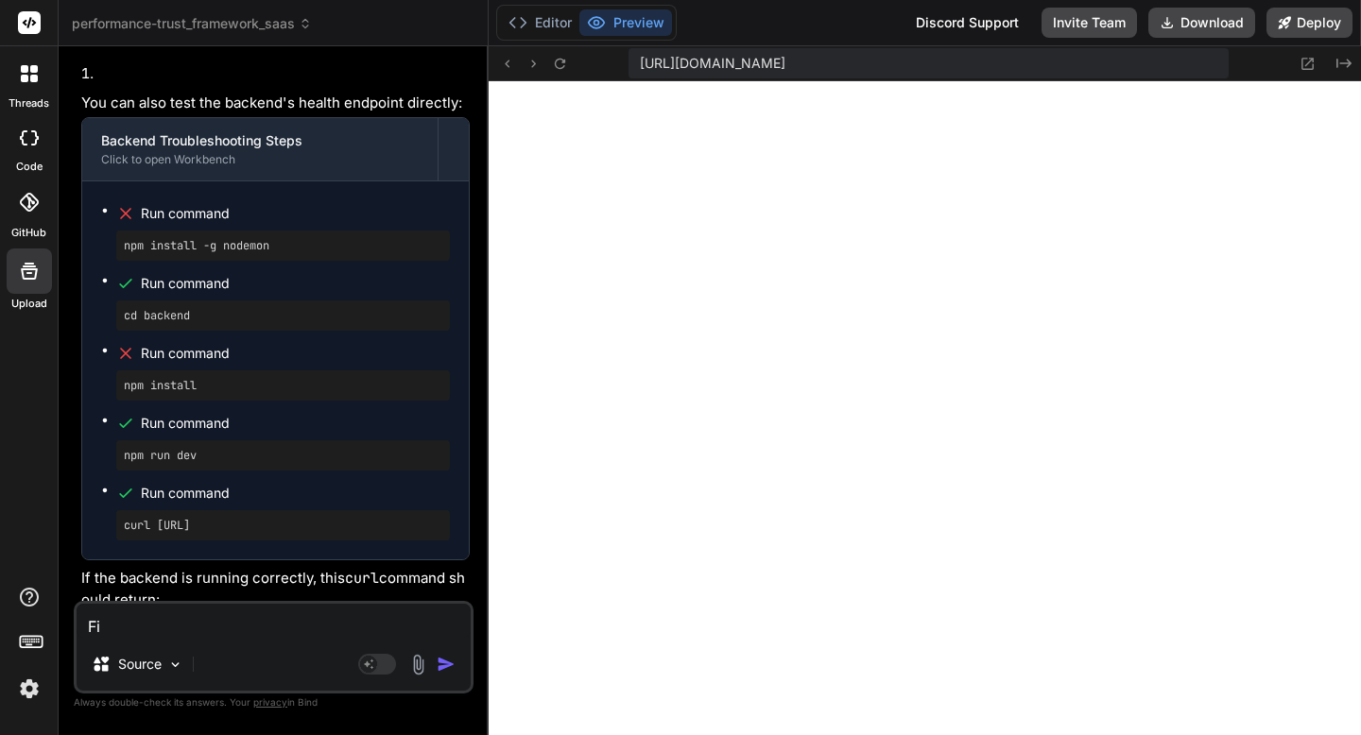
type textarea "Fix"
type textarea "x"
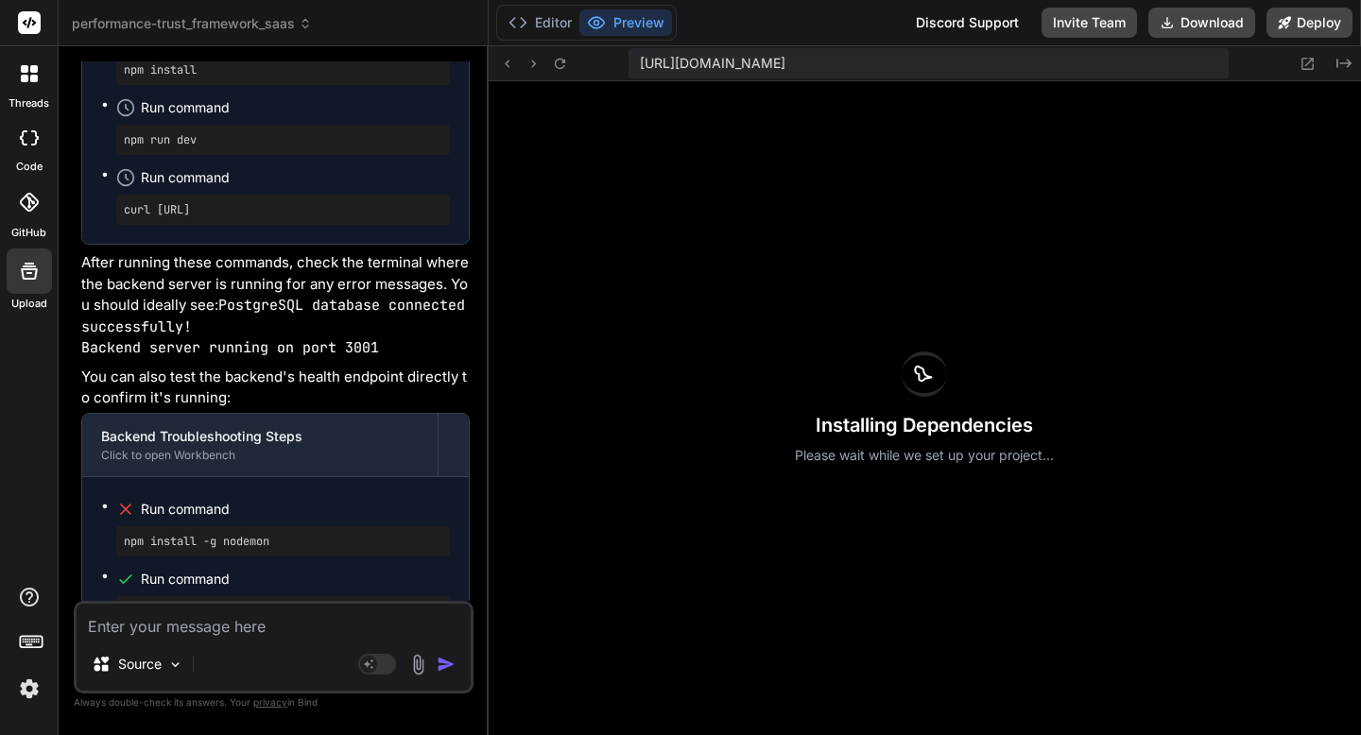
scroll to position [27270, 0]
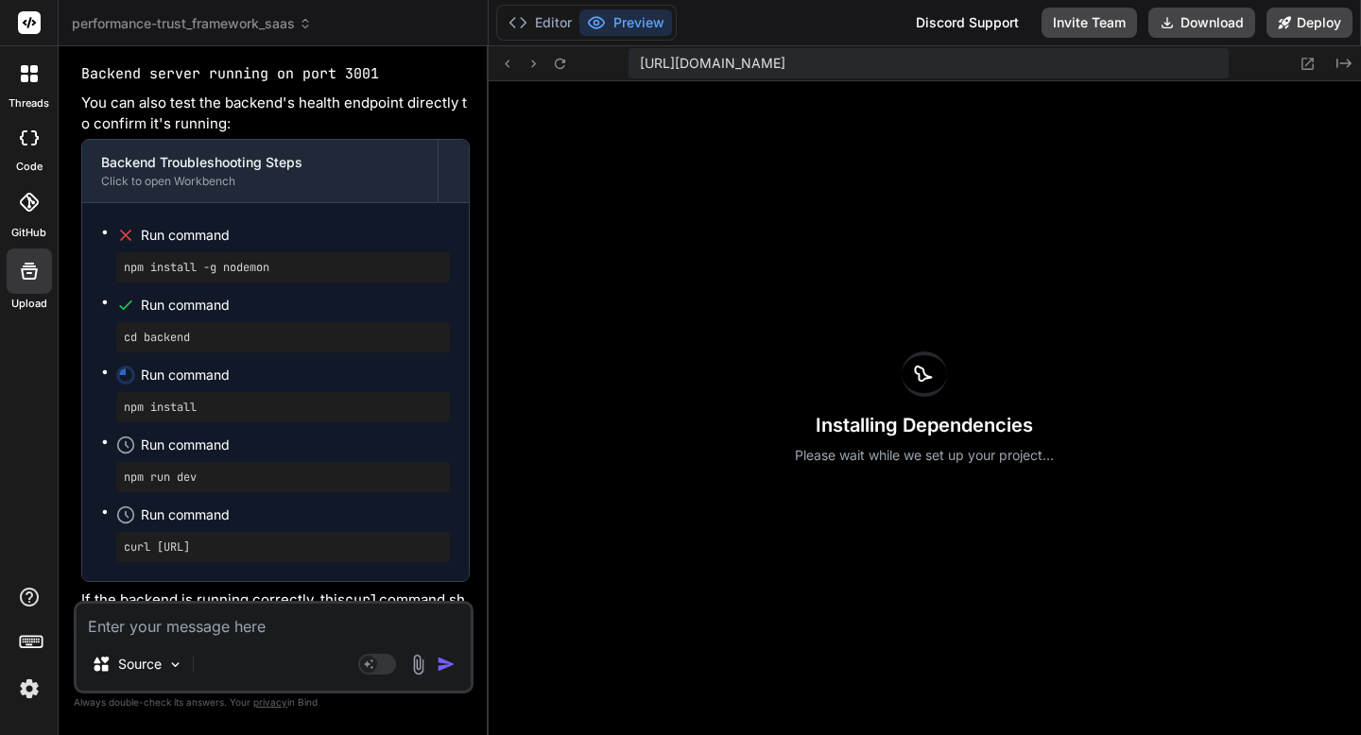
type textarea "x"
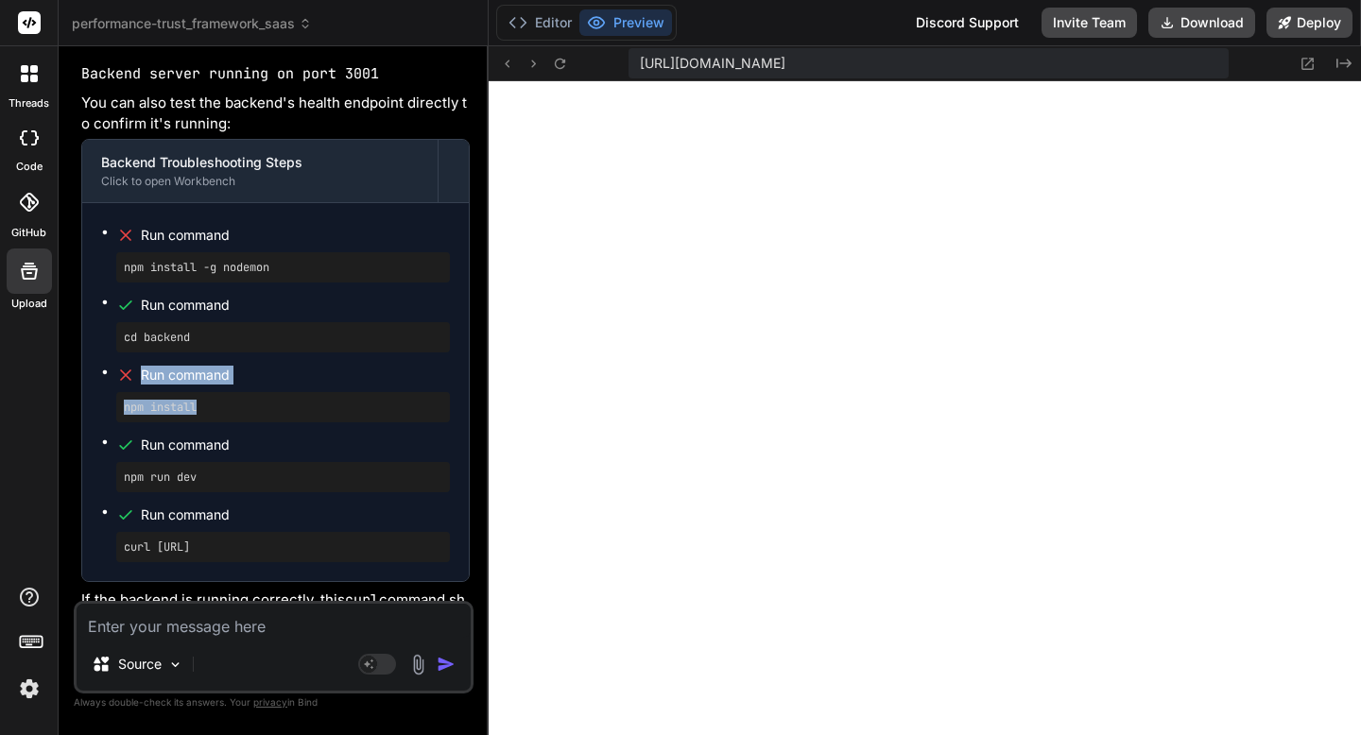
scroll to position [4706, 0]
drag, startPoint x: 208, startPoint y: 182, endPoint x: 119, endPoint y: 153, distance: 93.6
click at [119, 362] on li "Run command npm install" at bounding box center [283, 392] width 334 height 60
click at [311, 608] on textarea at bounding box center [274, 621] width 394 height 34
paste textarea "[plugin:vite:import-analysis] Failed to resolve import "tDxY7tCKIp_X62W2C000000…"
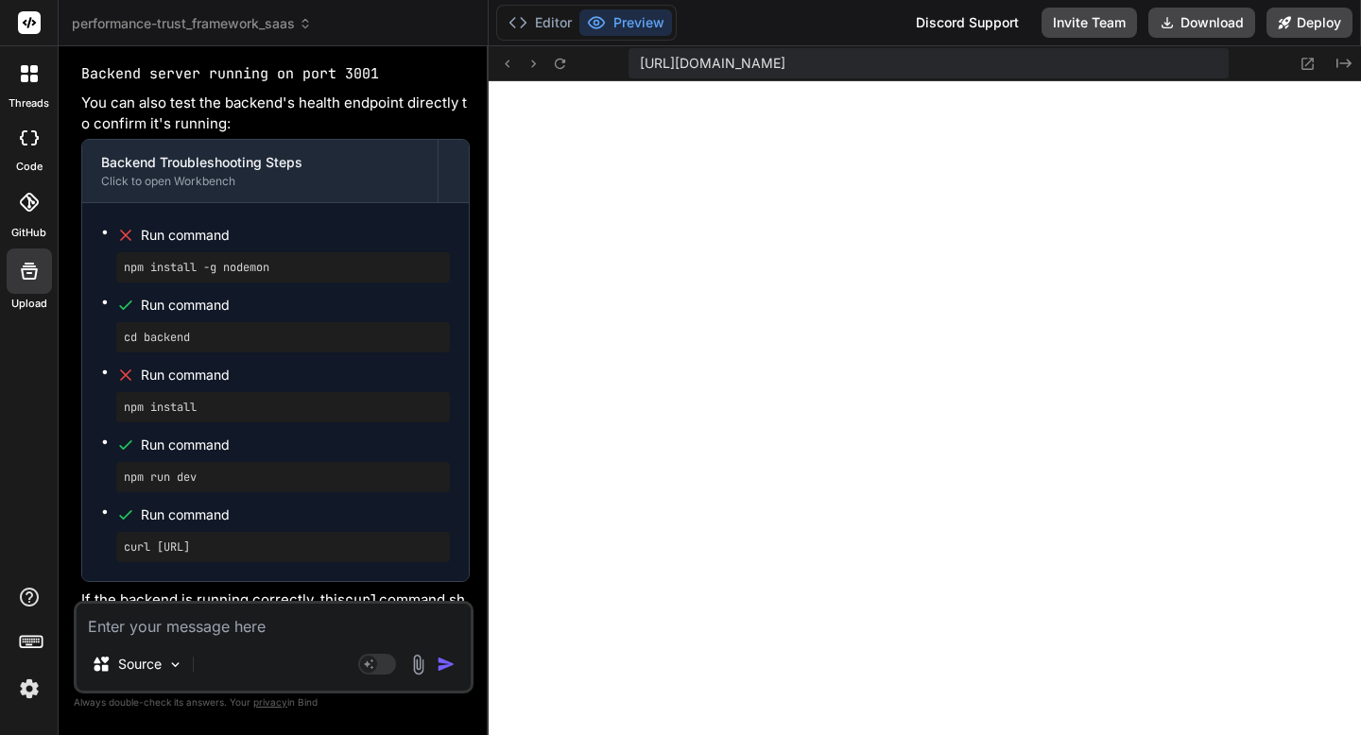
type textarea "[plugin:vite:import-analysis] Failed to resolve import "tDxY7tCKIp_X62W2C000000…"
type textarea "x"
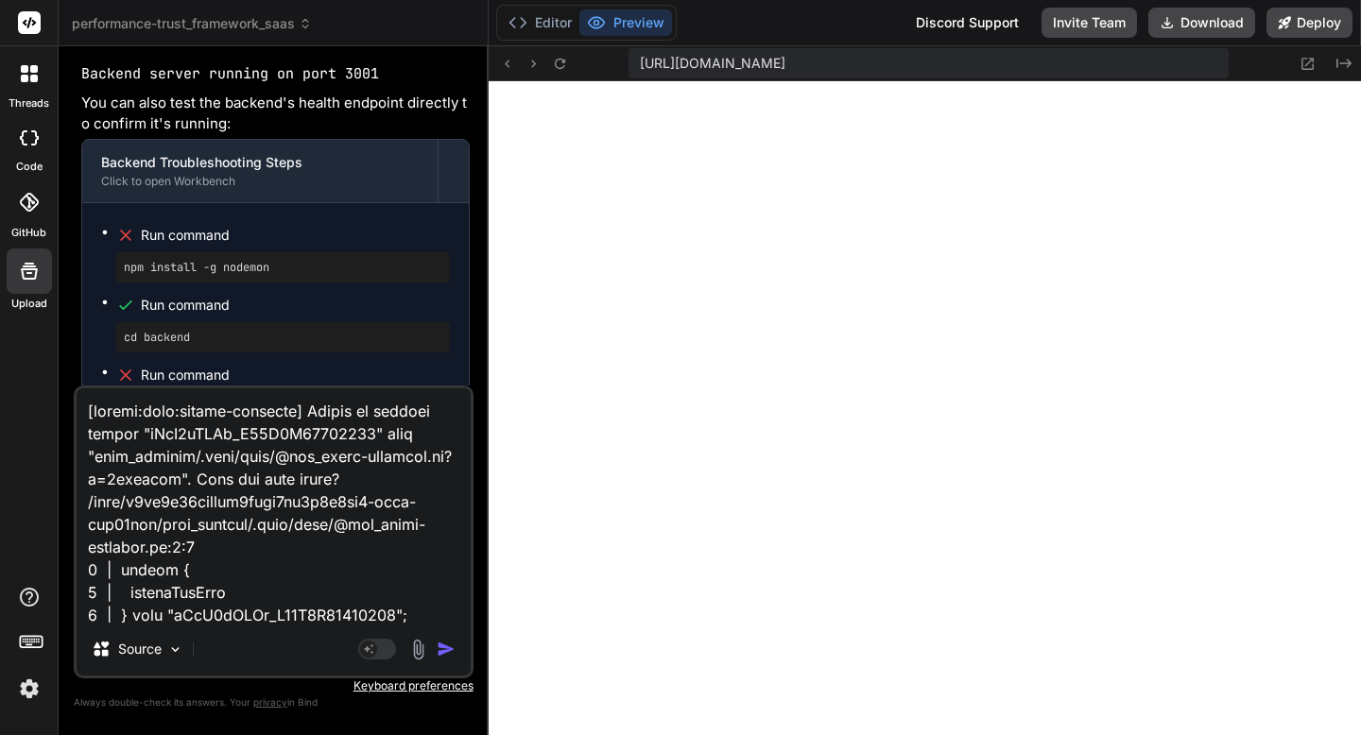
scroll to position [1067, 0]
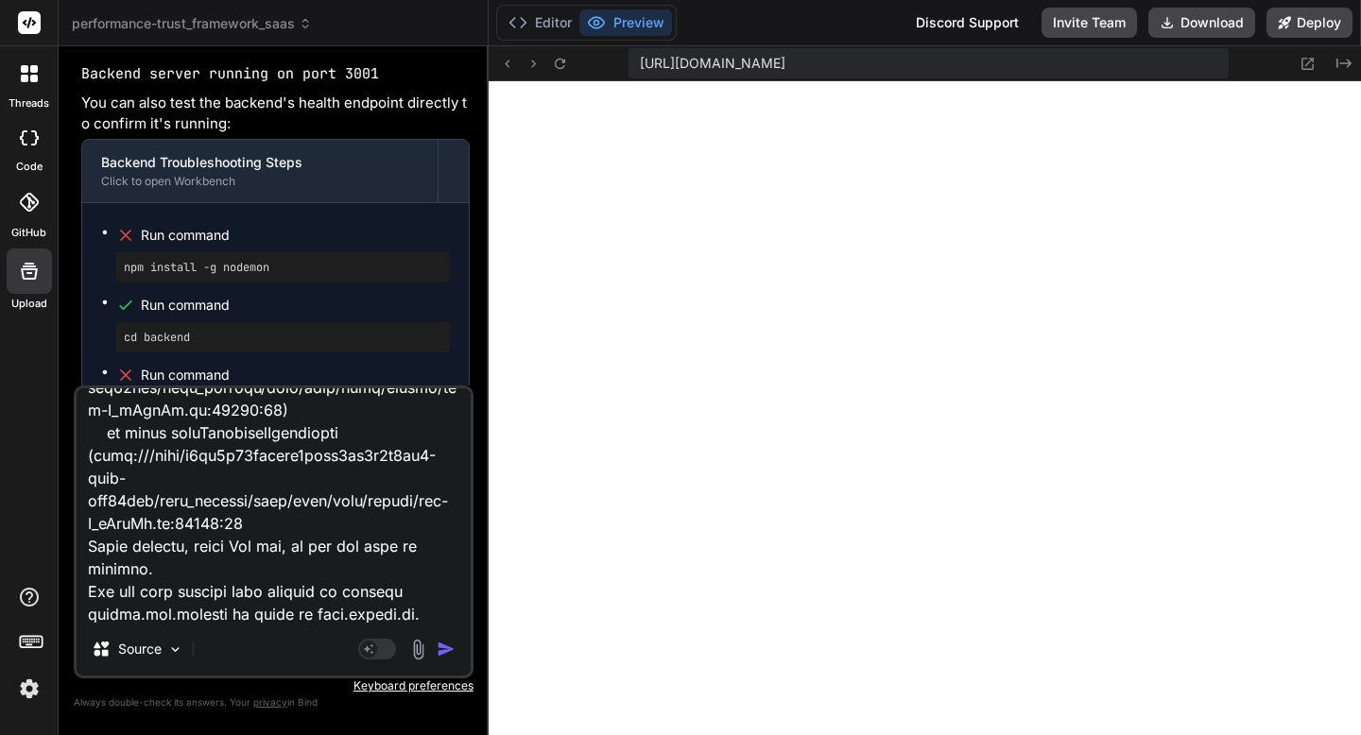
type textarea "[plugin:vite:import-analysis] Failed to resolve import "tDxY7tCKIp_X62W2C000000…"
click at [439, 646] on img "button" at bounding box center [446, 649] width 19 height 19
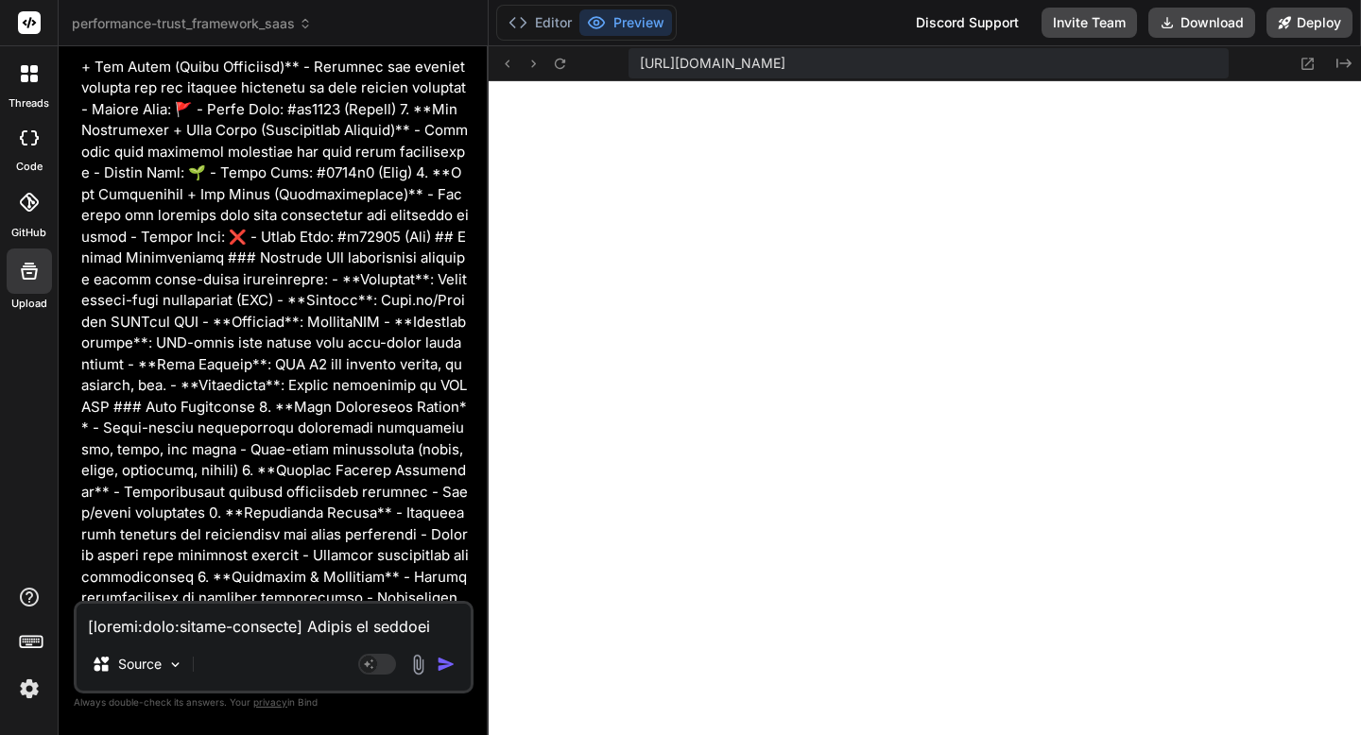
scroll to position [10655, 0]
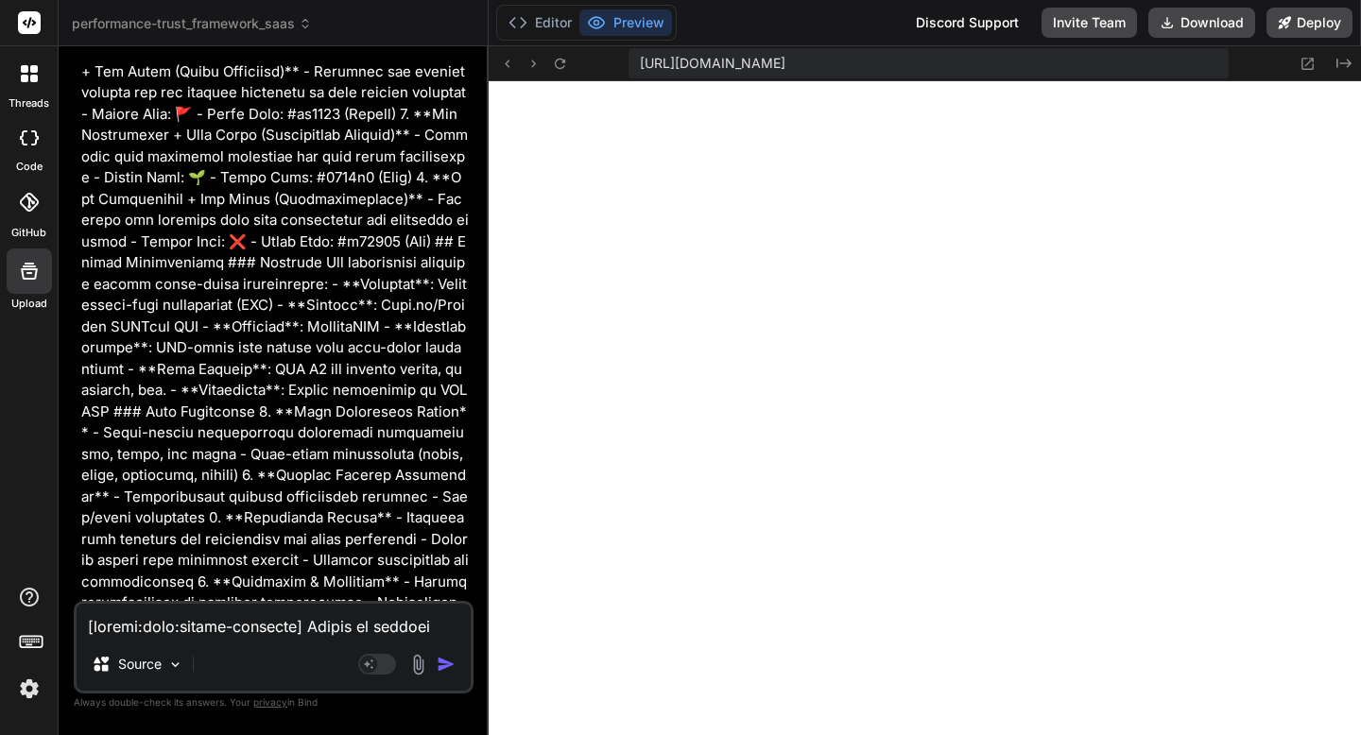
click at [561, 31] on button "Editor" at bounding box center [540, 22] width 78 height 26
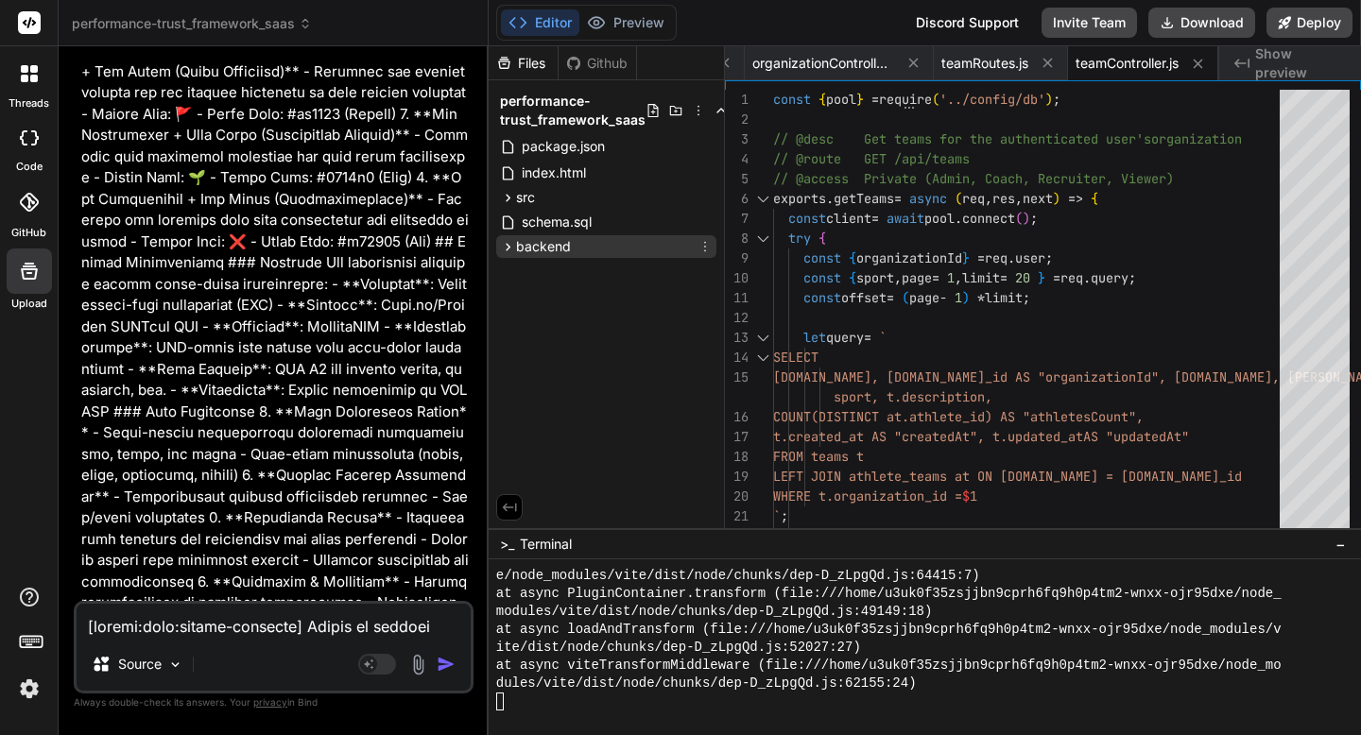
click at [705, 241] on icon at bounding box center [705, 246] width 15 height 15
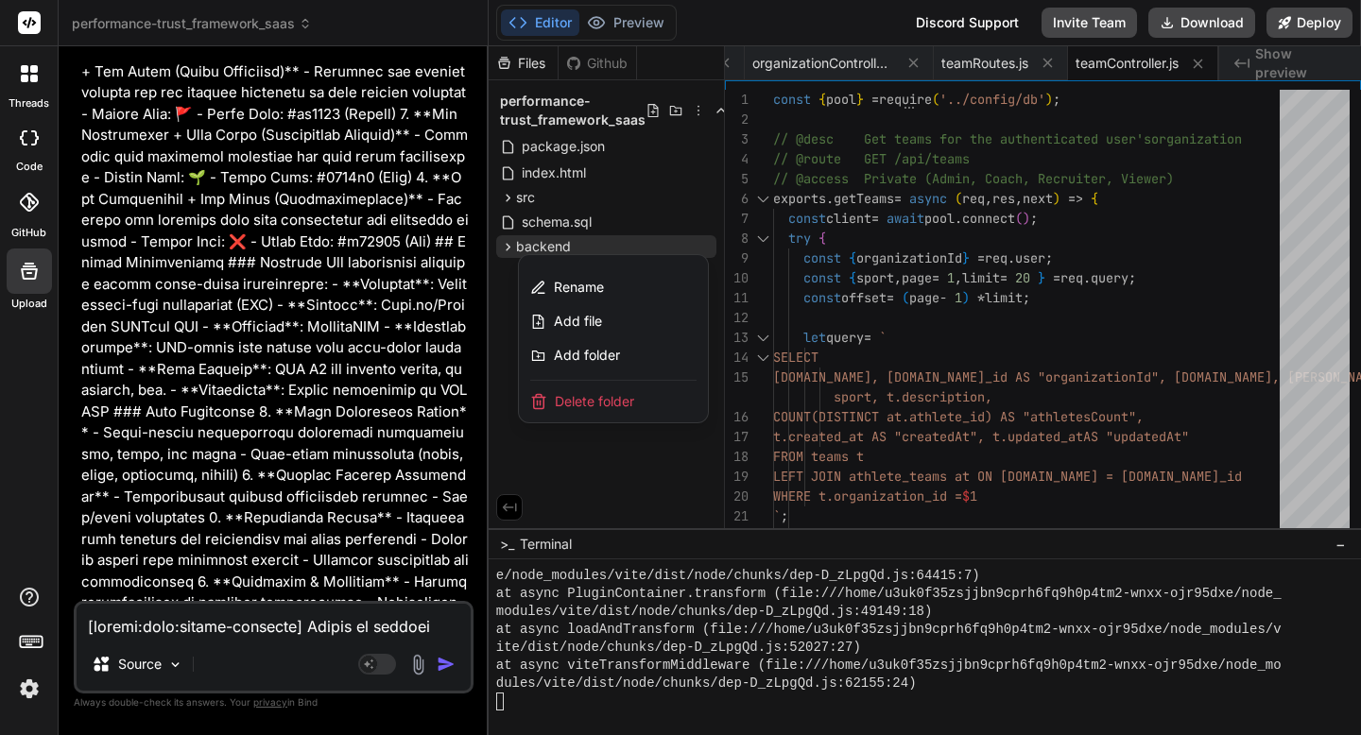
click at [635, 403] on div "Delete folder" at bounding box center [613, 402] width 189 height 42
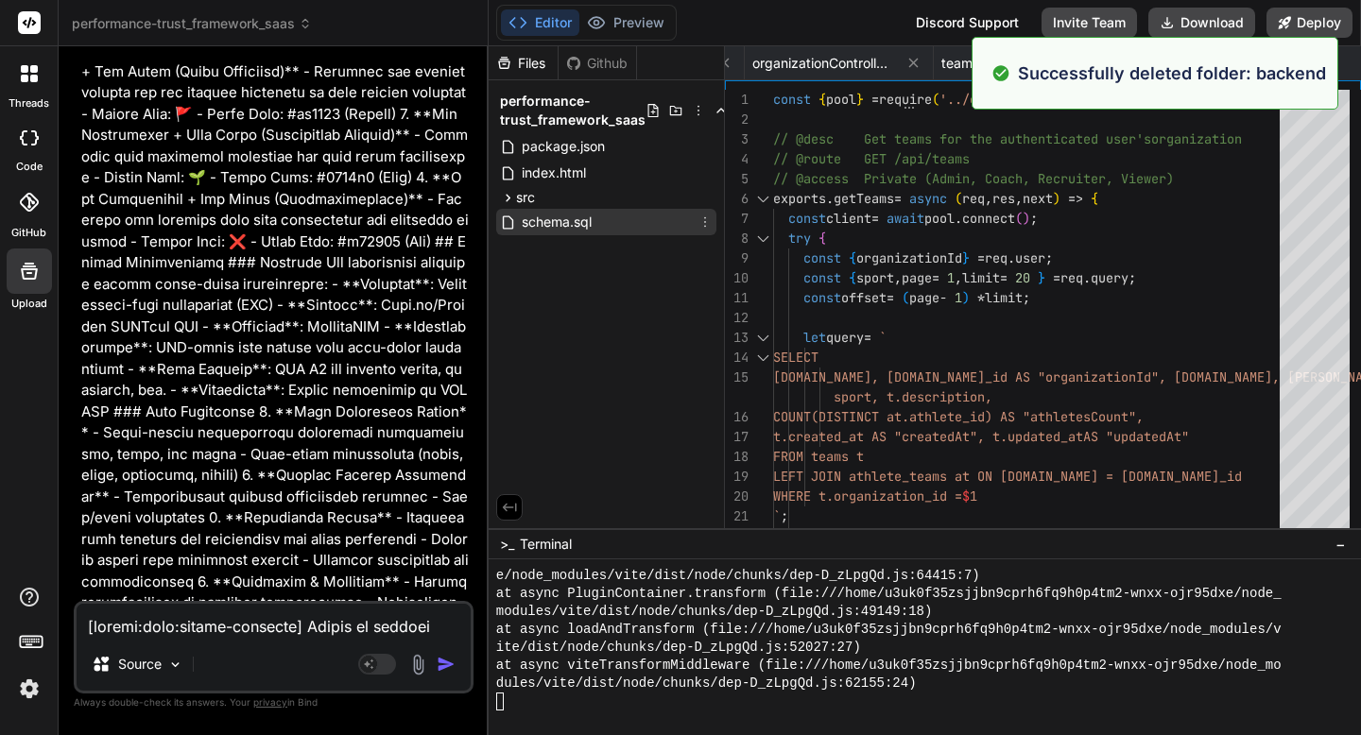
scroll to position [6232, 0]
click at [709, 227] on icon at bounding box center [705, 222] width 15 height 15
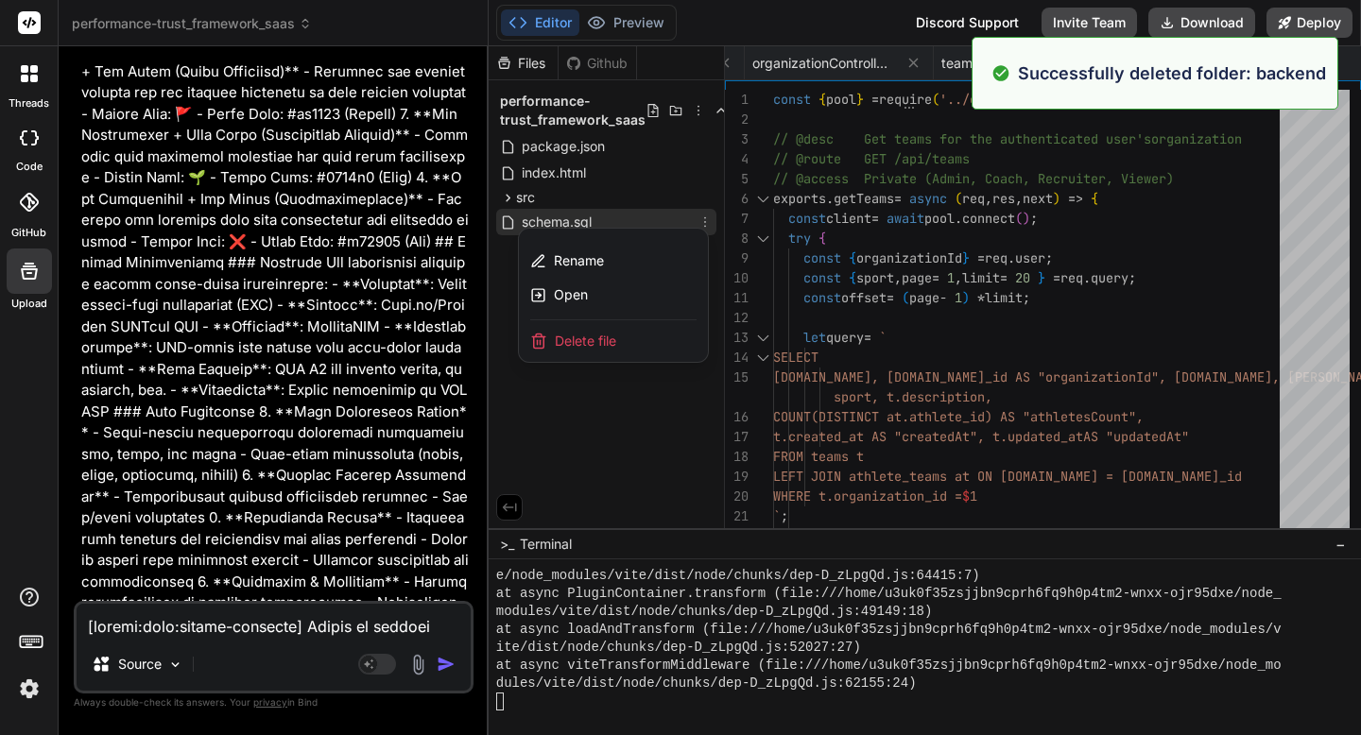
scroll to position [6717, 0]
click at [649, 348] on div "Delete file" at bounding box center [613, 341] width 189 height 42
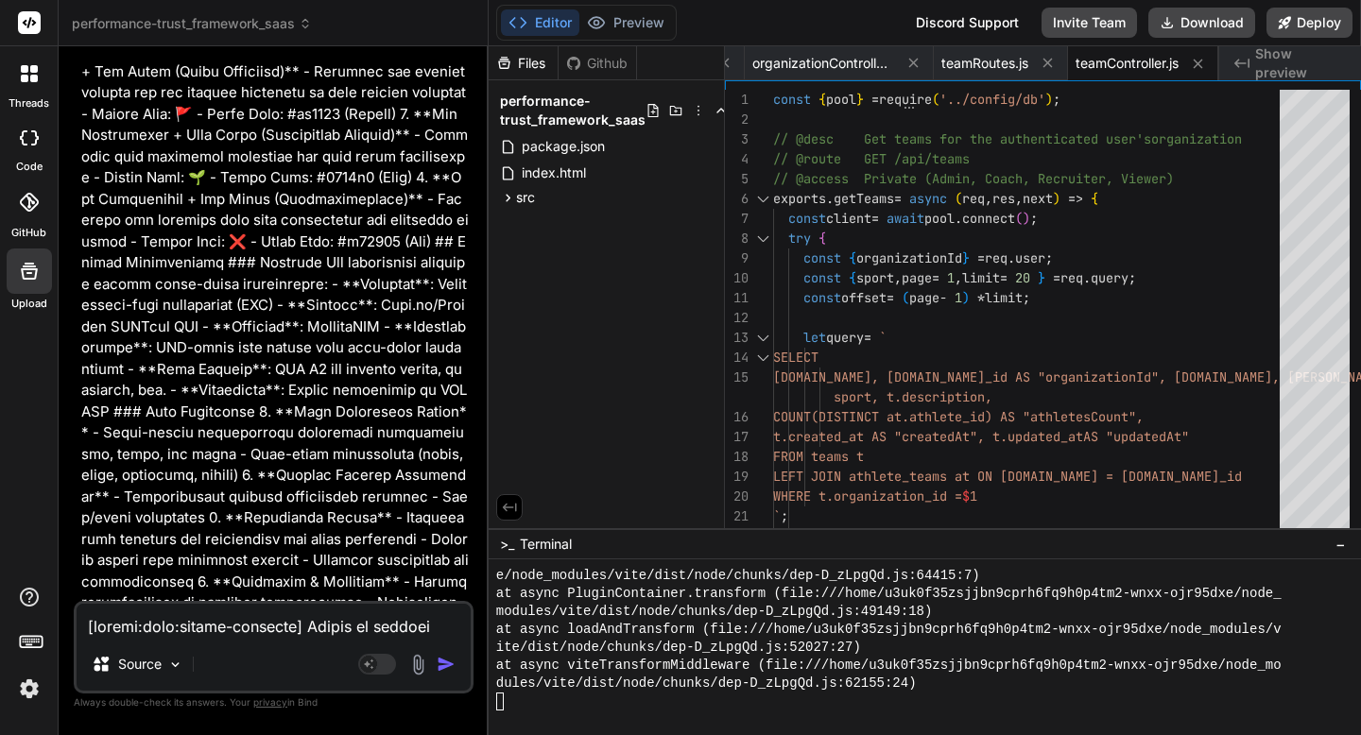
scroll to position [0, 2175]
click at [703, 199] on icon at bounding box center [705, 197] width 15 height 15
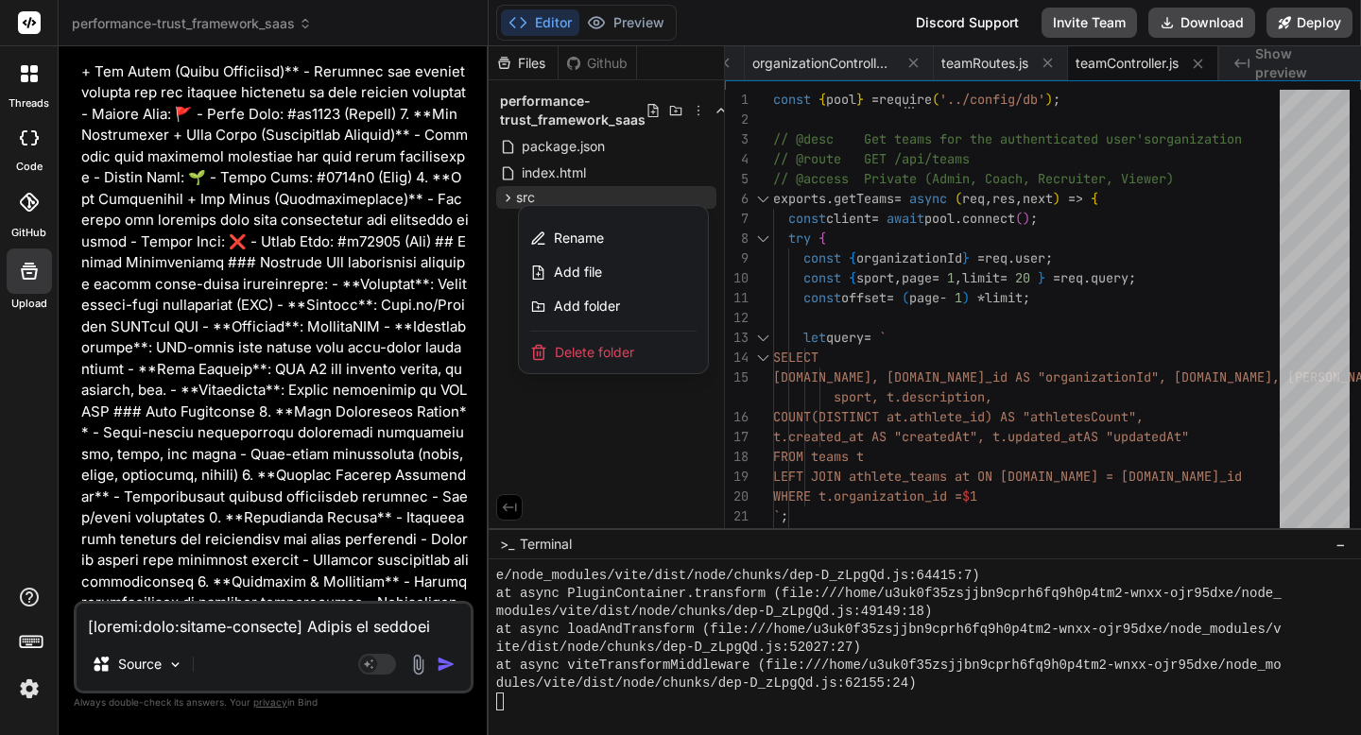
click at [630, 354] on span "Delete folder" at bounding box center [594, 352] width 79 height 19
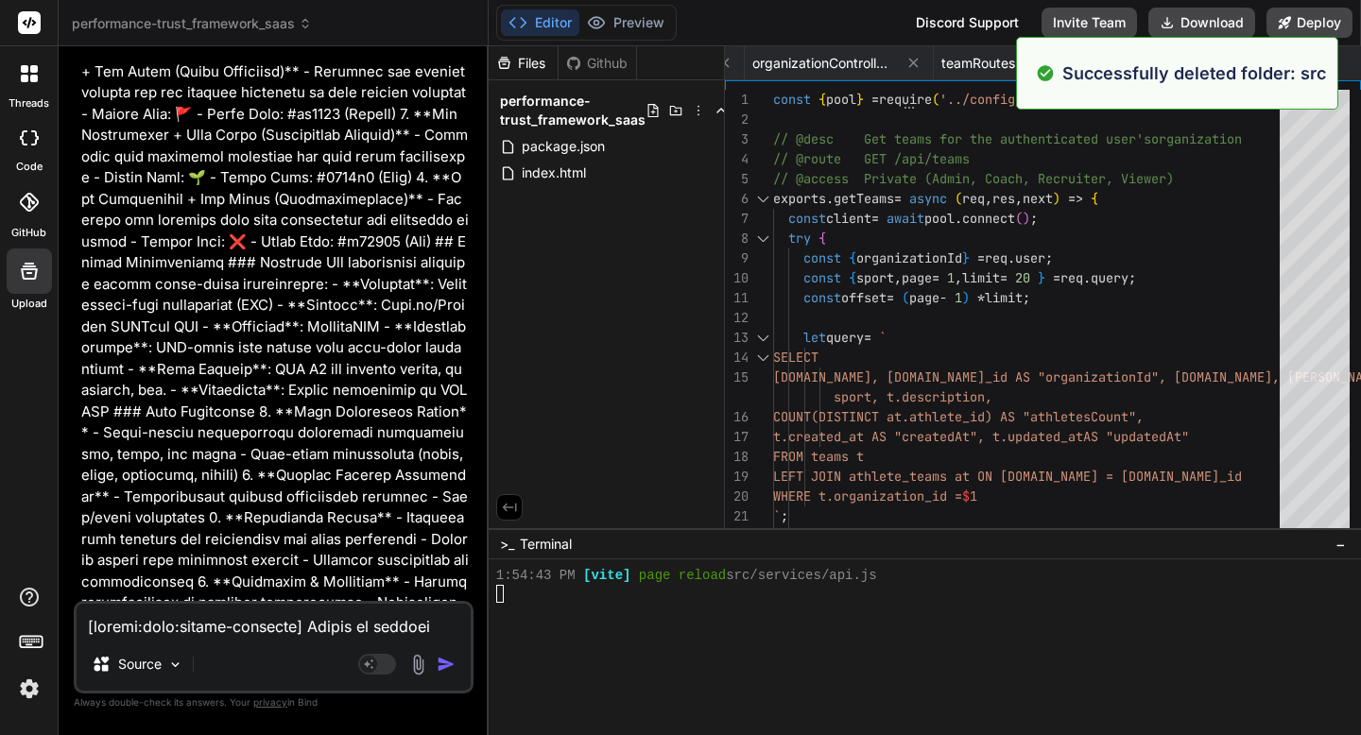
scroll to position [6933, 0]
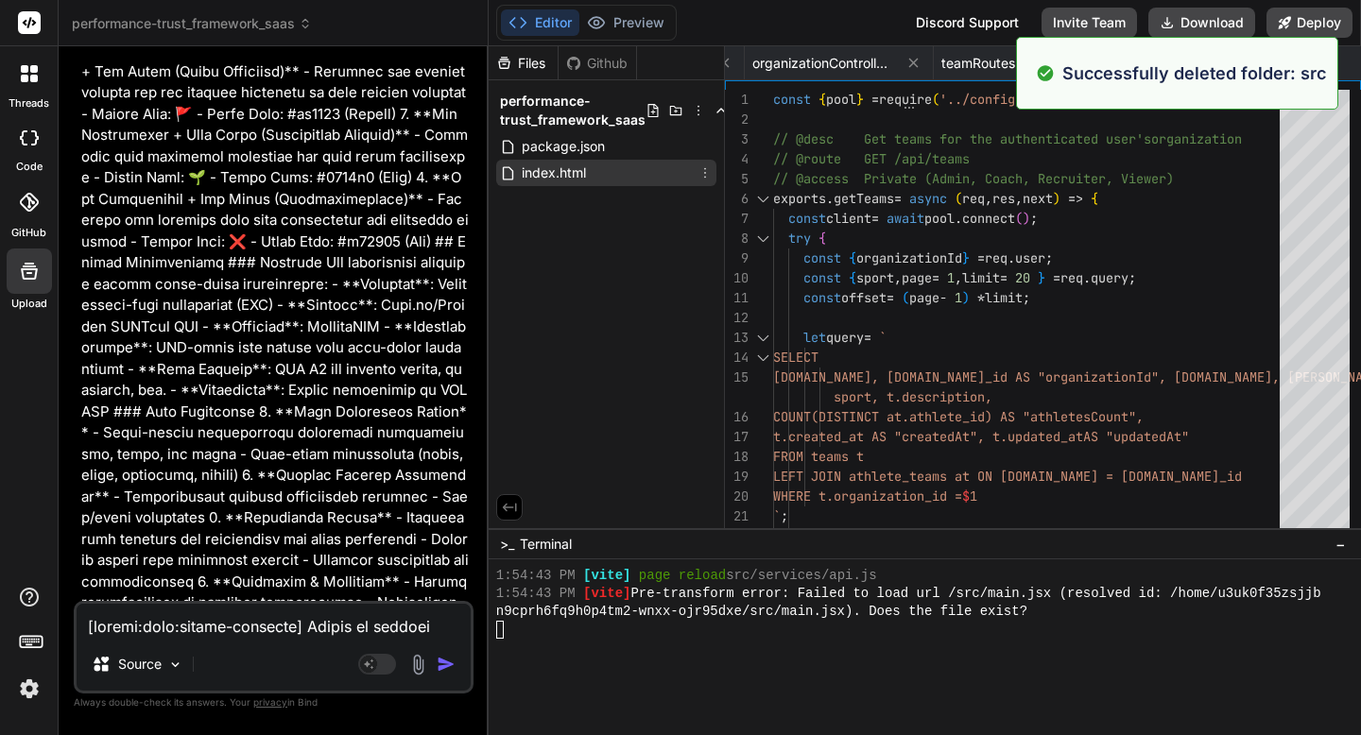
click at [699, 175] on icon at bounding box center [705, 172] width 15 height 15
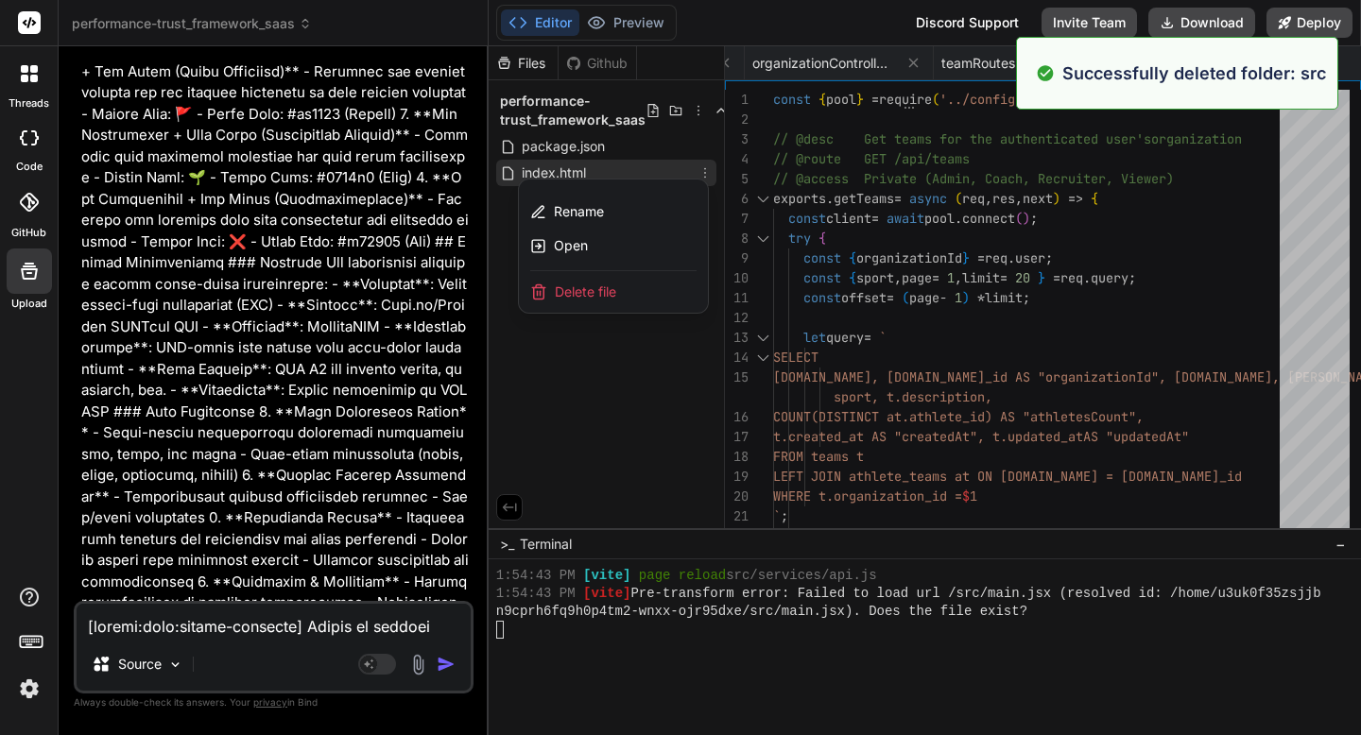
click at [644, 287] on div "Delete file" at bounding box center [613, 292] width 189 height 42
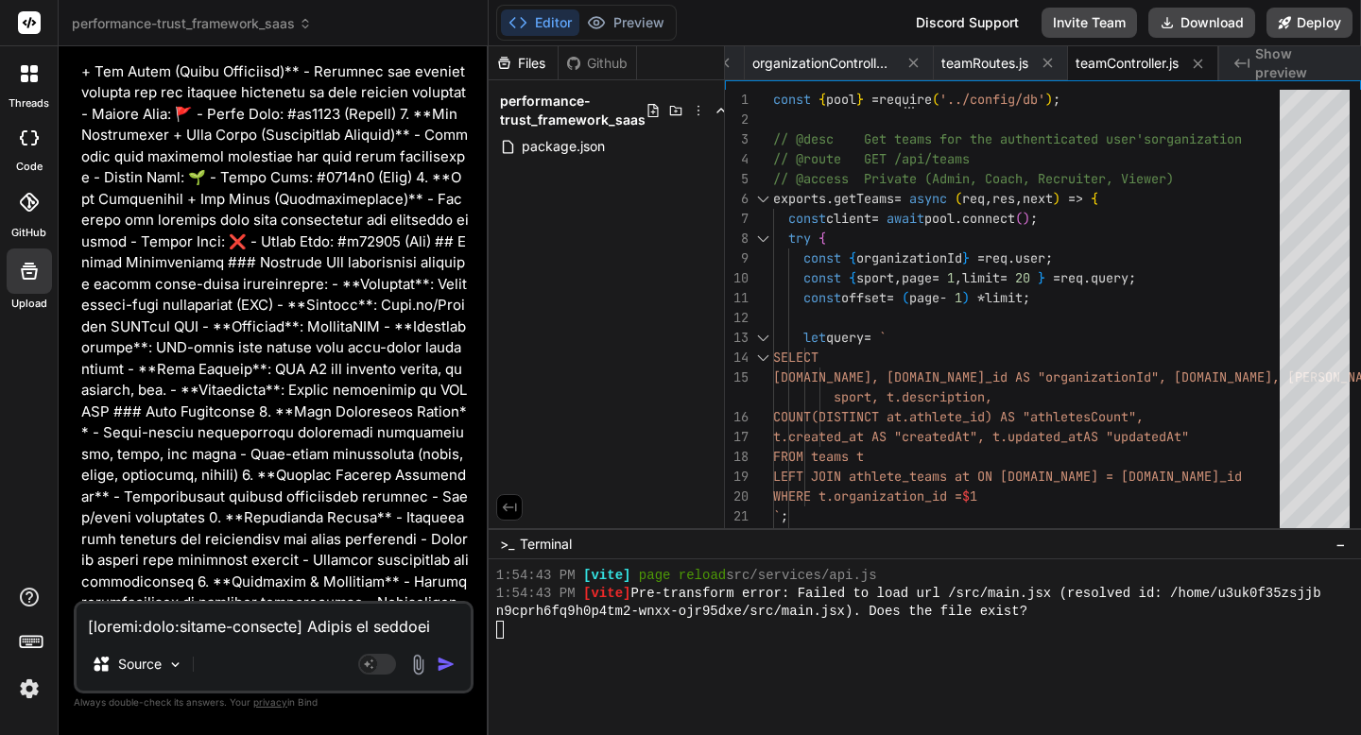
scroll to position [6986, 0]
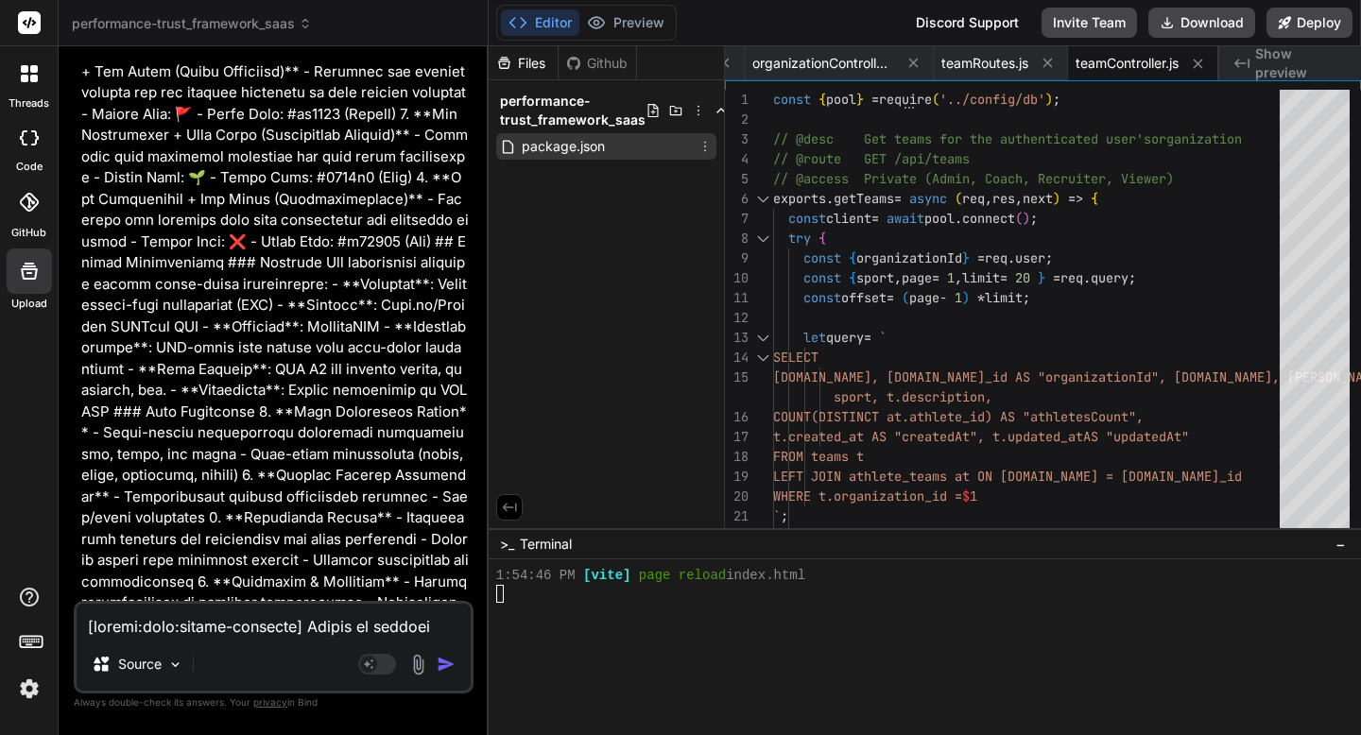
click at [710, 148] on icon at bounding box center [705, 146] width 15 height 15
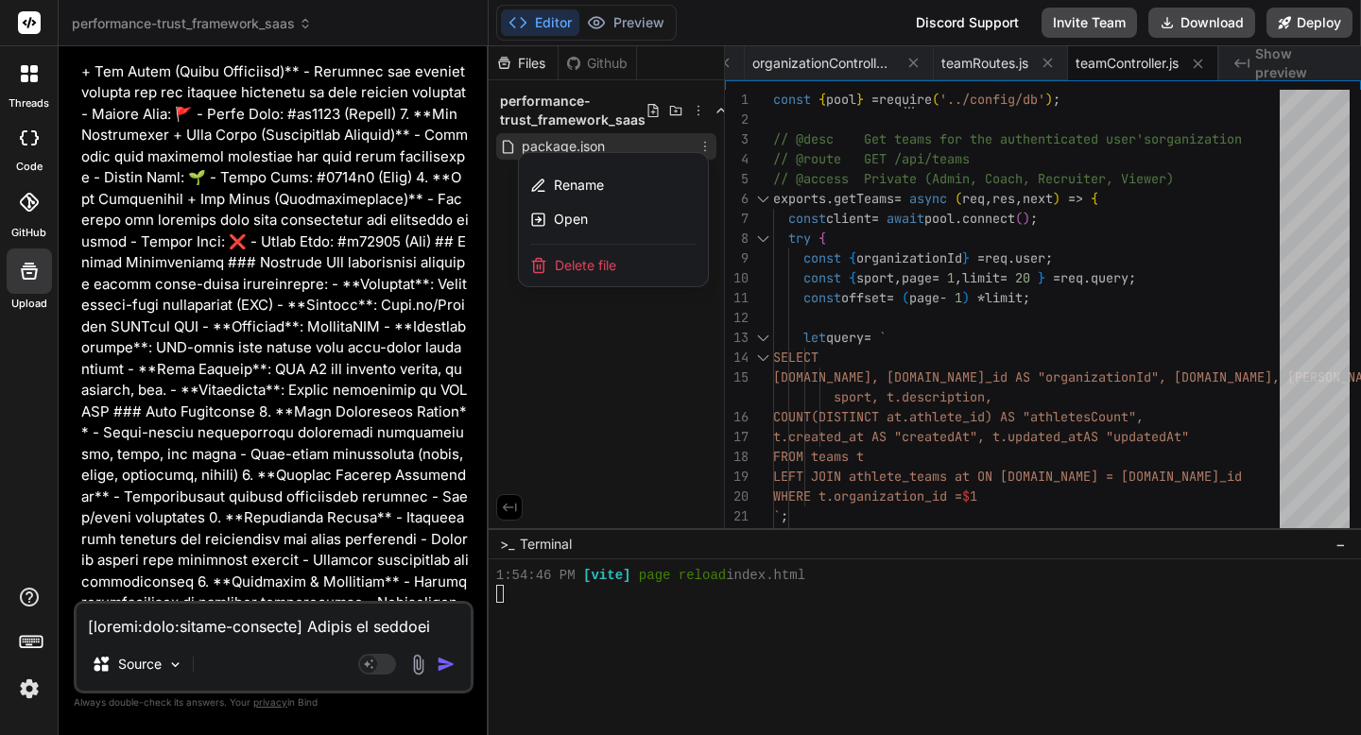
click at [625, 274] on div "Delete file" at bounding box center [613, 266] width 189 height 42
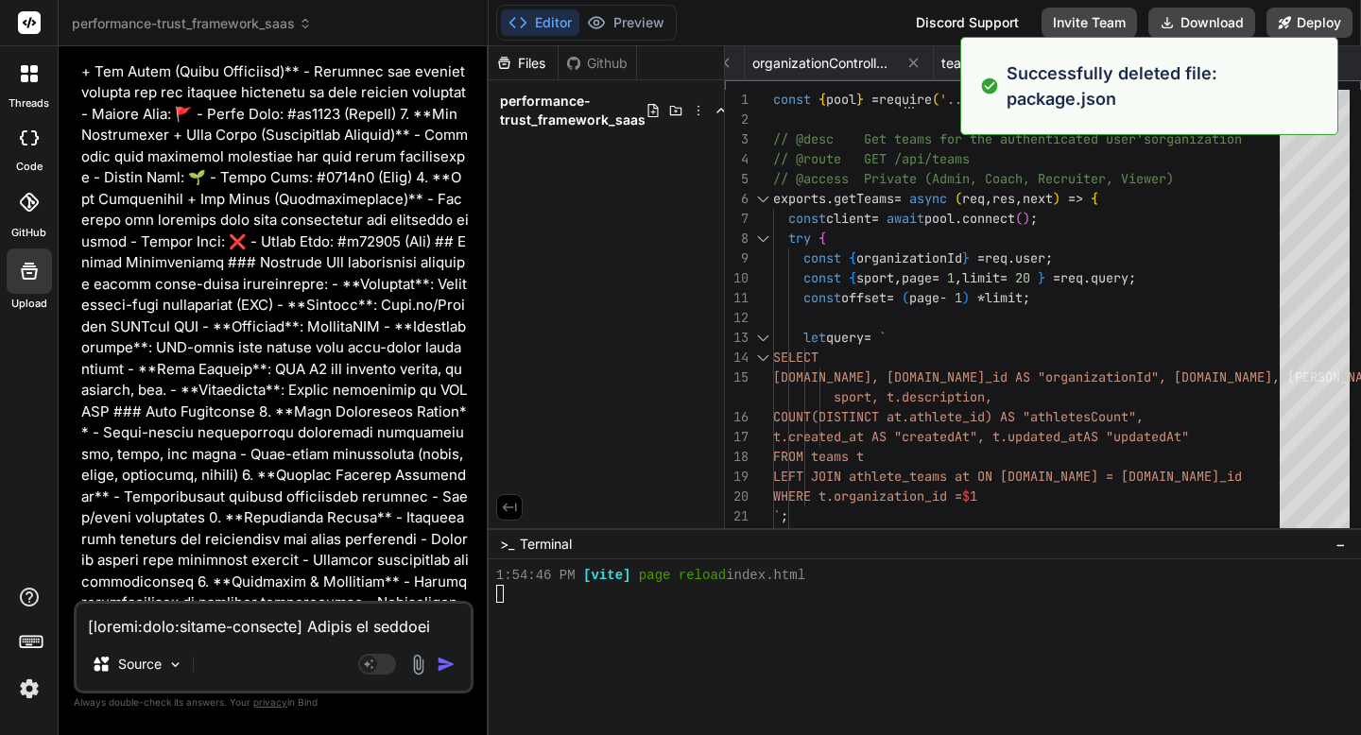
scroll to position [0, 1931]
click at [699, 112] on icon at bounding box center [698, 110] width 15 height 15
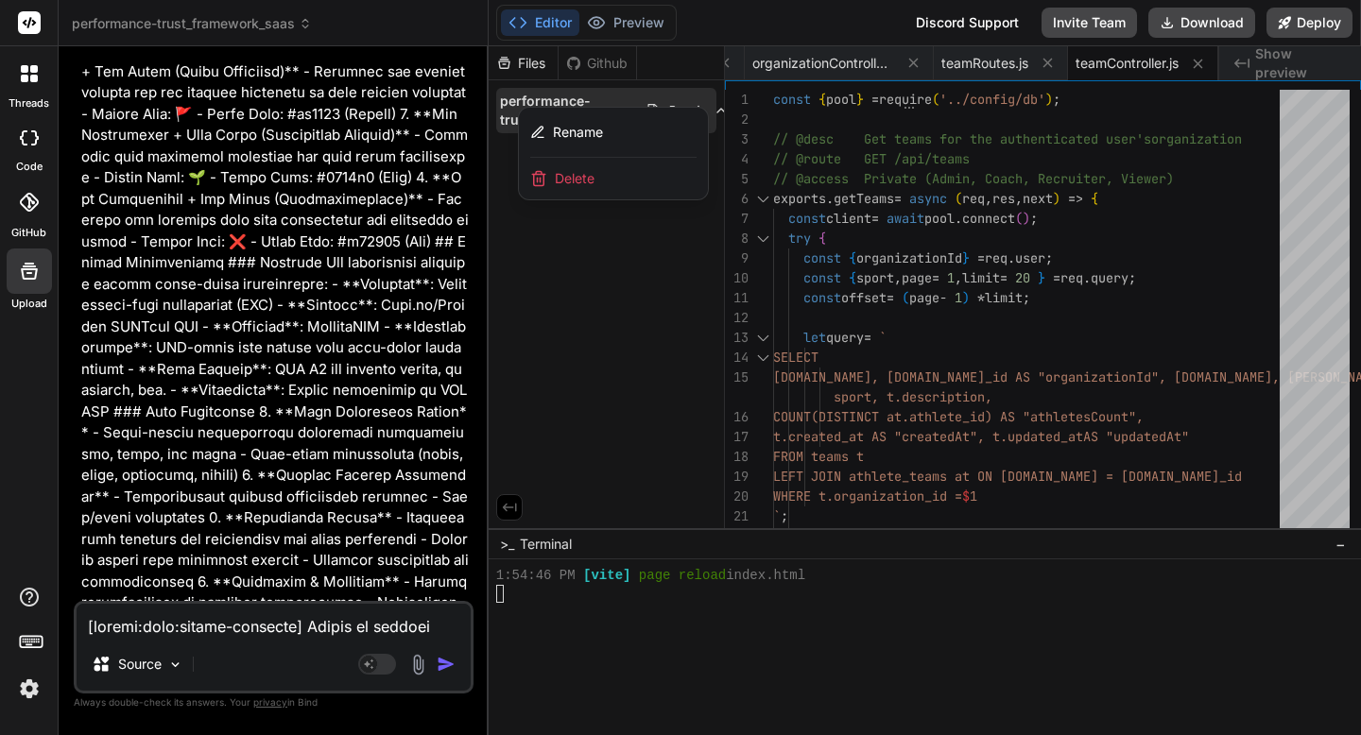
click at [662, 227] on div at bounding box center [925, 390] width 872 height 689
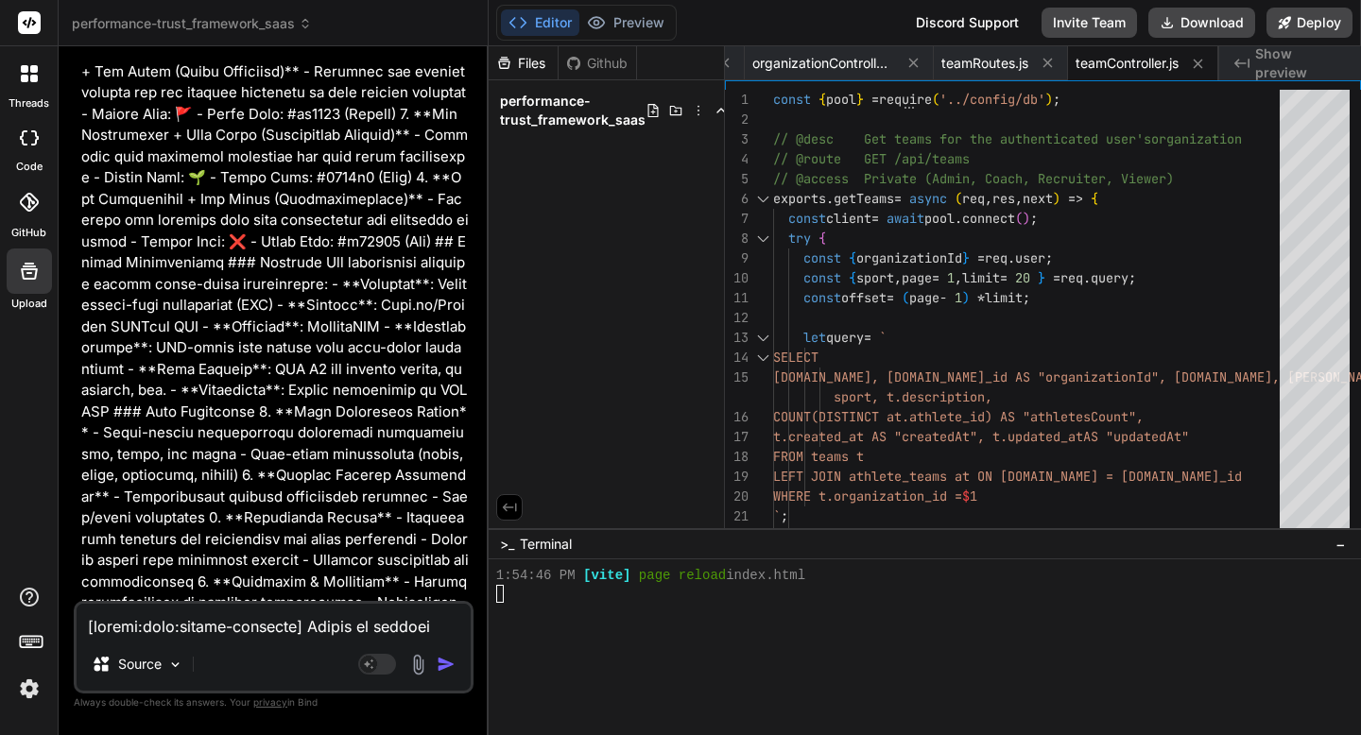
click at [294, 28] on span "performance-trust_framework_saas" at bounding box center [192, 23] width 240 height 19
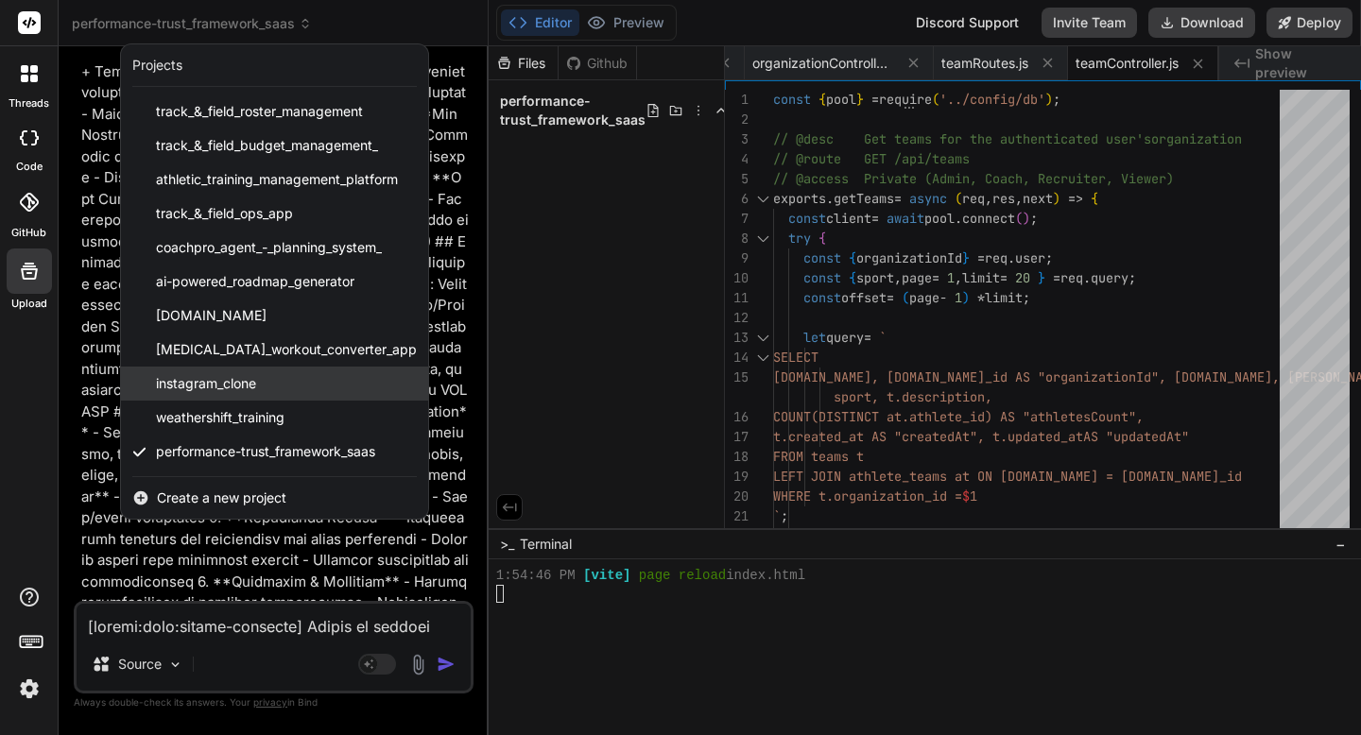
click at [241, 381] on span "instagram_clone" at bounding box center [206, 383] width 100 height 19
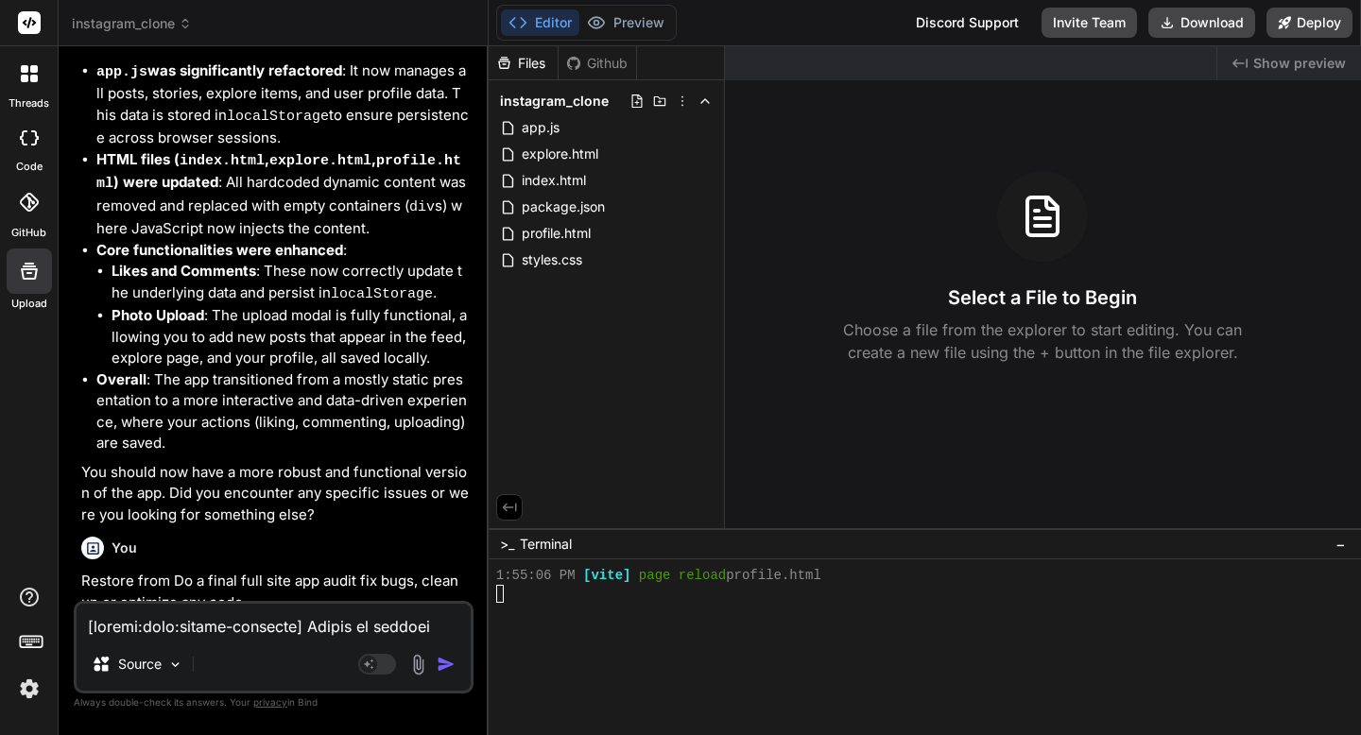
scroll to position [7076, 0]
click at [683, 101] on icon at bounding box center [682, 101] width 15 height 15
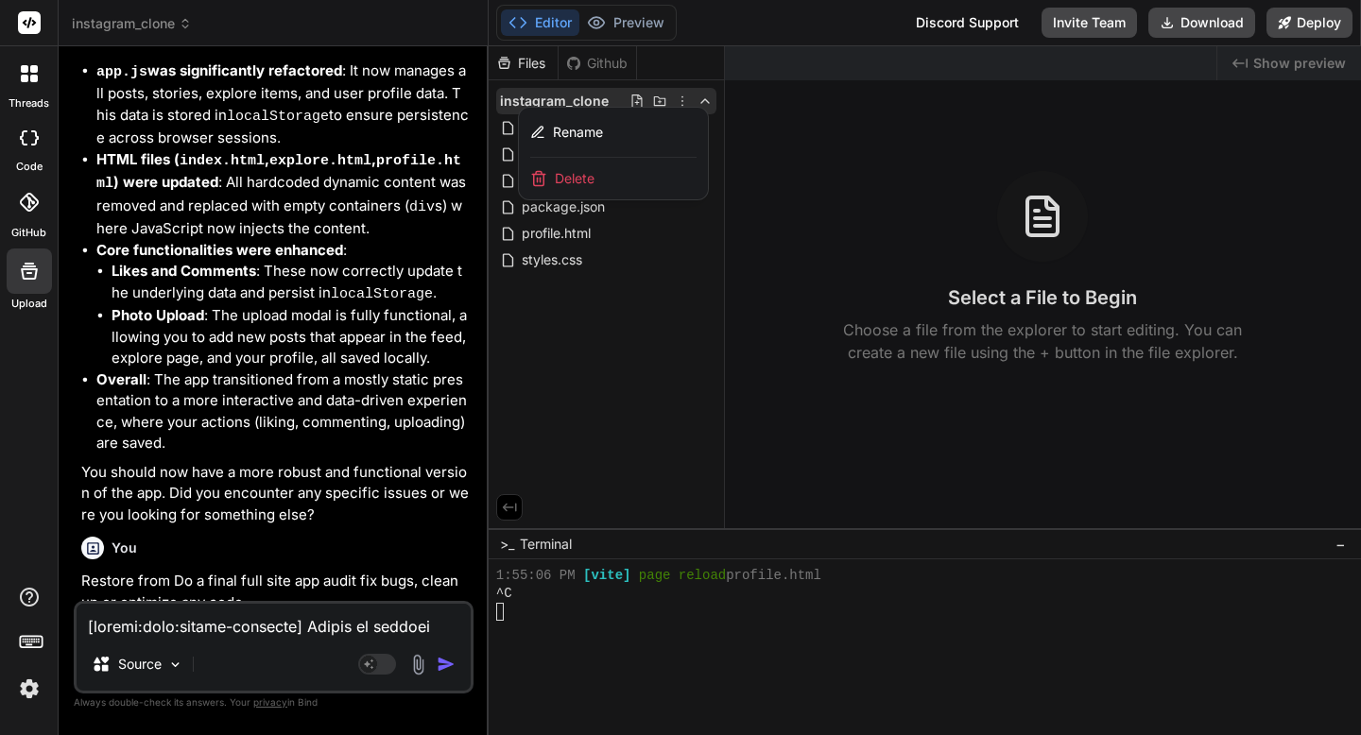
click at [624, 181] on div "Delete" at bounding box center [613, 179] width 189 height 42
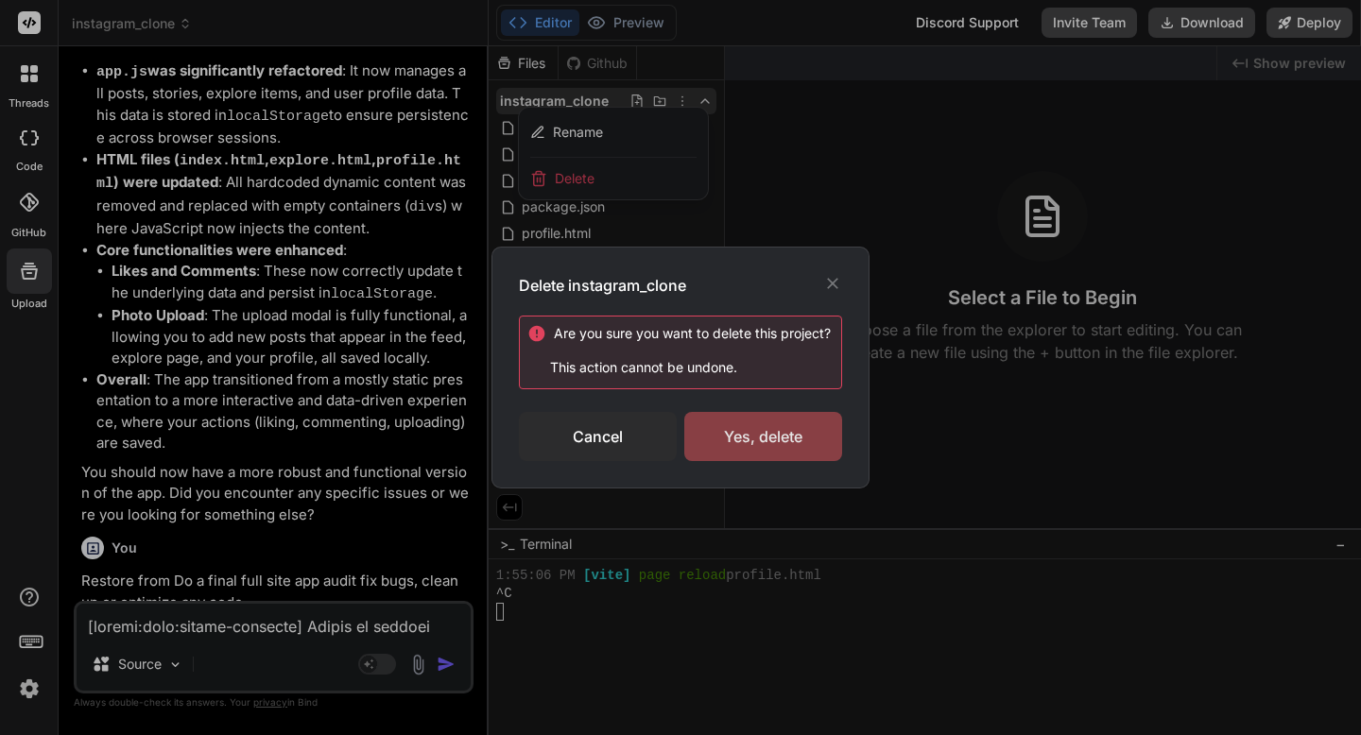
click at [700, 429] on div "Yes, delete" at bounding box center [763, 436] width 158 height 49
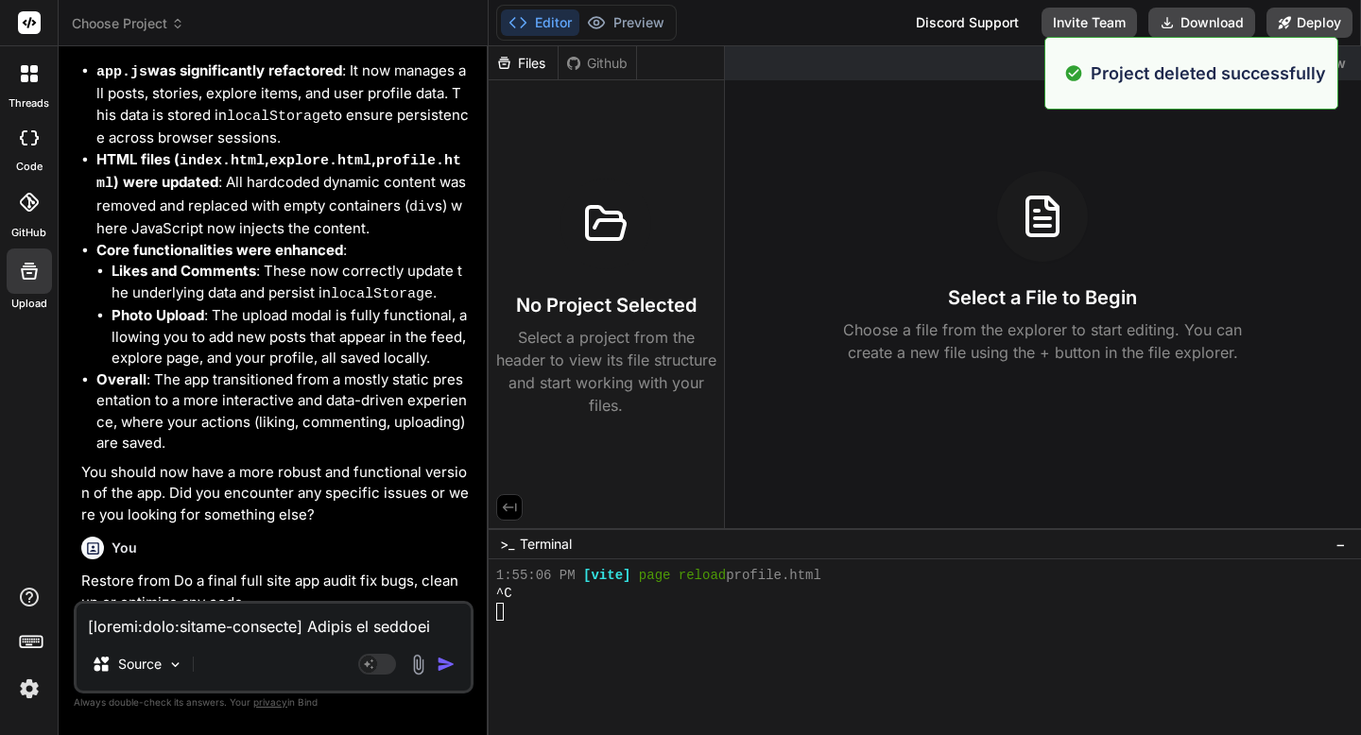
click at [132, 30] on span "Choose Project" at bounding box center [128, 23] width 112 height 19
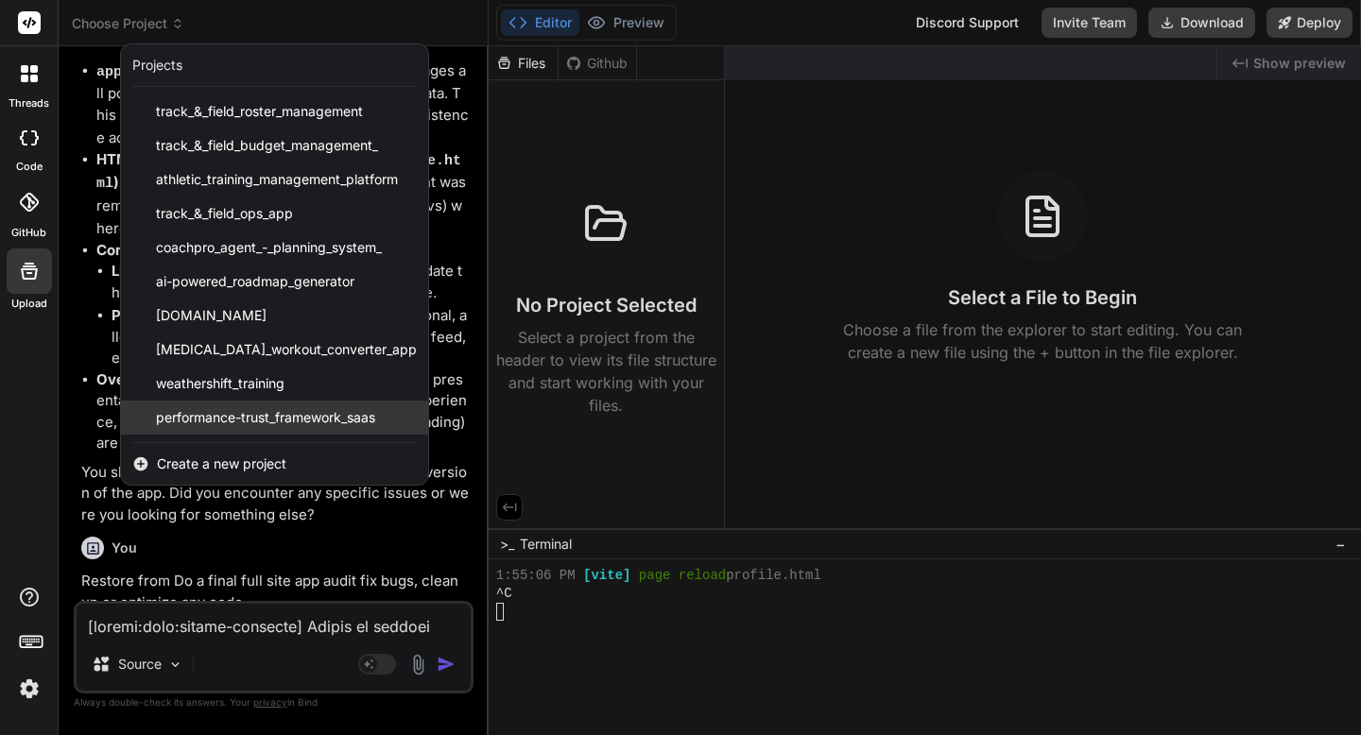
click at [226, 420] on span "performance-trust_framework_saas" at bounding box center [265, 417] width 219 height 19
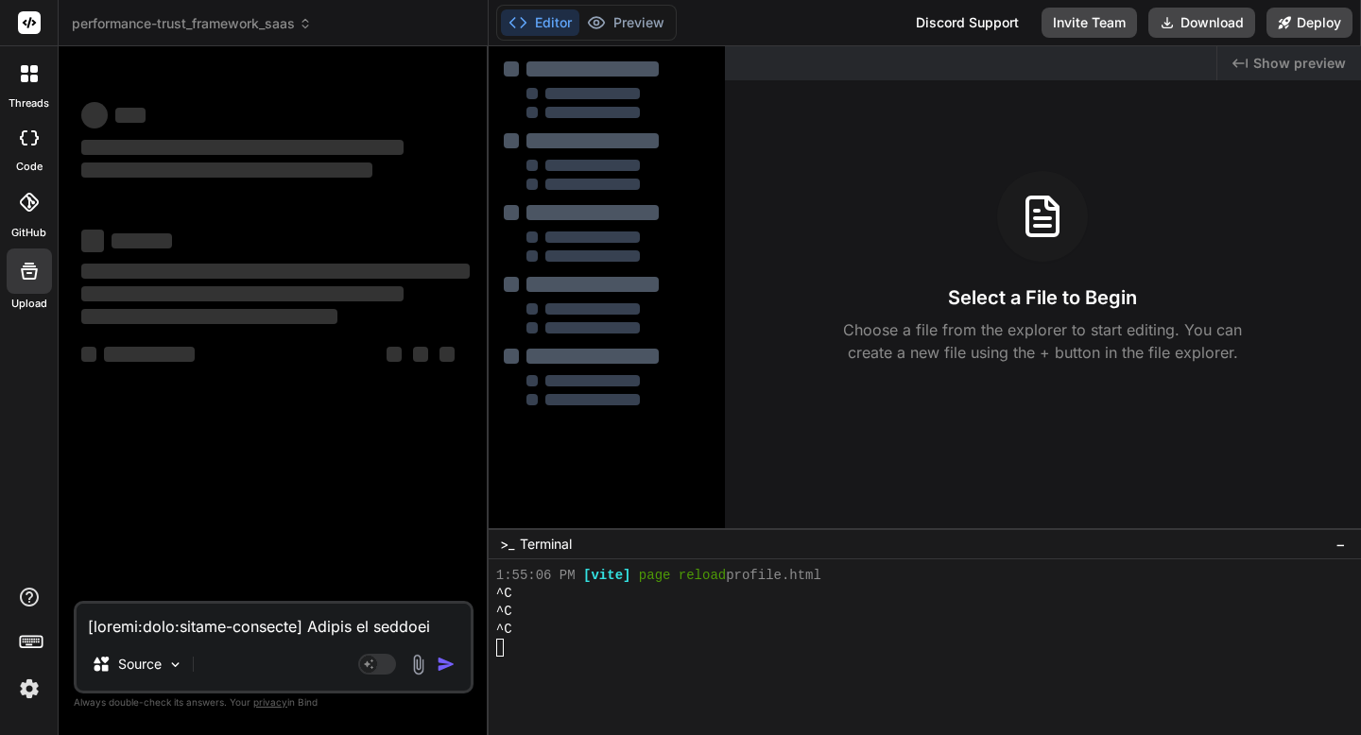
scroll to position [0, 0]
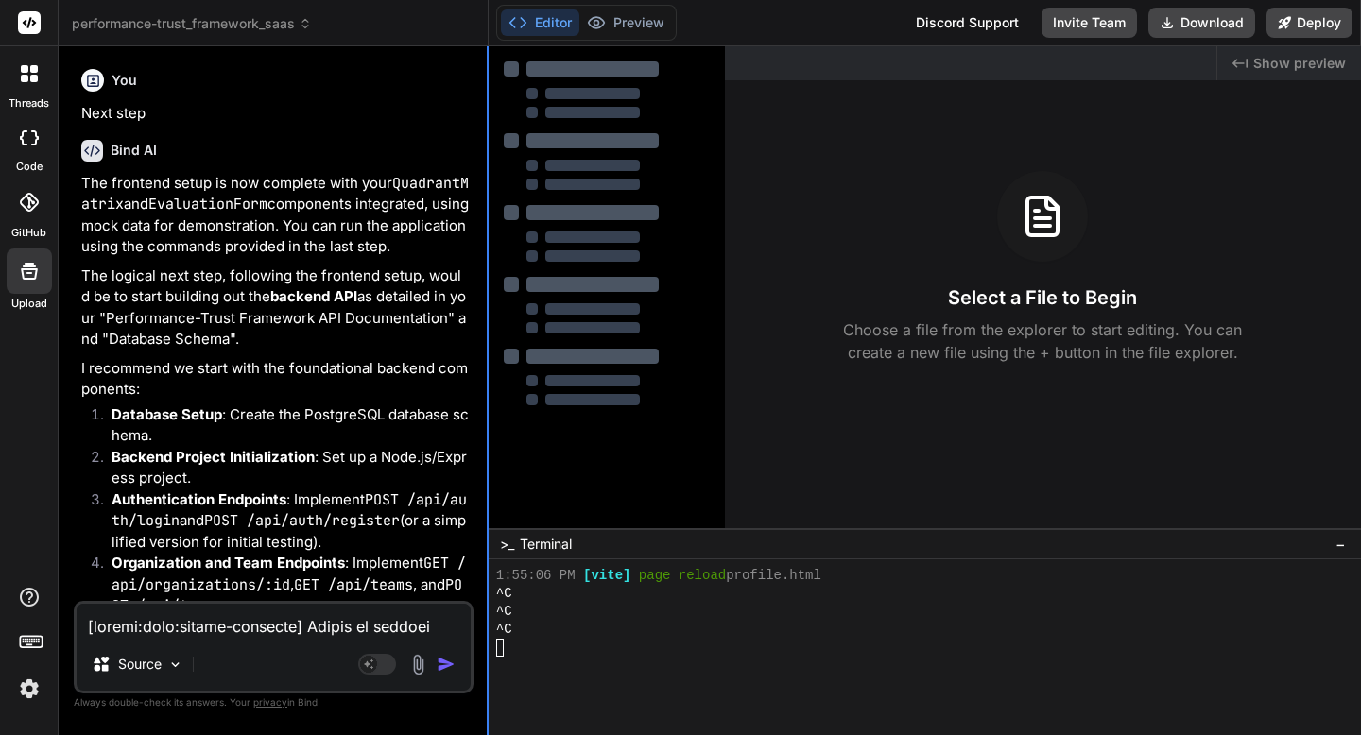
type textarea "x"
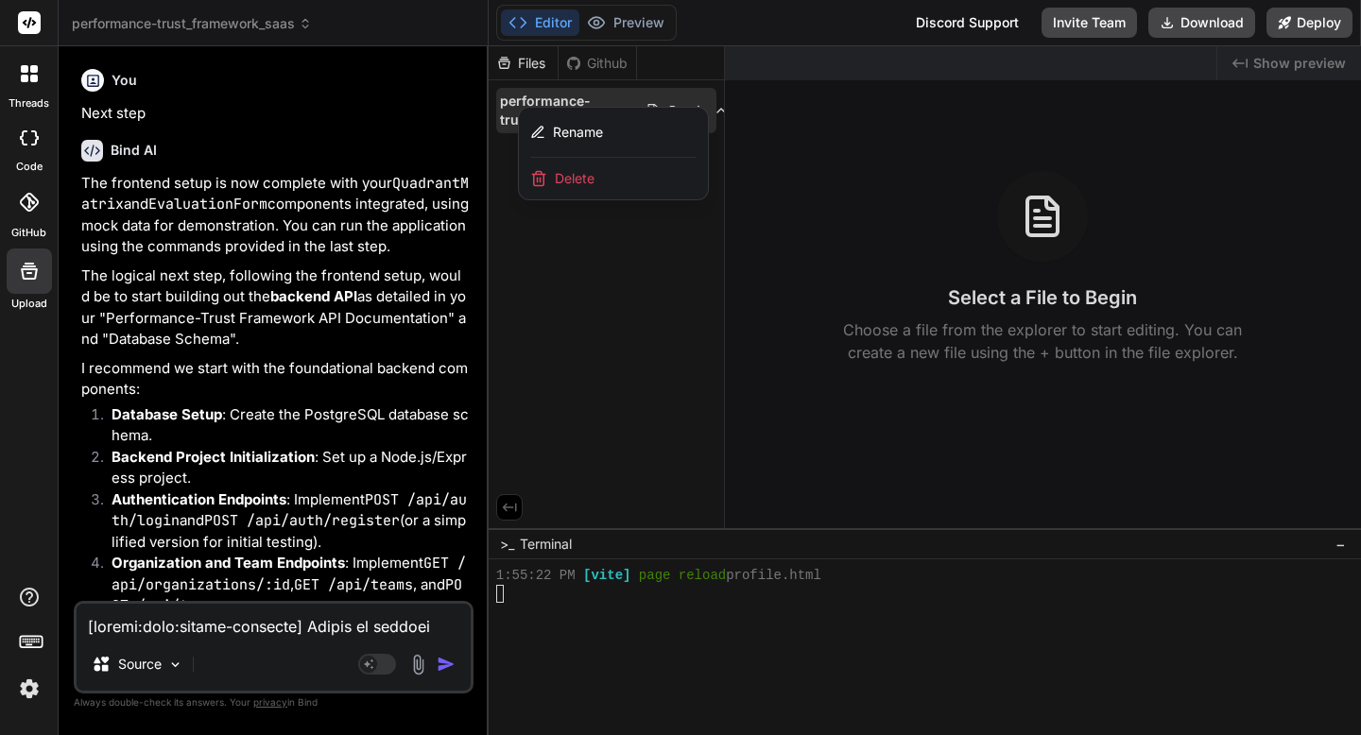
click at [151, 635] on textarea at bounding box center [274, 621] width 394 height 34
type textarea "S"
type textarea "x"
type textarea "St"
type textarea "x"
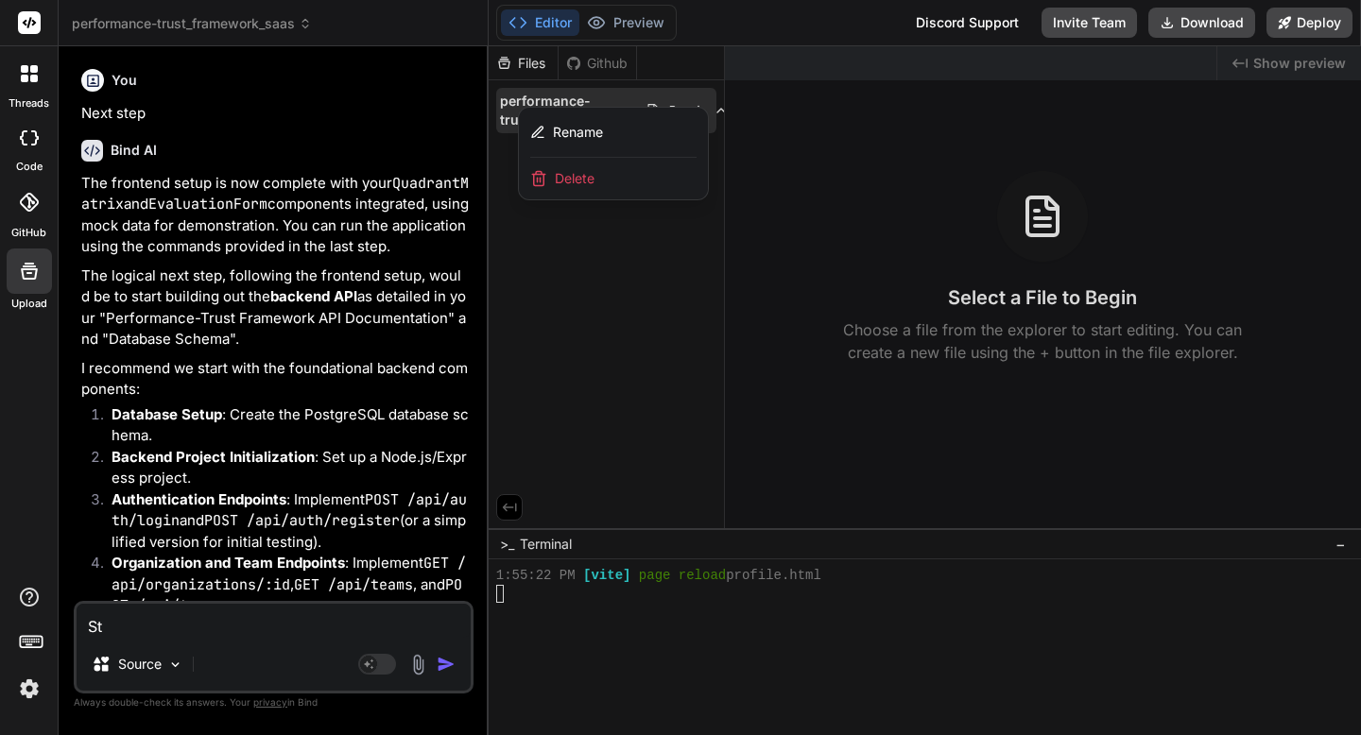
type textarea "Sta"
type textarea "x"
type textarea "Star"
type textarea "x"
type textarea "Start f"
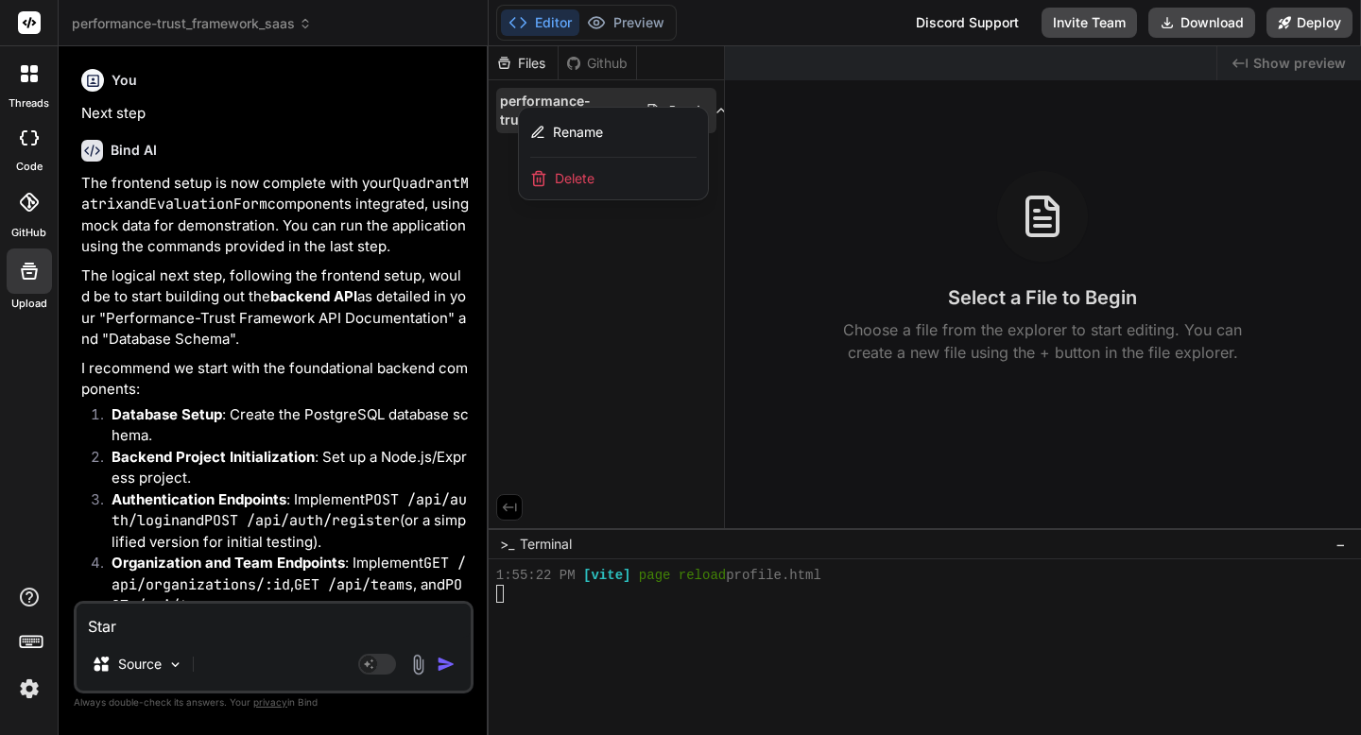
type textarea "x"
type textarea "Start from"
type textarea "x"
type textarea "Start from sc"
type textarea "x"
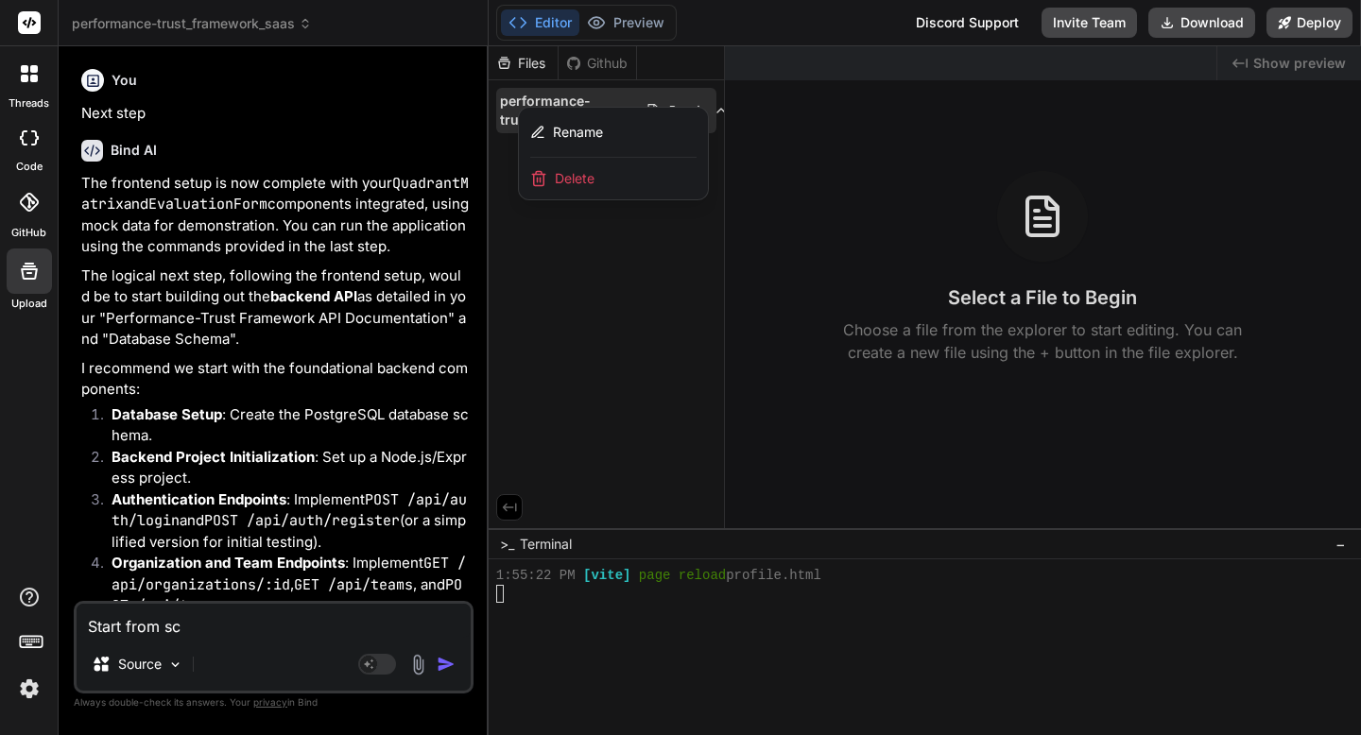
type textarea "Start from [GEOGRAPHIC_DATA]"
type textarea "x"
type textarea "Start from scratch"
type textarea "x"
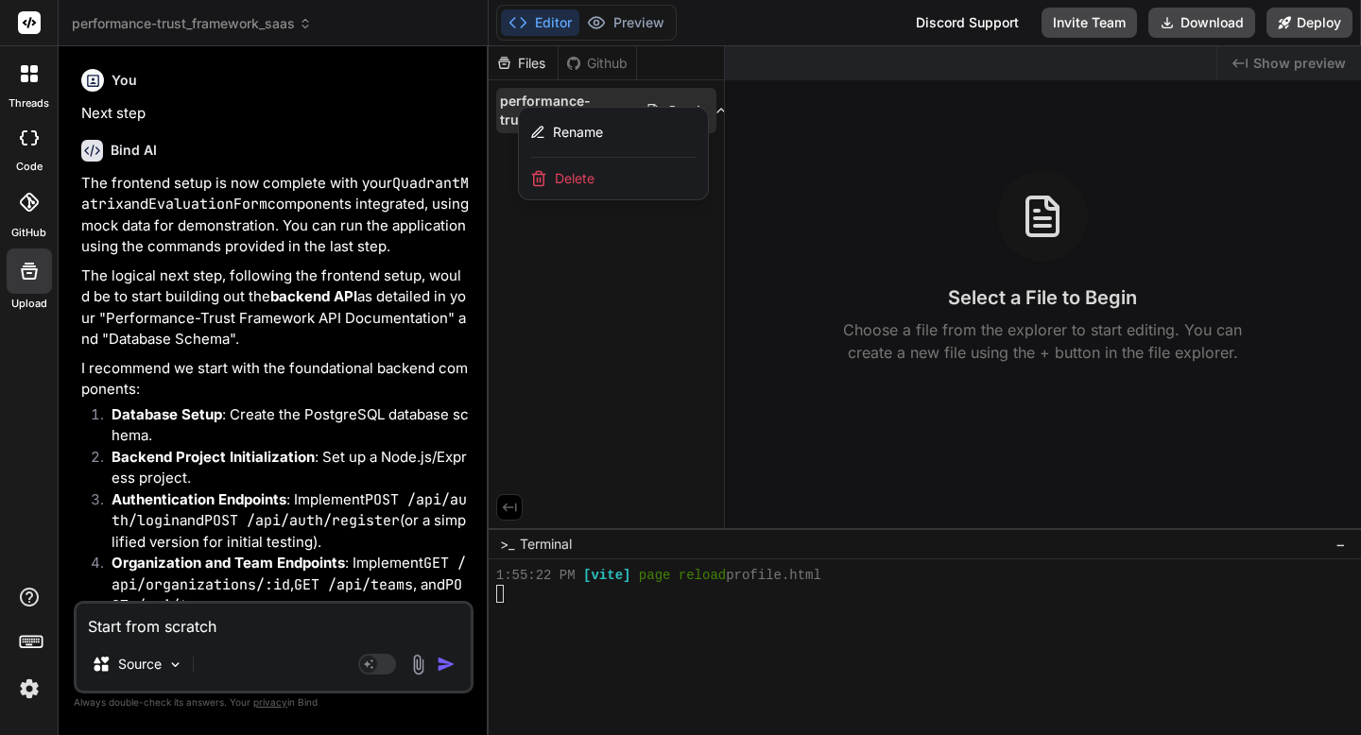
type textarea "Start from scratch"
type textarea "x"
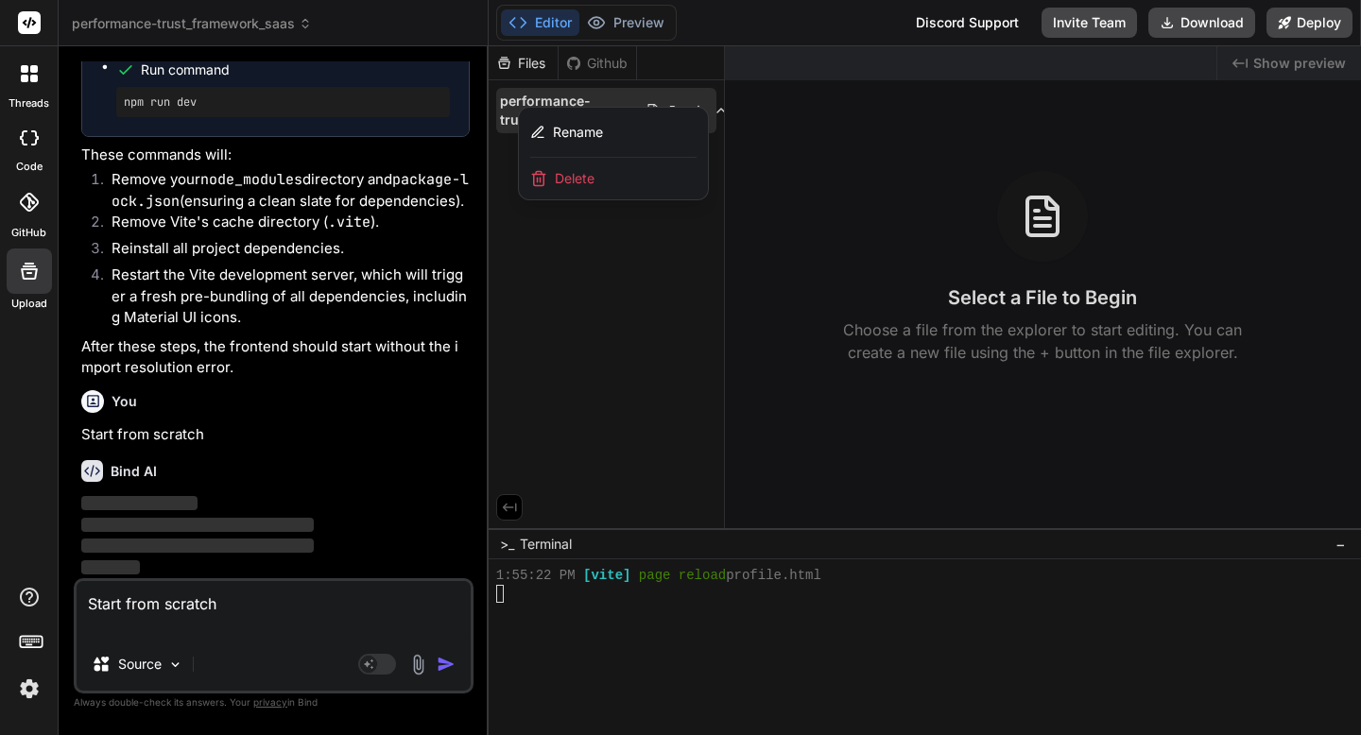
scroll to position [8471, 0]
click at [596, 285] on div at bounding box center [925, 390] width 872 height 689
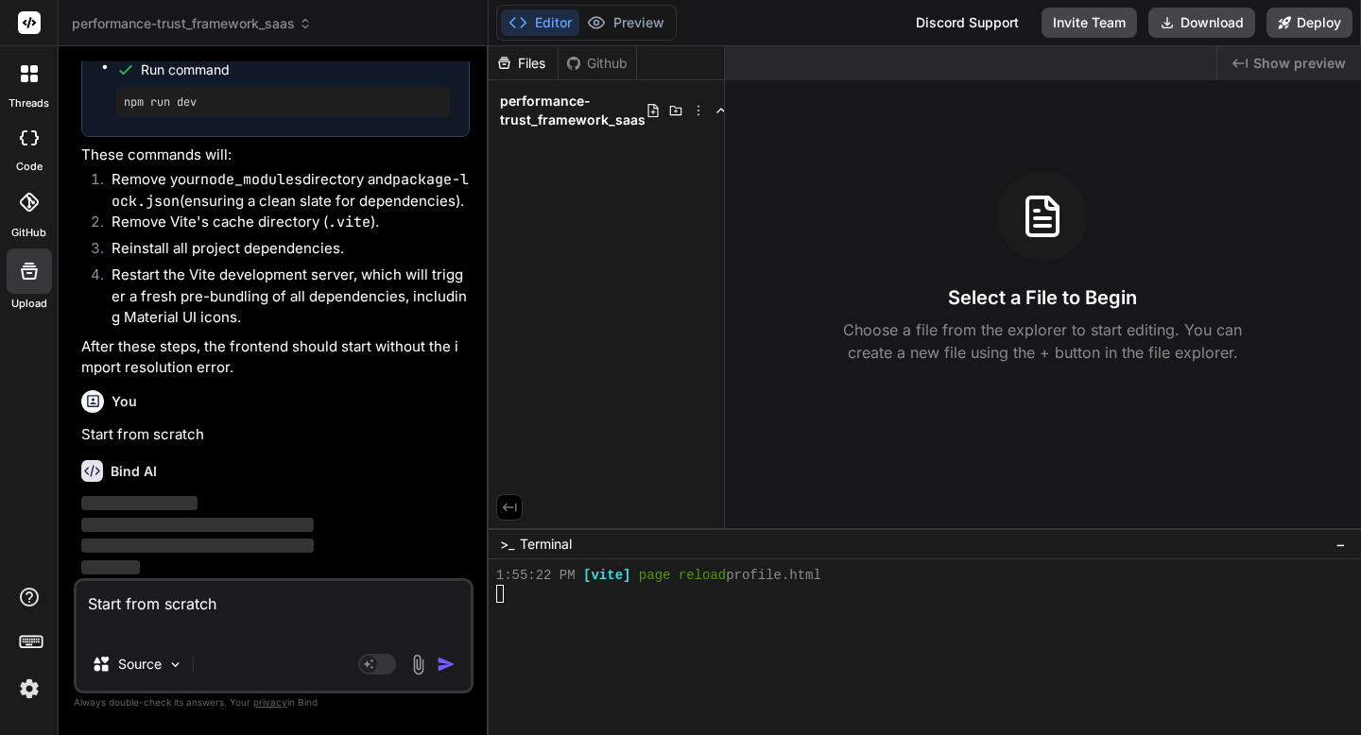
click at [27, 83] on div at bounding box center [29, 74] width 40 height 40
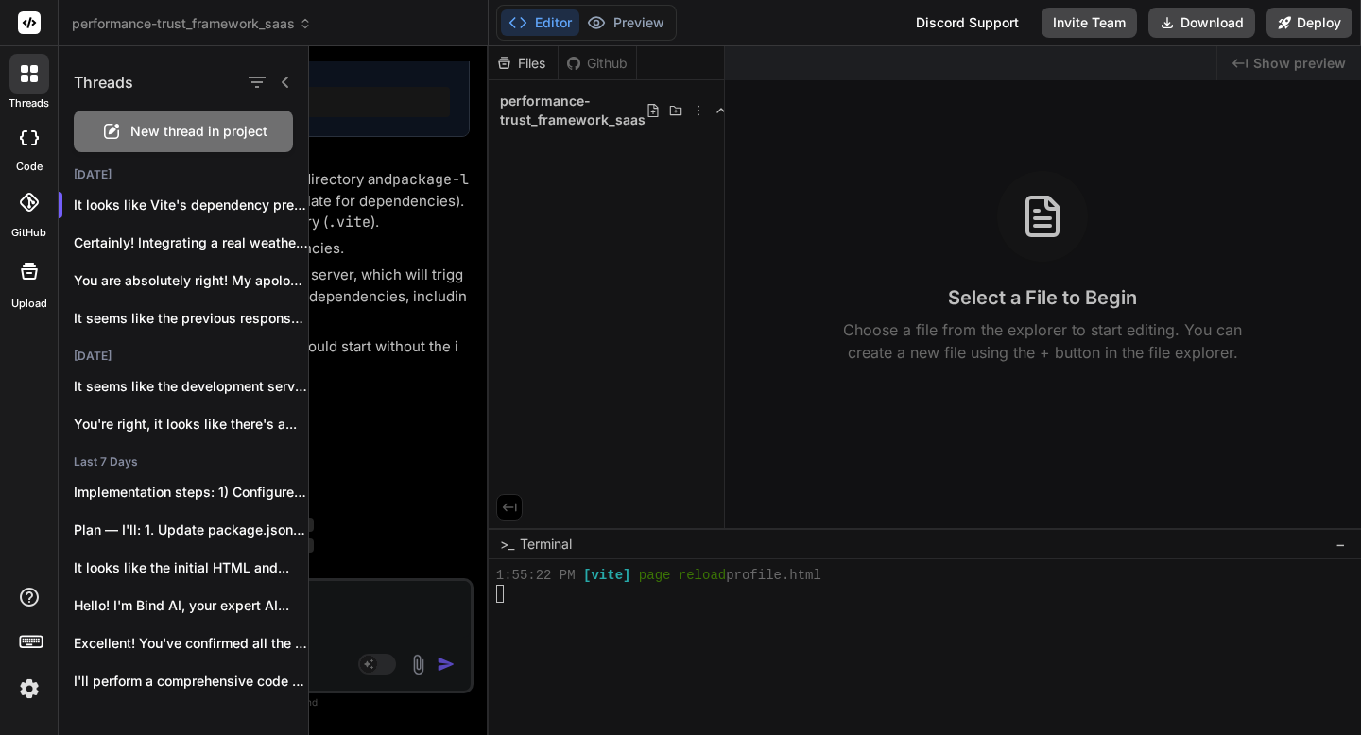
click at [391, 444] on div at bounding box center [835, 390] width 1052 height 689
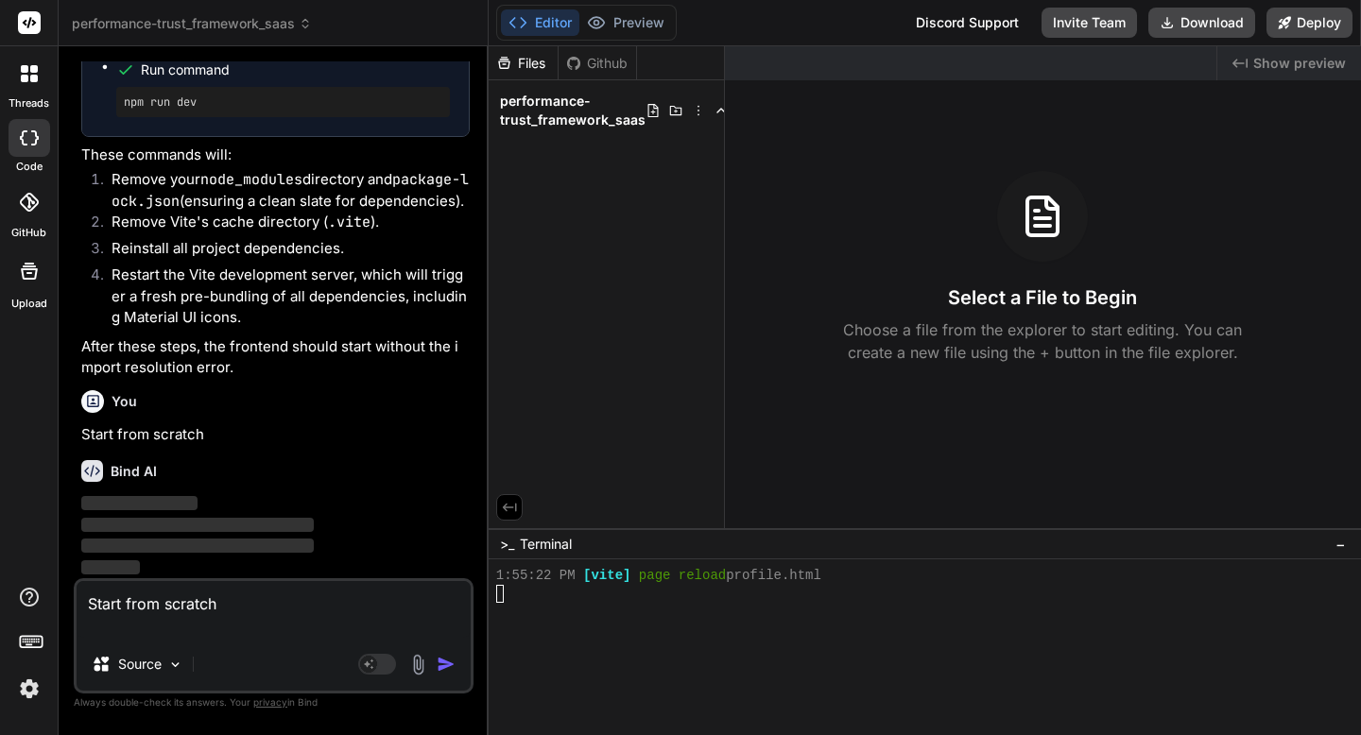
click at [219, 596] on textarea "Start from scratch" at bounding box center [274, 609] width 394 height 57
paste textarea "# Performance-Trust Framework SaaS Architecture ## System Overview This SaaS ap…"
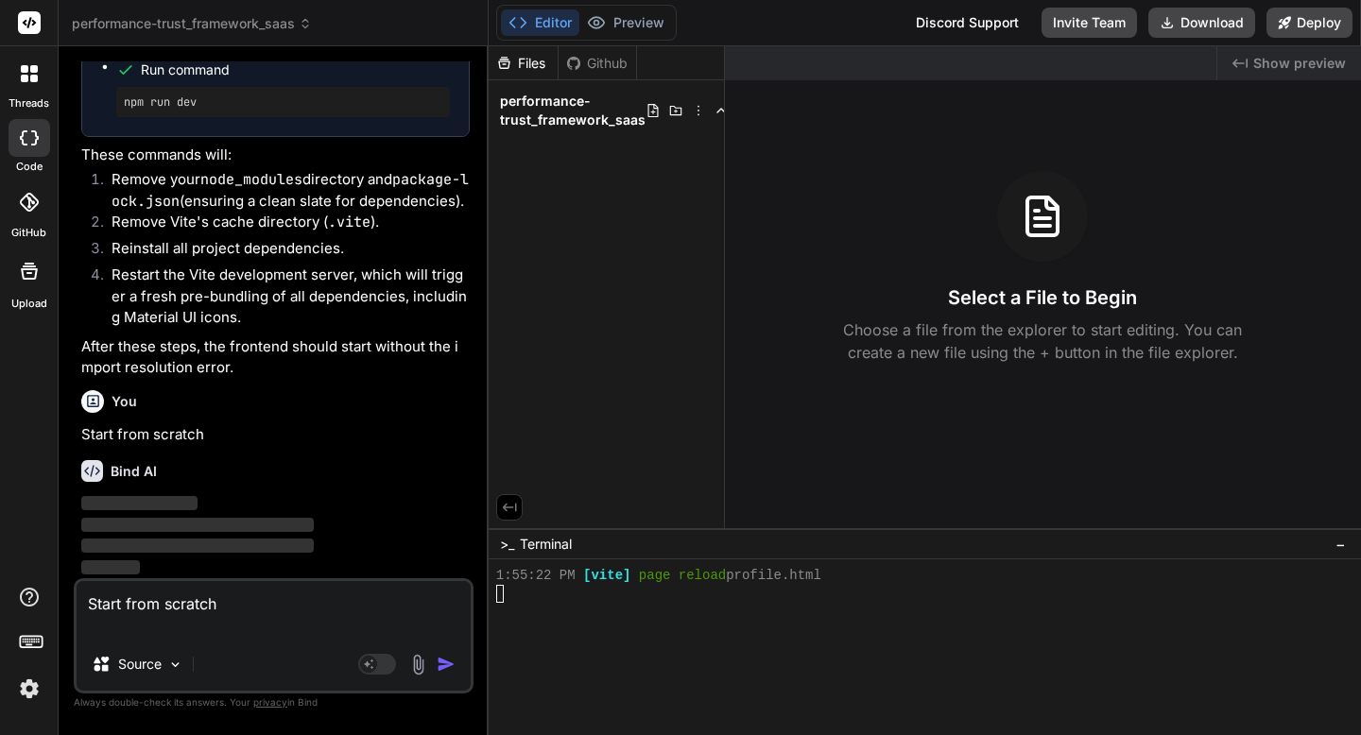
type textarea "# Performance-Trust Framework SaaS Architecture ## System Overview This SaaS ap…"
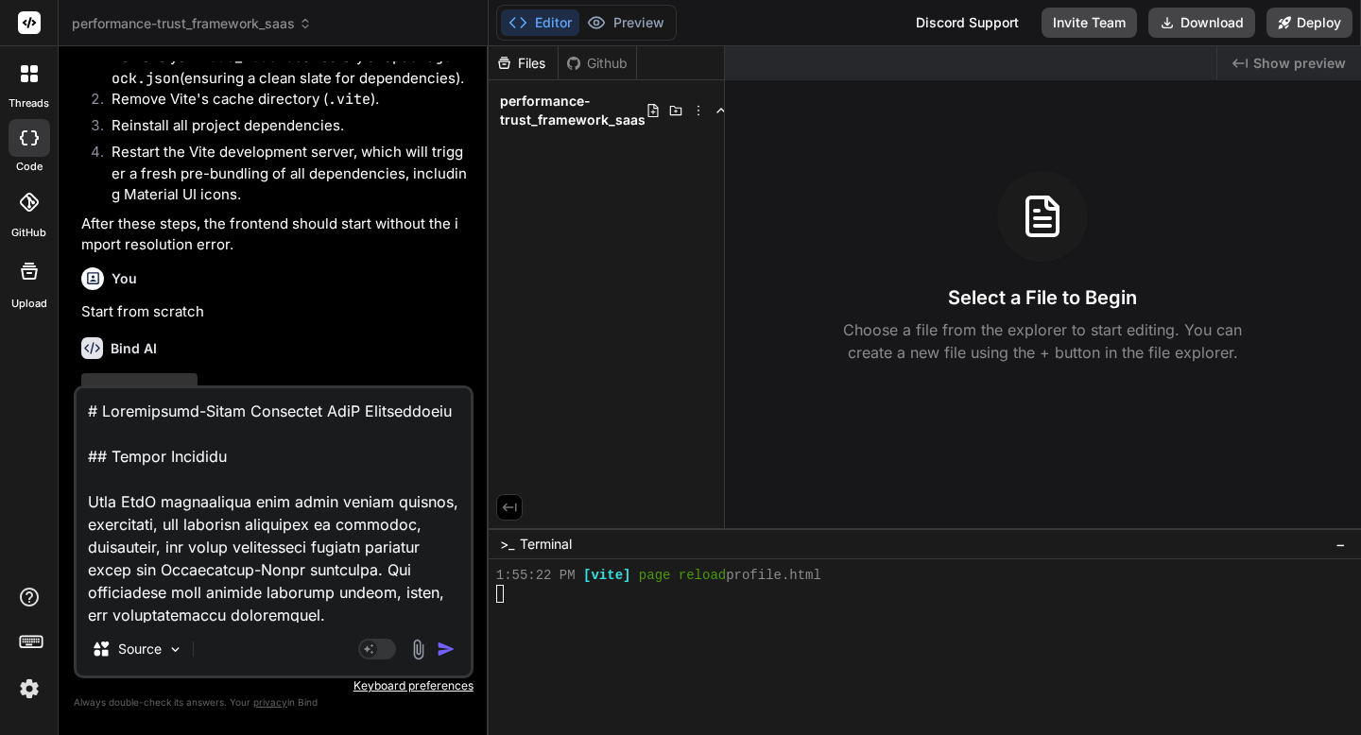
scroll to position [2292, 0]
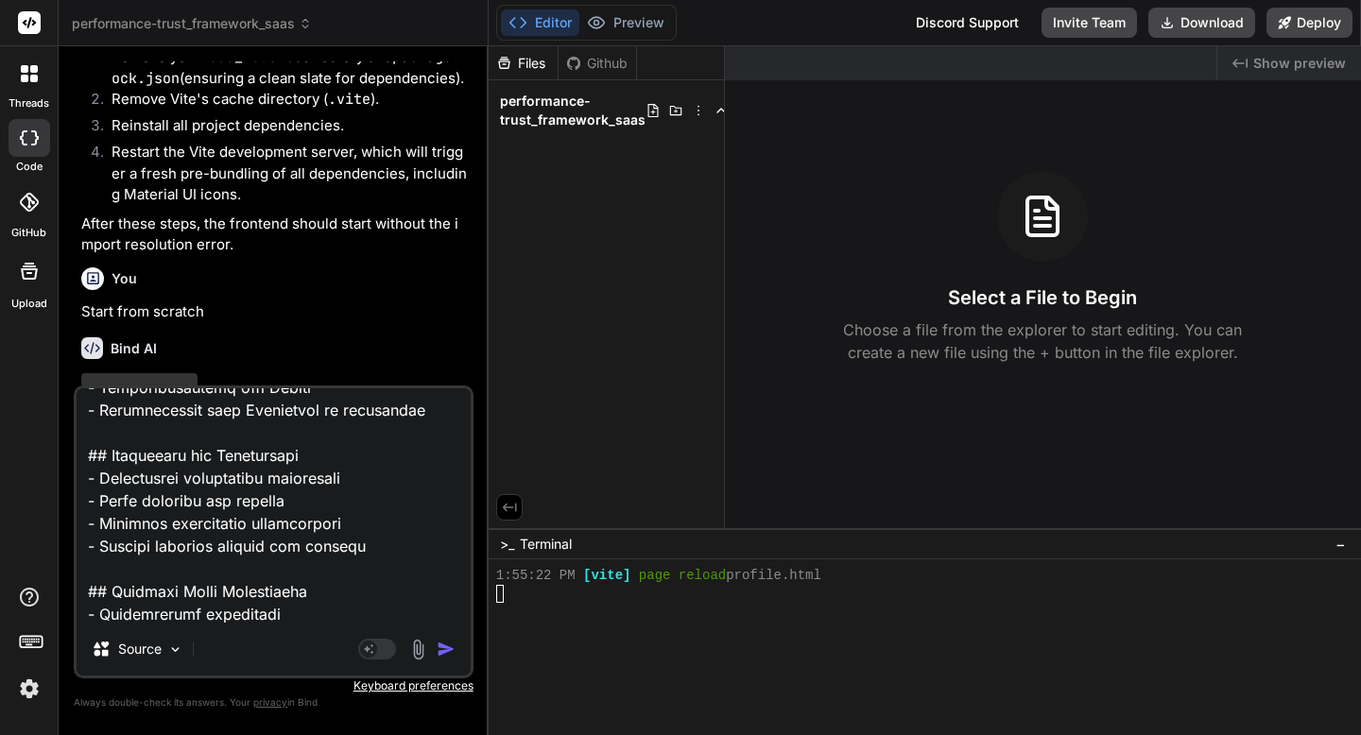
type textarea "x"
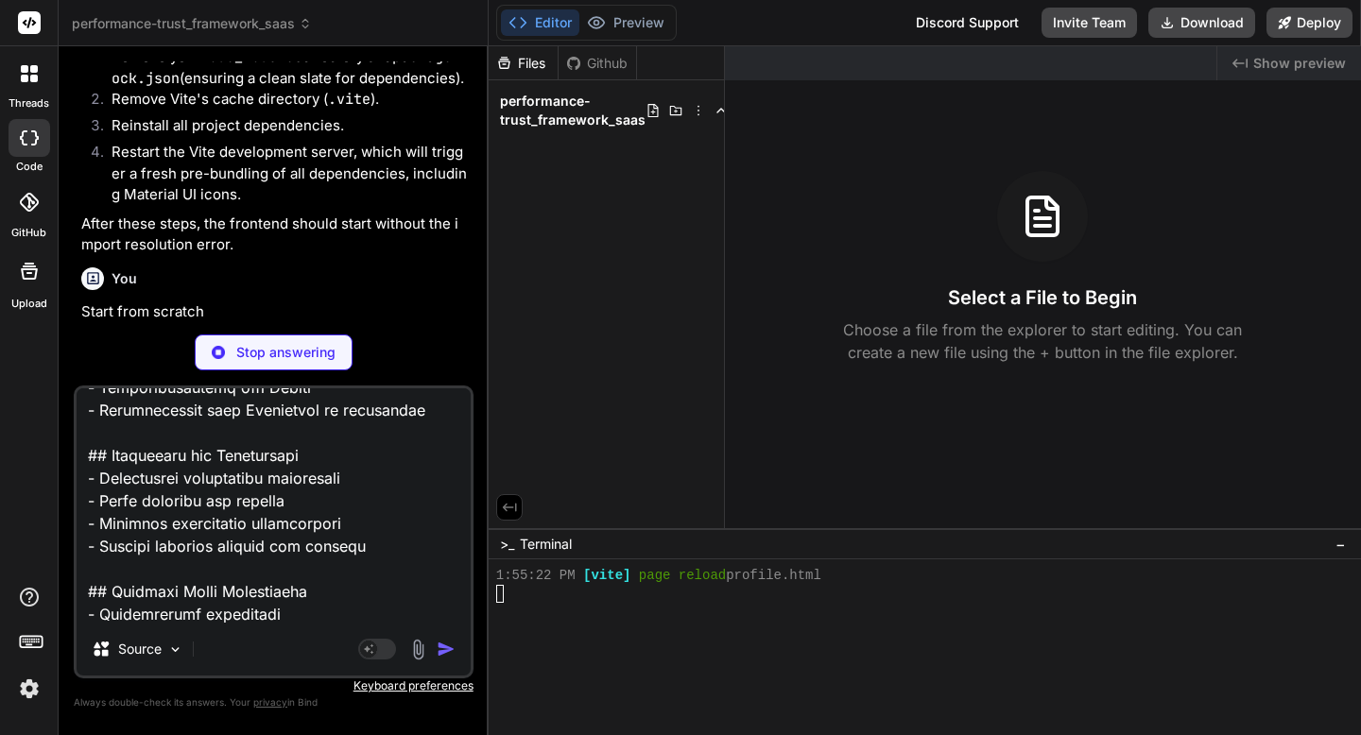
type textarea "# Performance-Trust Framework SaaS Architecture ## System Overview This SaaS ap…"
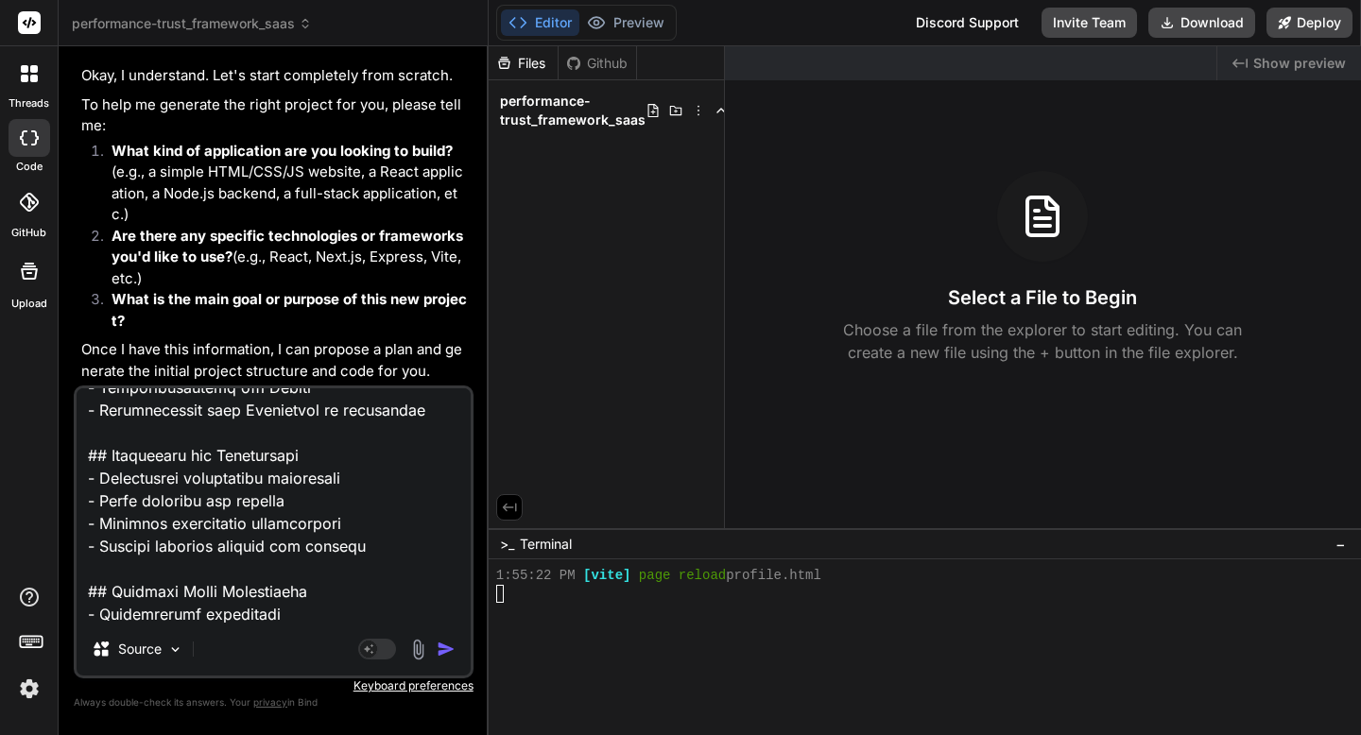
scroll to position [8899, 0]
click at [440, 651] on img "button" at bounding box center [446, 649] width 19 height 19
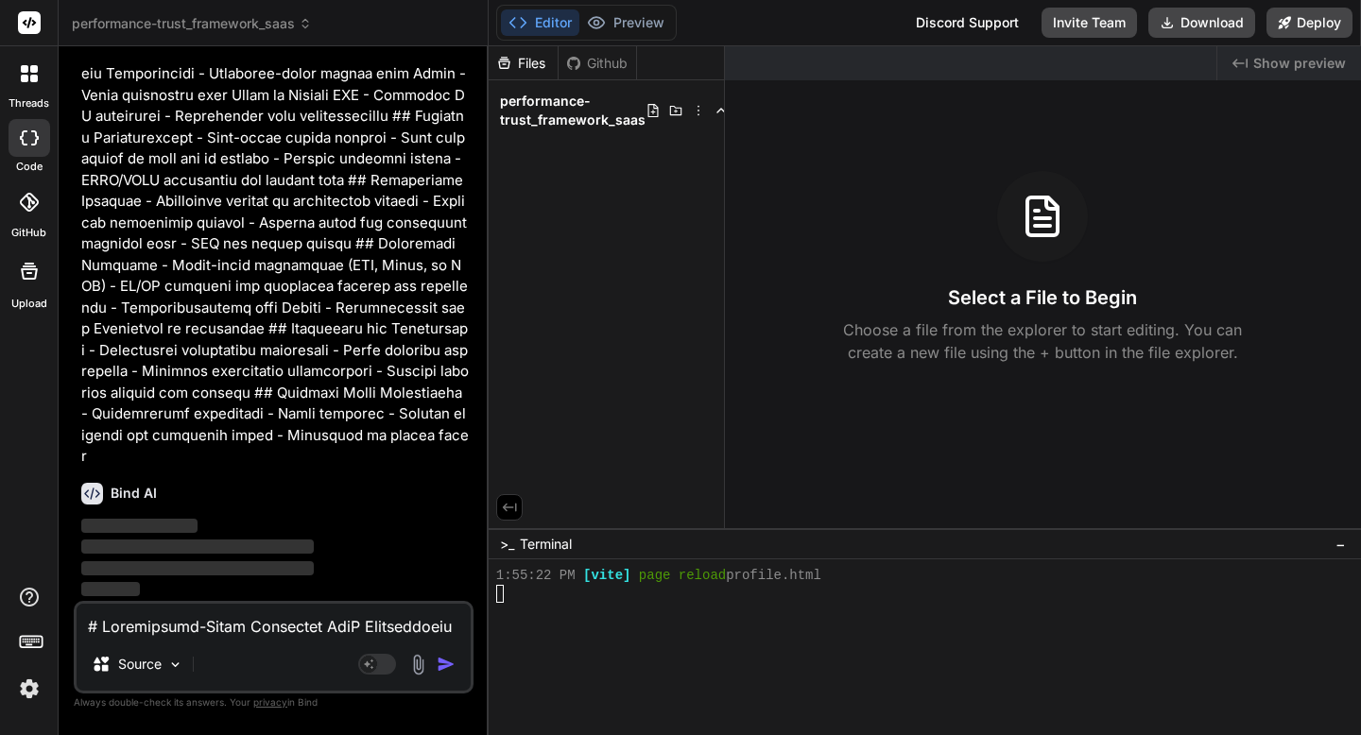
scroll to position [10071, 0]
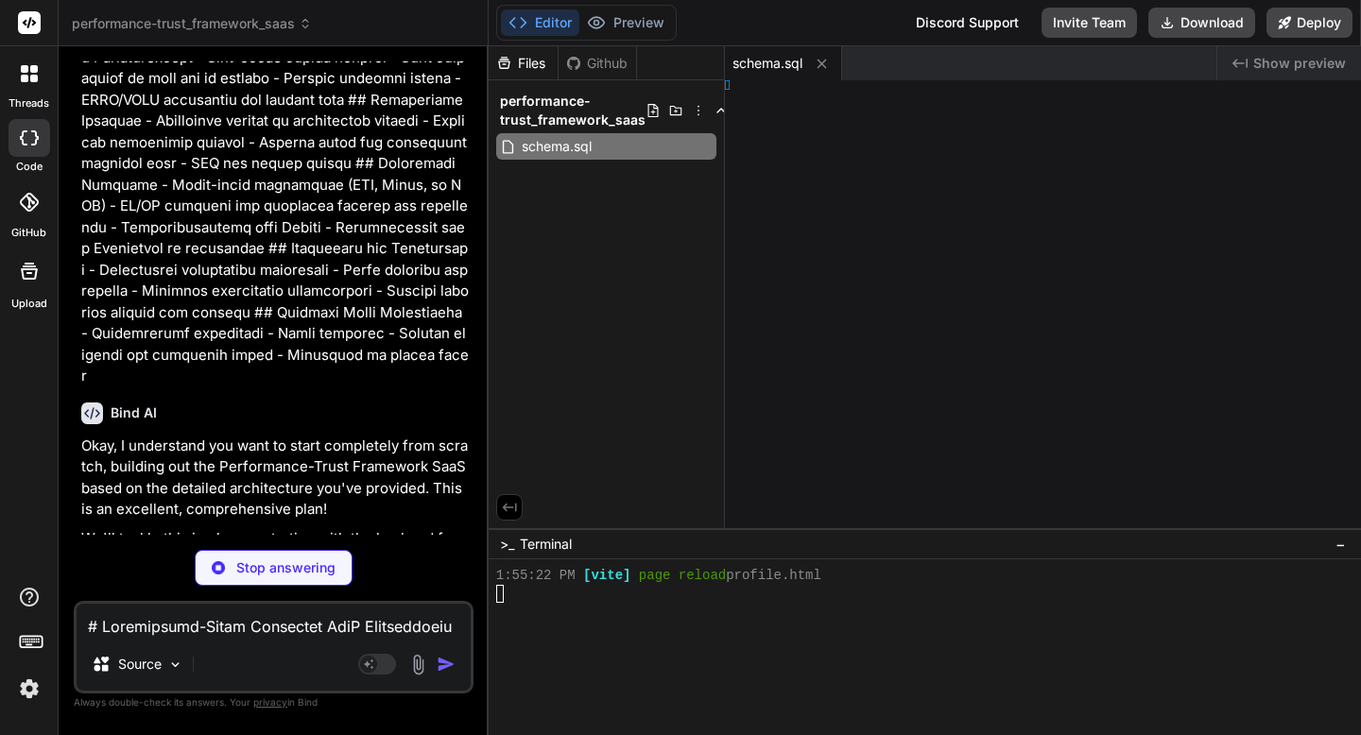
type textarea "x"
type textarea "} }"
type textarea "x"
type textarea """
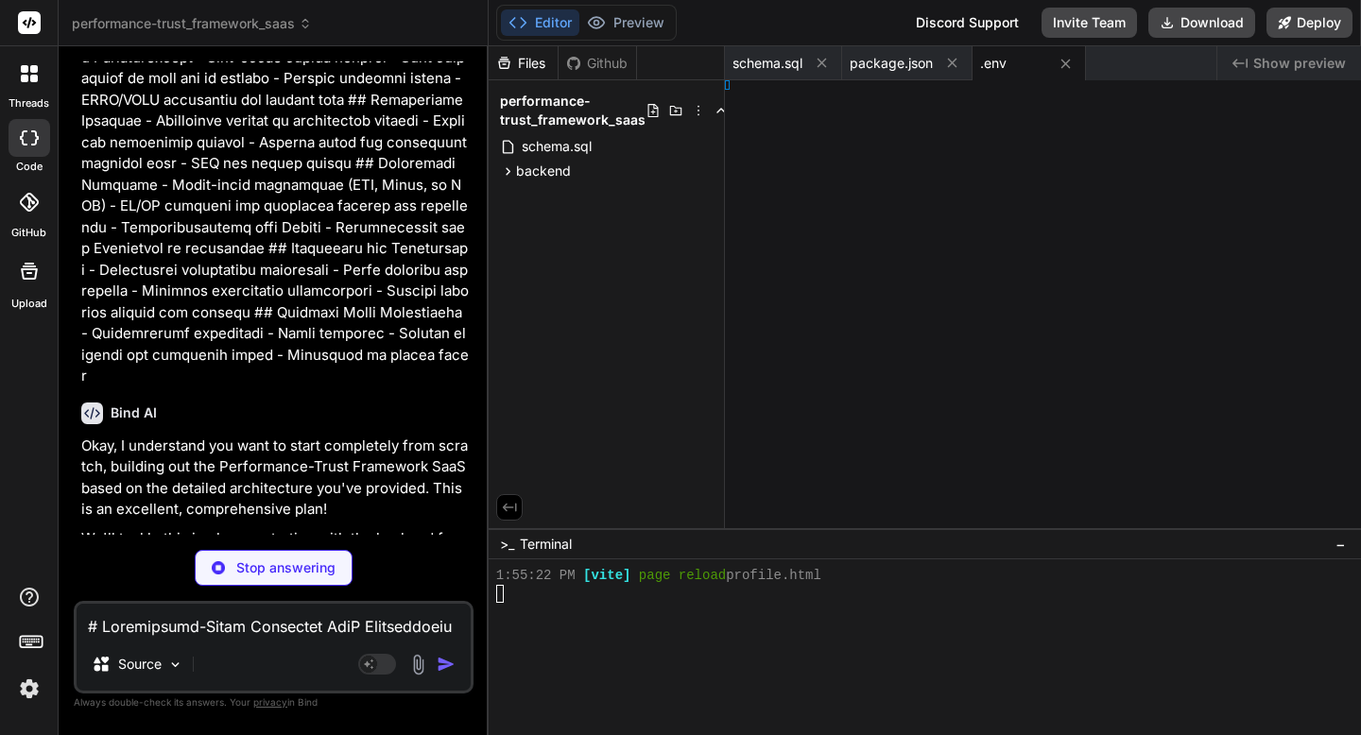
type textarea "x"
type textarea "RT}`); });"
type textarea "x"
type textarea "};"
type textarea "x"
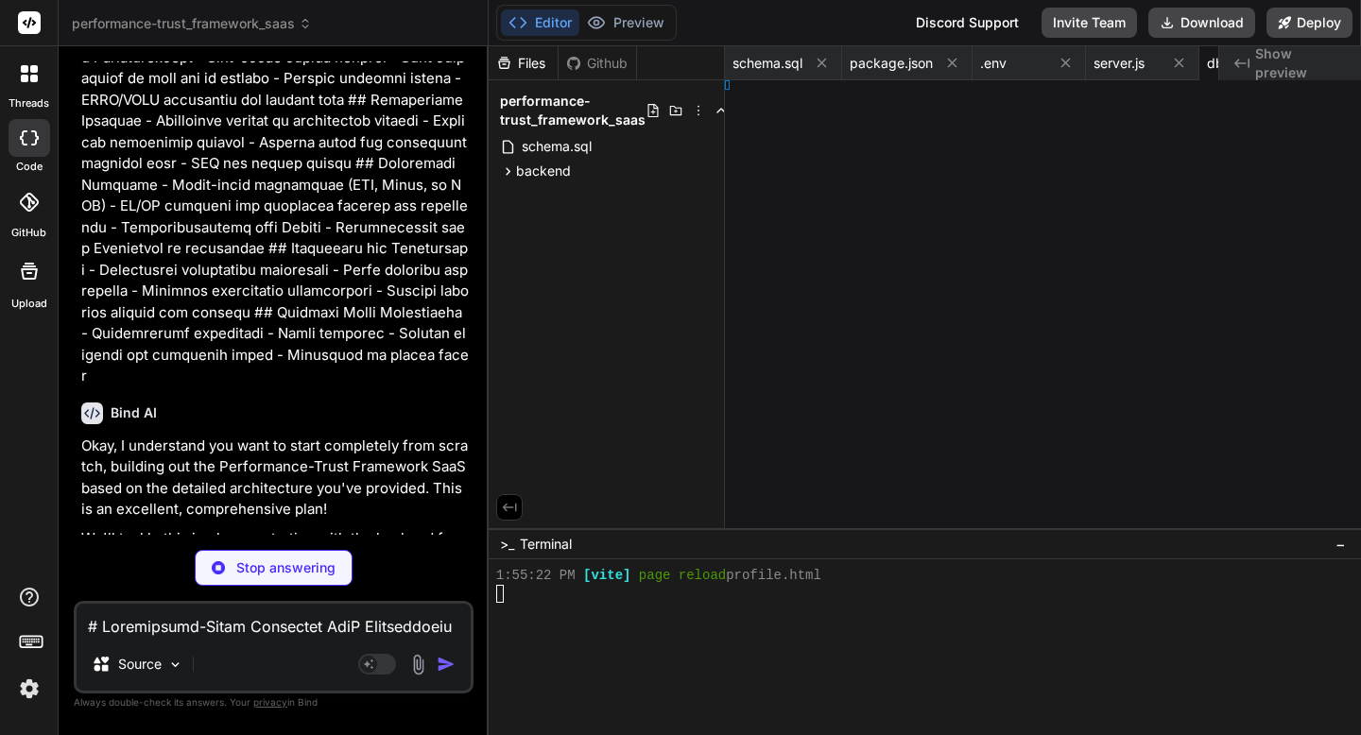
type textarea "orize };"
type textarea "x"
type textarea "oken, };"
type textarea "x"
type textarea "er;"
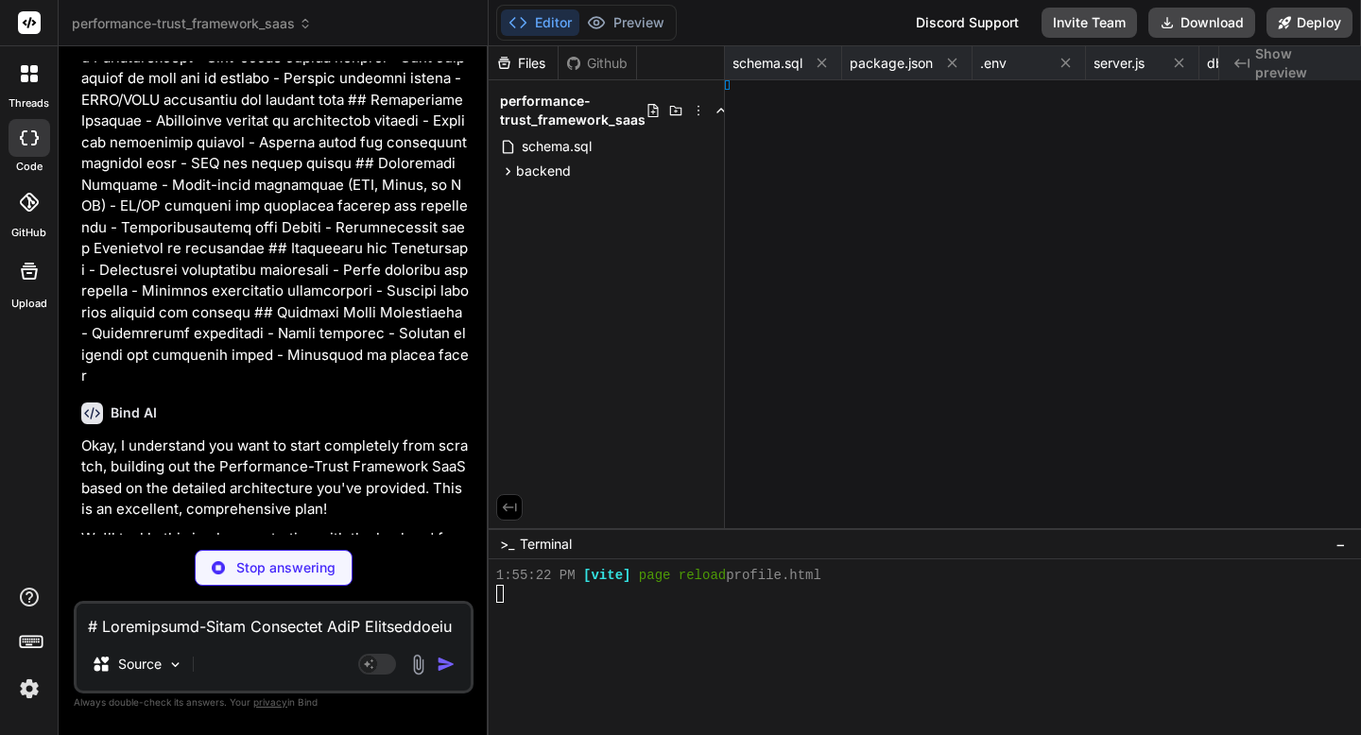
type textarea "x"
type textarea "} };"
type textarea "x"
type textarea "= router;"
type textarea "x"
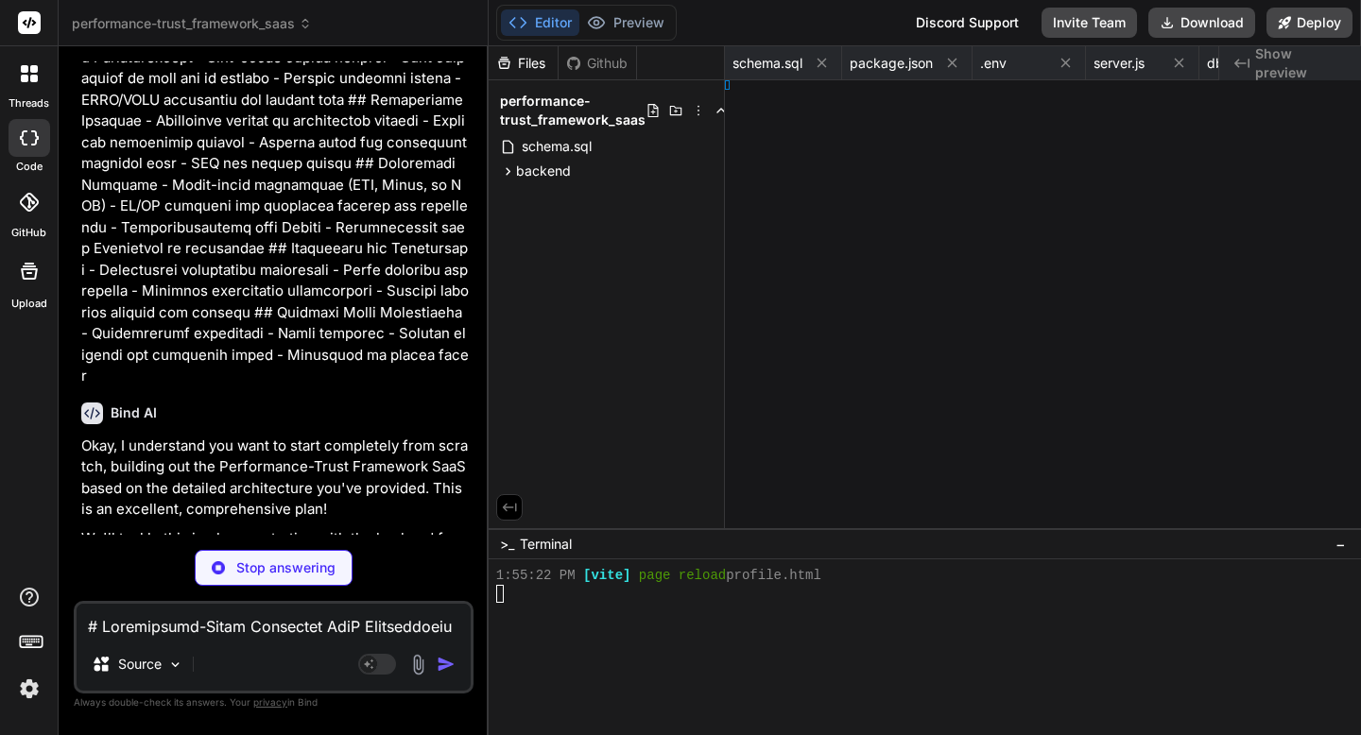
type textarea "} };"
type textarea "x"
type textarea "uter;"
type textarea "x"
type textarea ";"
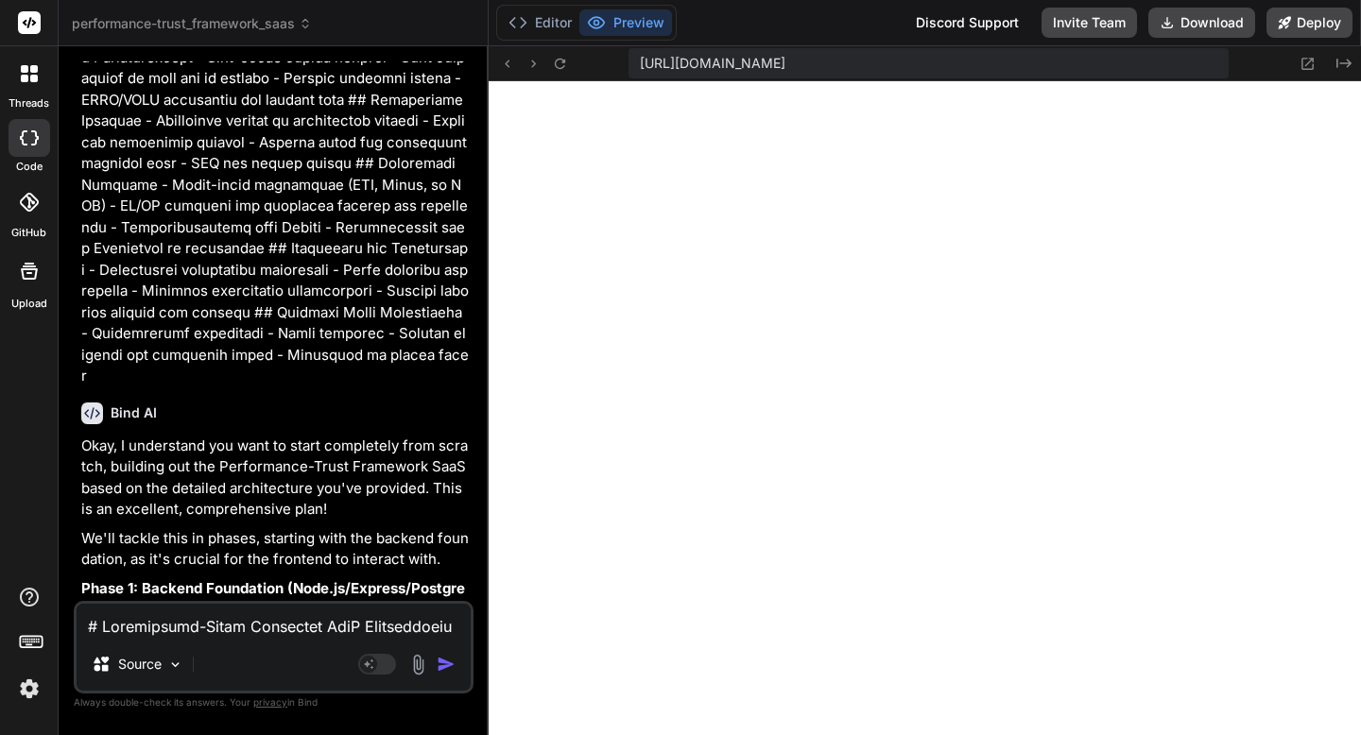
type textarea "x"
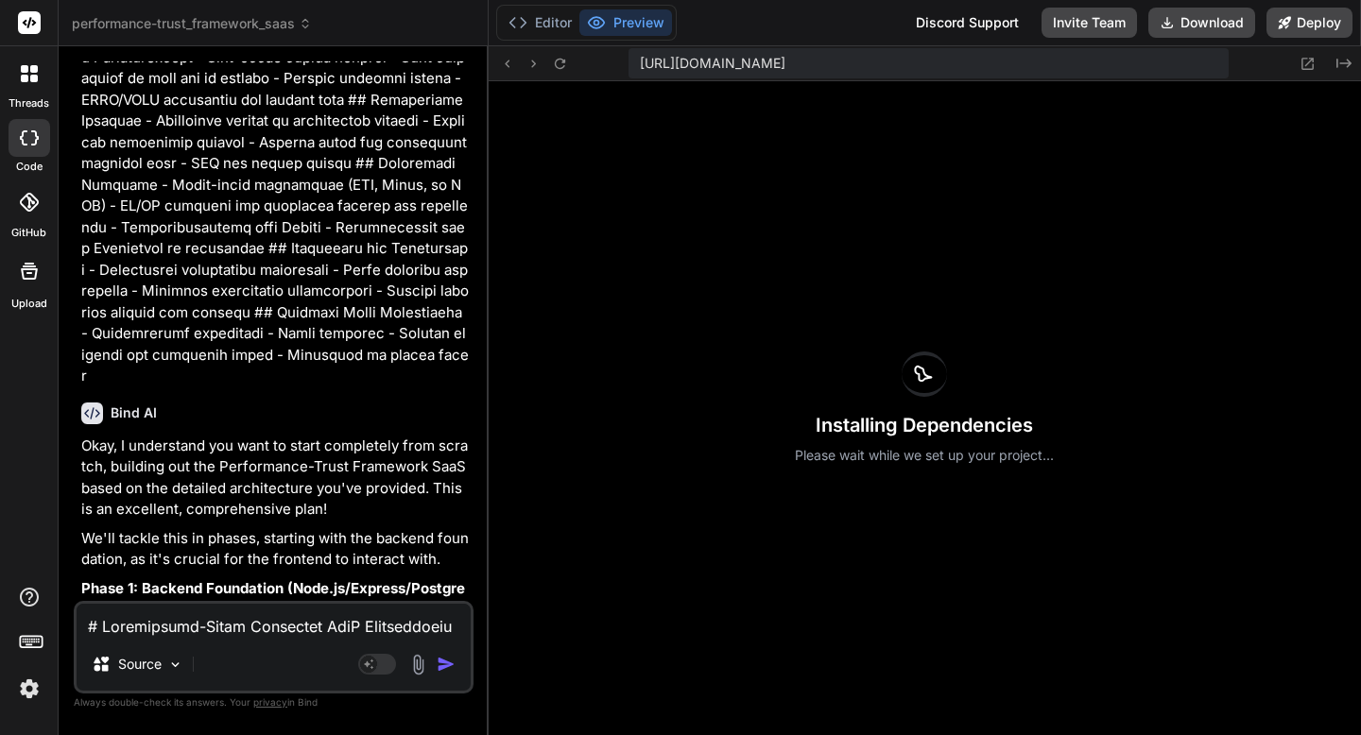
type textarea "res.status(201).json({ success: true, data: newTeam }); } catch (error) { next(…"
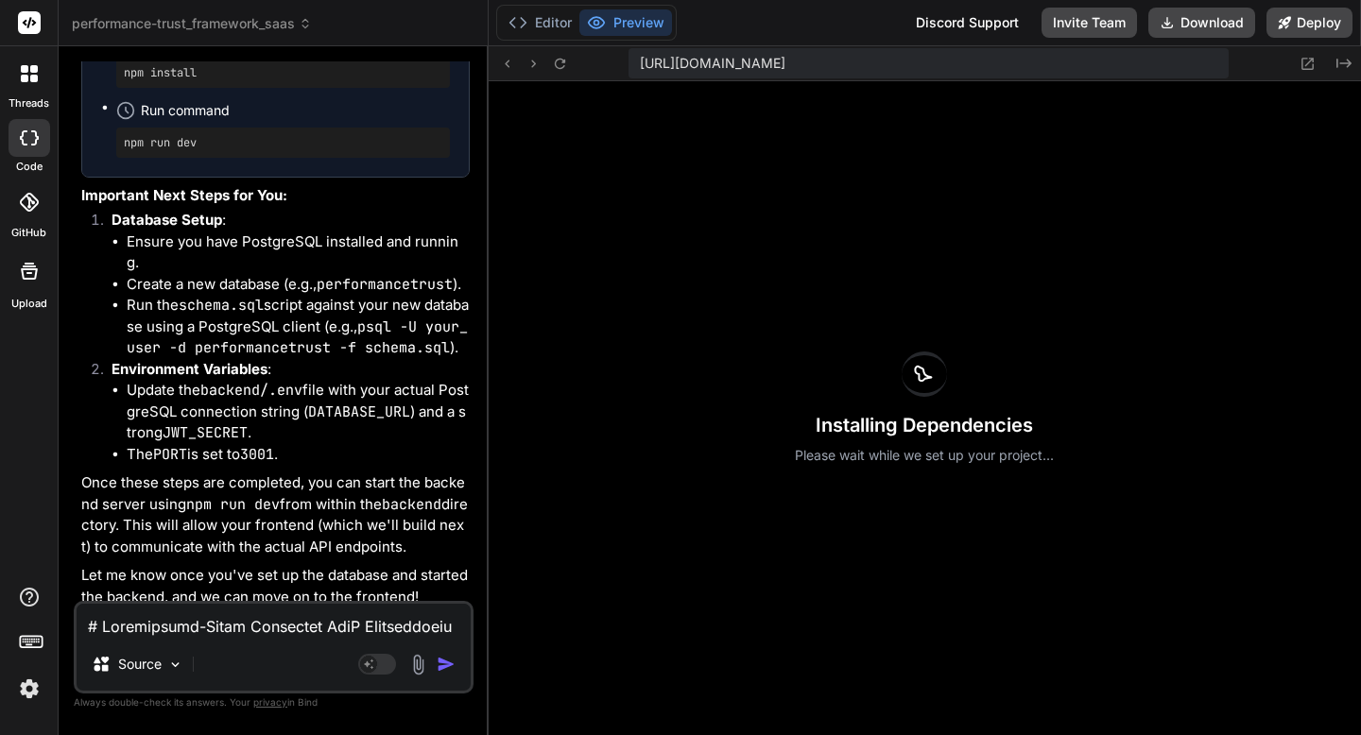
scroll to position [12214, 0]
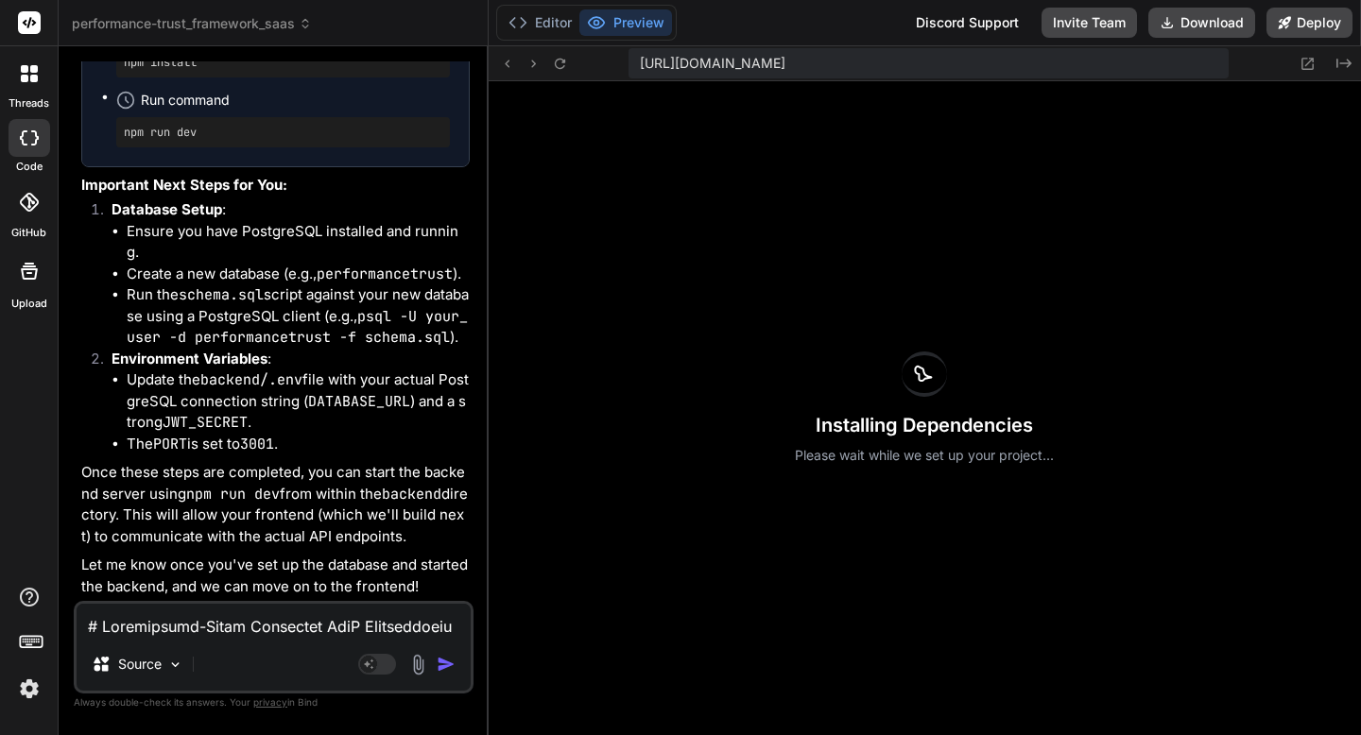
click at [97, 633] on textarea at bounding box center [274, 621] width 394 height 34
type textarea "A"
type textarea "x"
type textarea "Ar"
type textarea "x"
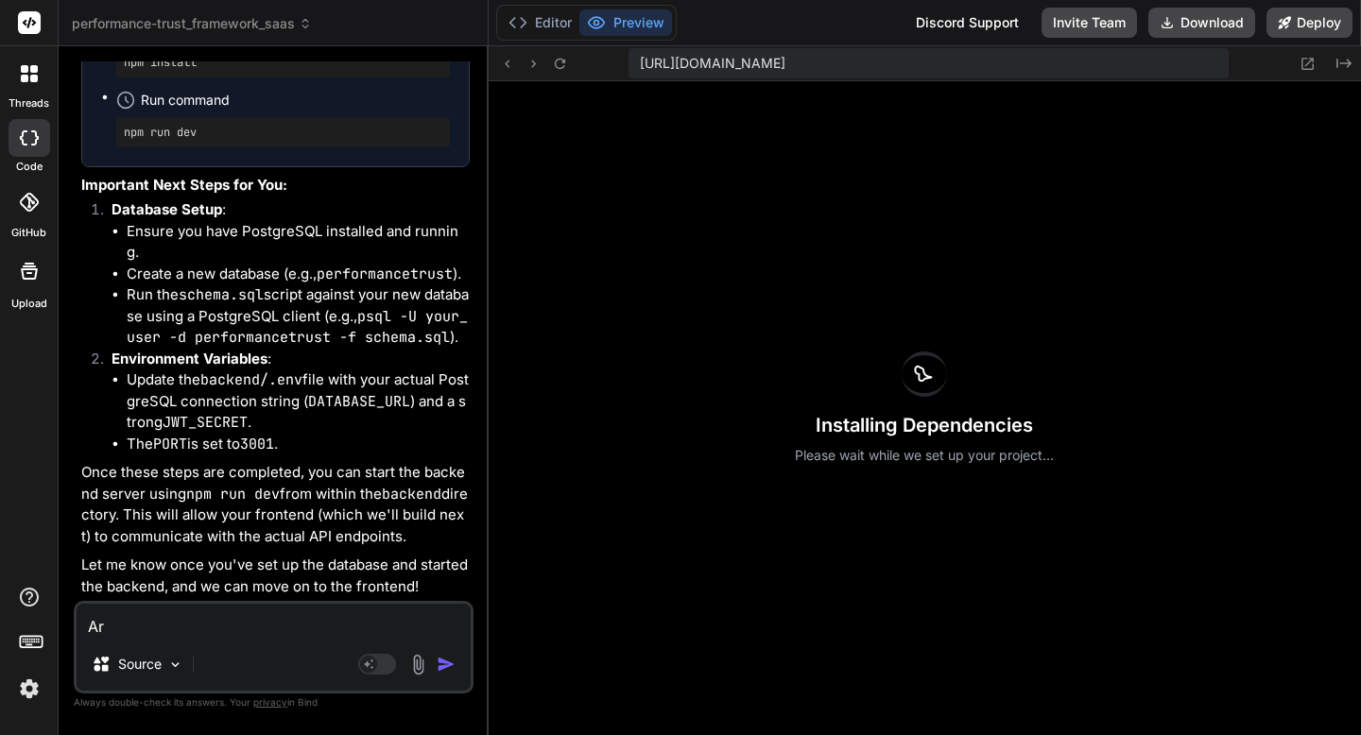
type textarea "Are"
type textarea "x"
type textarea "Are"
type textarea "x"
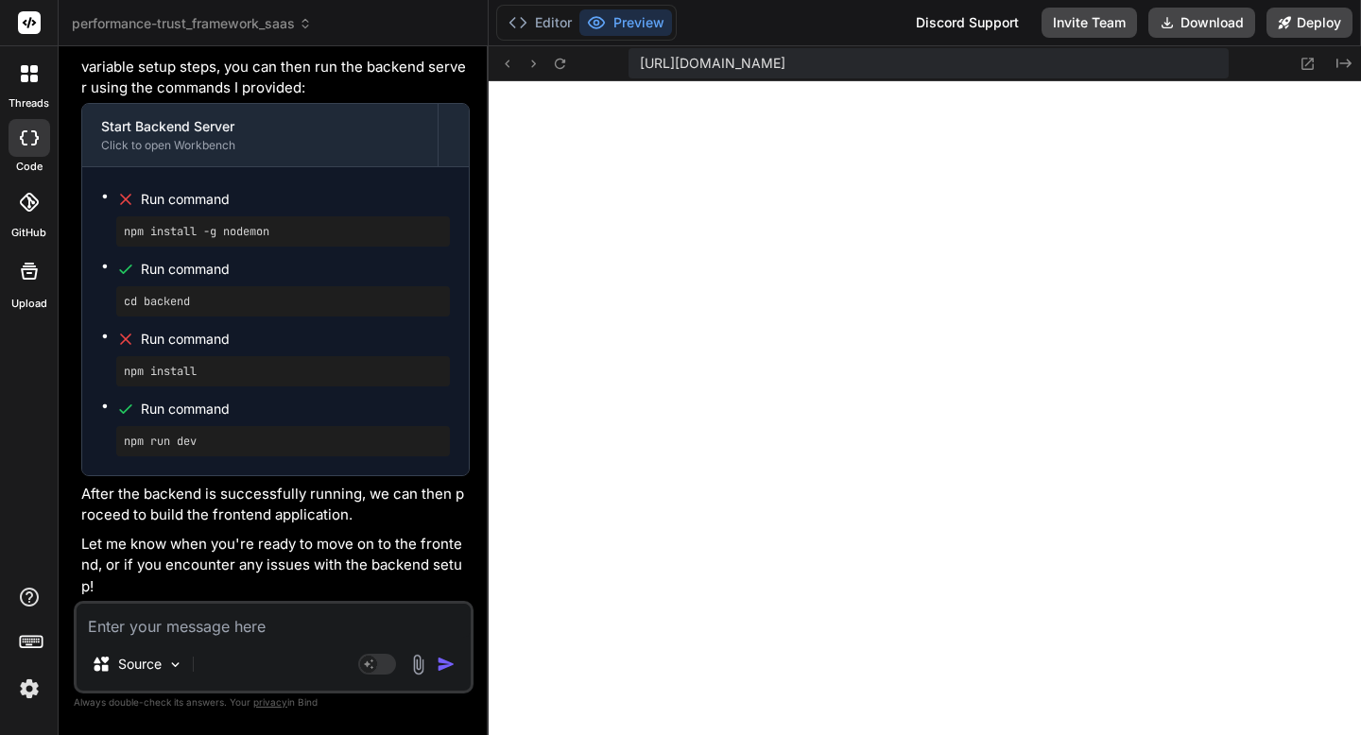
scroll to position [7238, 0]
click at [560, 60] on icon at bounding box center [560, 64] width 16 height 16
click at [294, 625] on textarea at bounding box center [274, 621] width 394 height 34
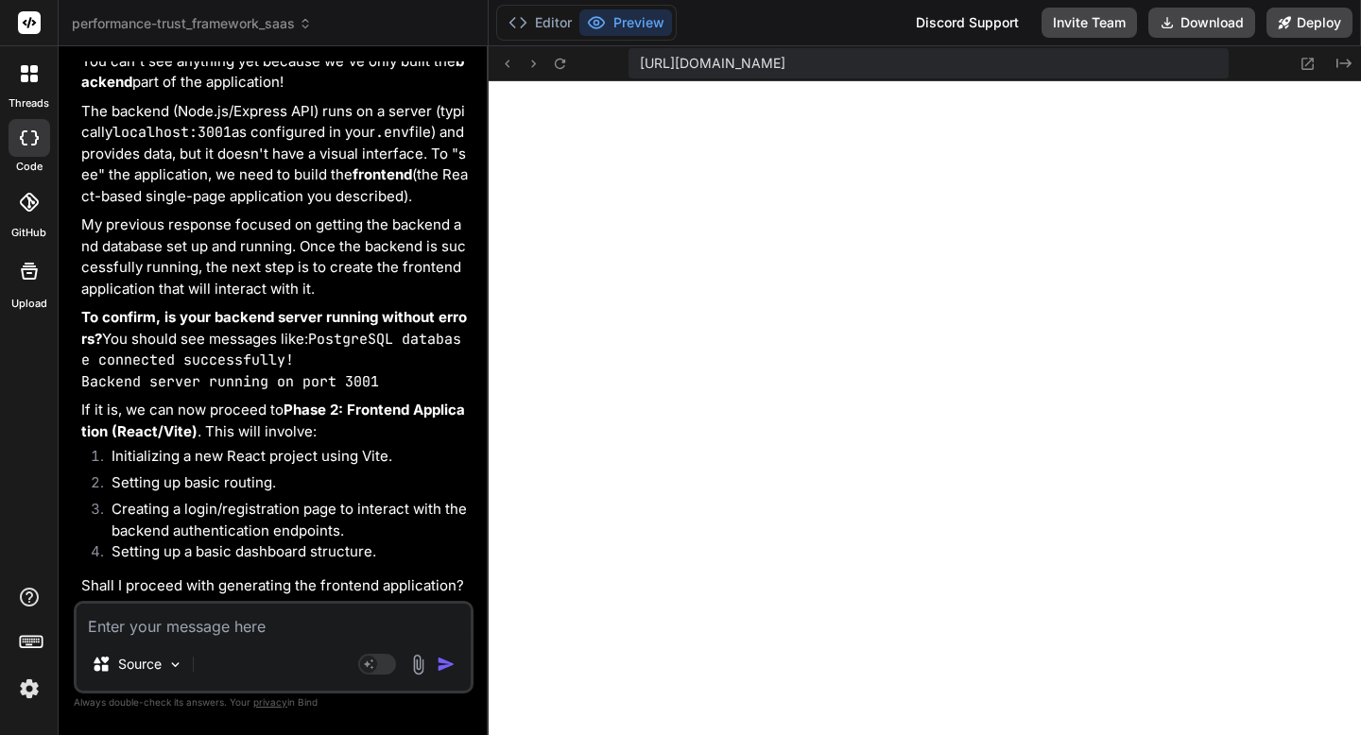
scroll to position [14289, 0]
click at [164, 628] on textarea at bounding box center [274, 621] width 394 height 34
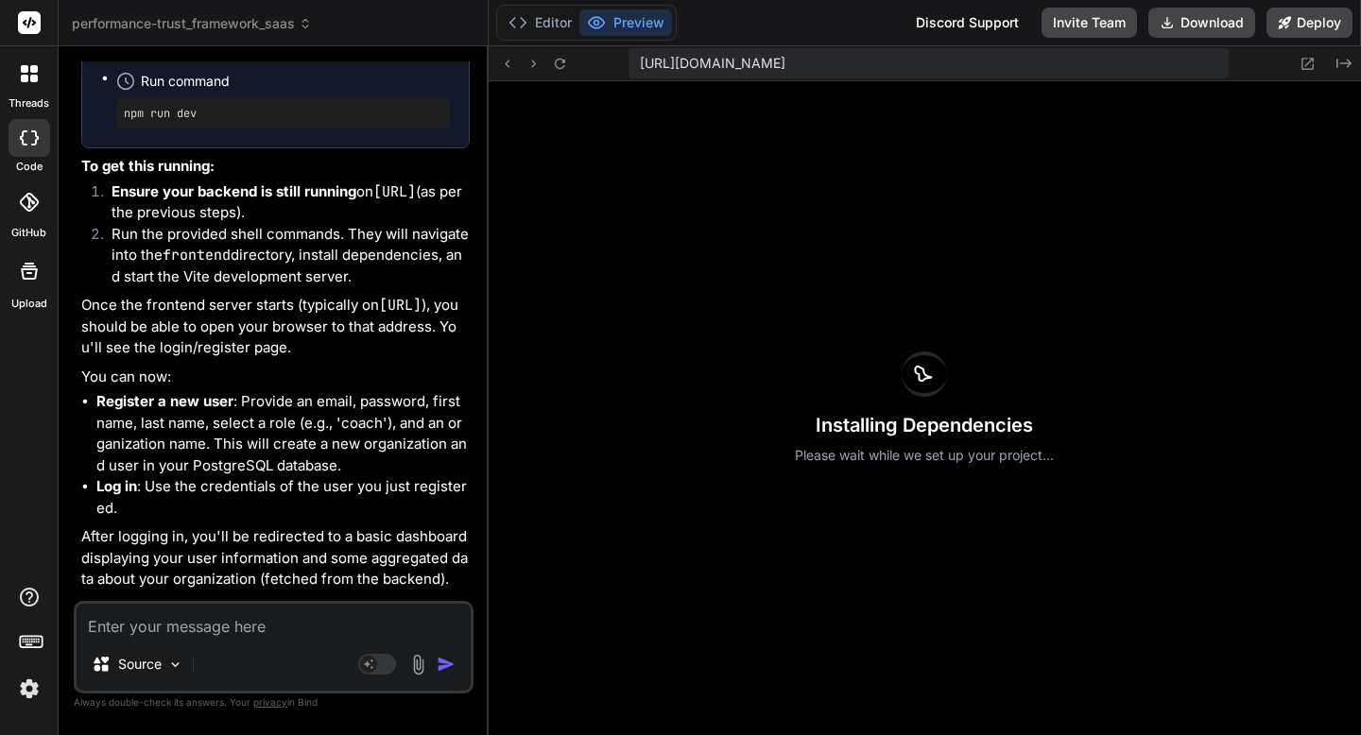
scroll to position [16077, 0]
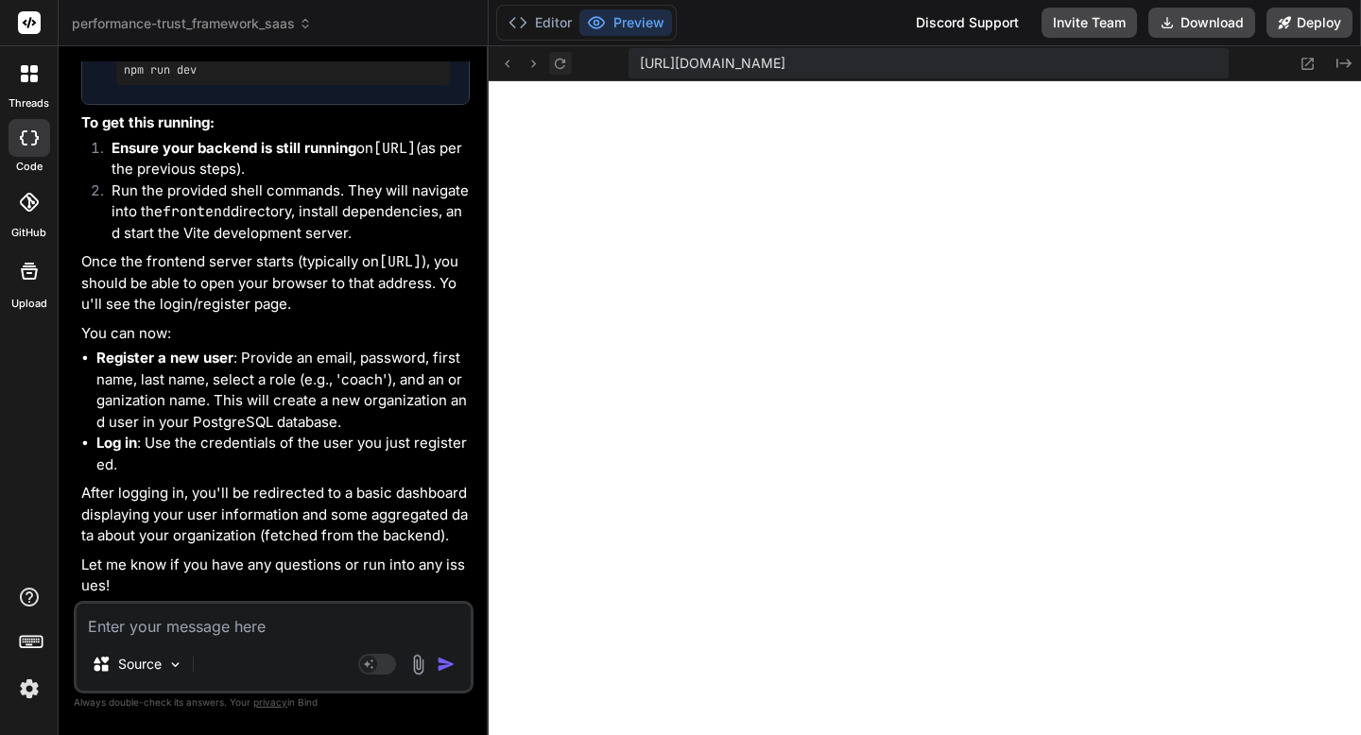
click at [557, 65] on icon at bounding box center [560, 64] width 16 height 16
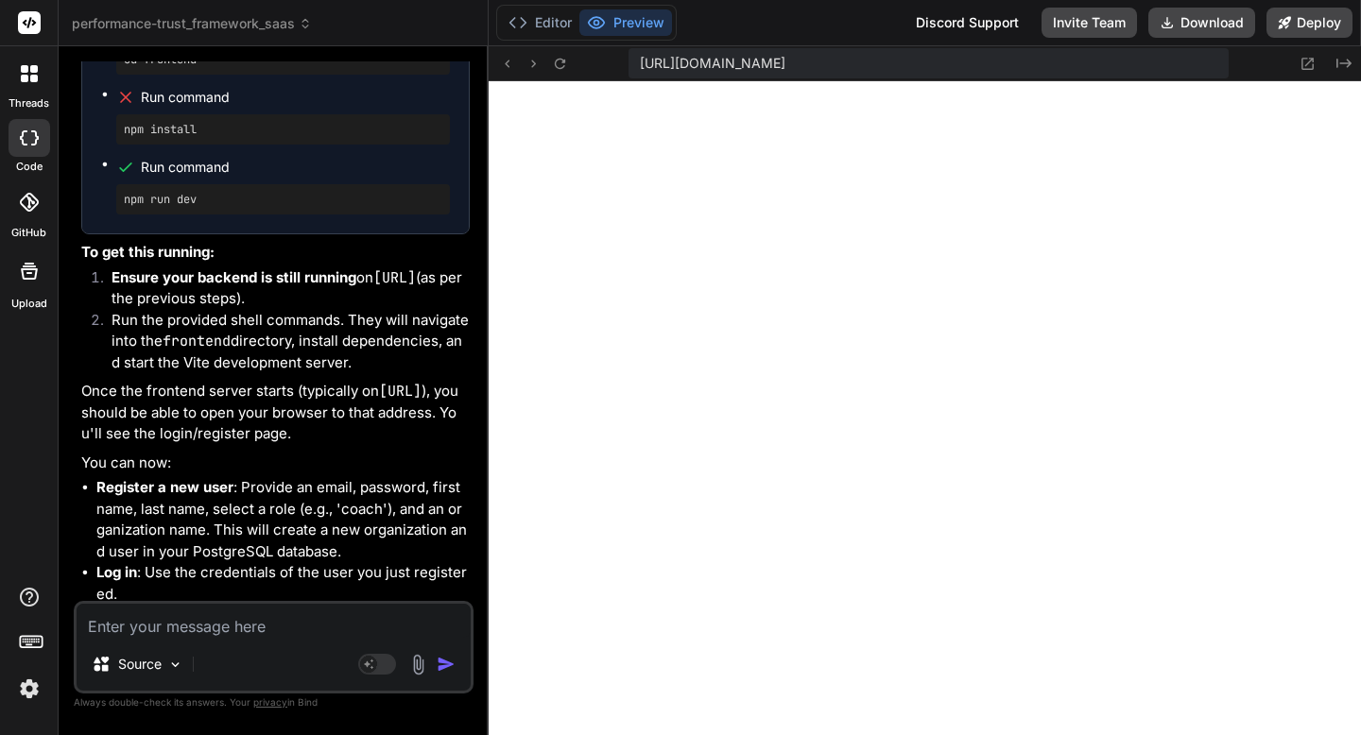
scroll to position [15803, 0]
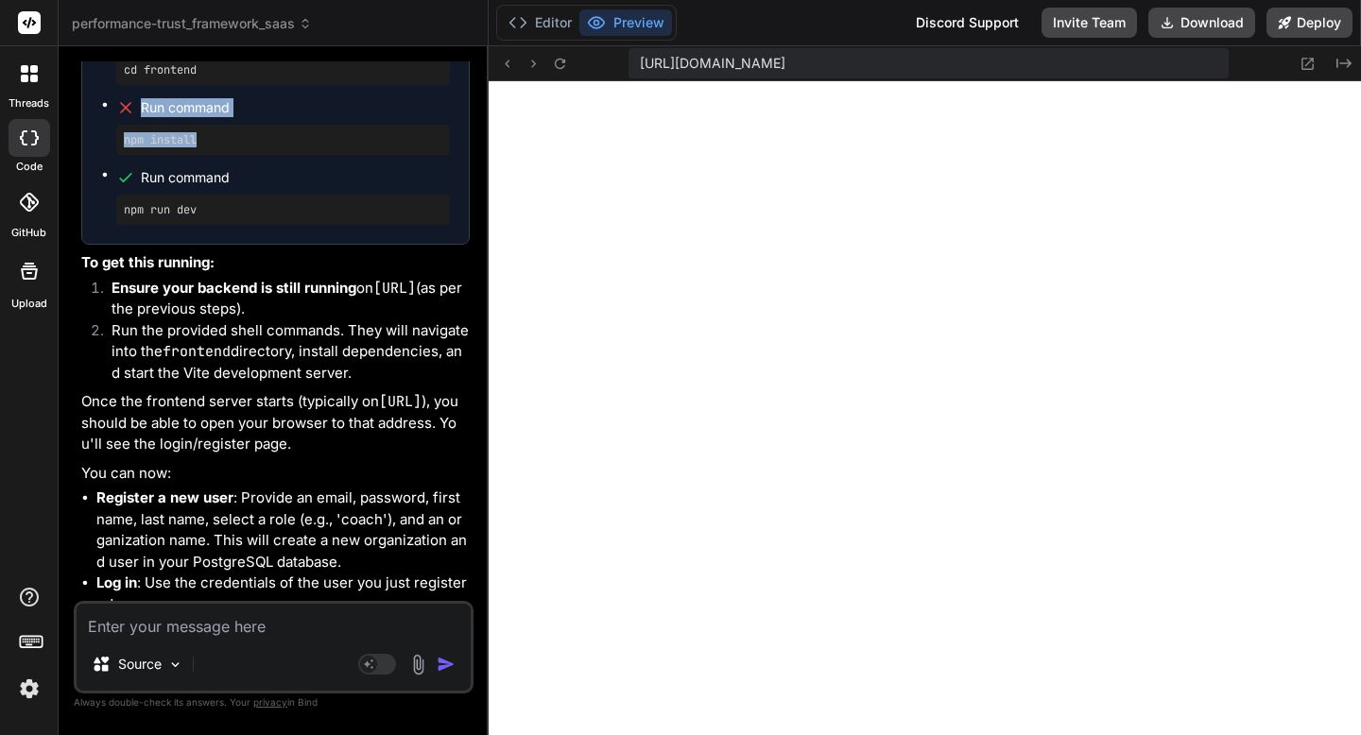
drag, startPoint x: 119, startPoint y: 246, endPoint x: 201, endPoint y: 283, distance: 90.1
click at [201, 155] on li "Run command npm install" at bounding box center [283, 125] width 334 height 60
copy li "Run command npm install"
click at [123, 618] on textarea at bounding box center [274, 621] width 394 height 34
paste textarea "Run command npm install"
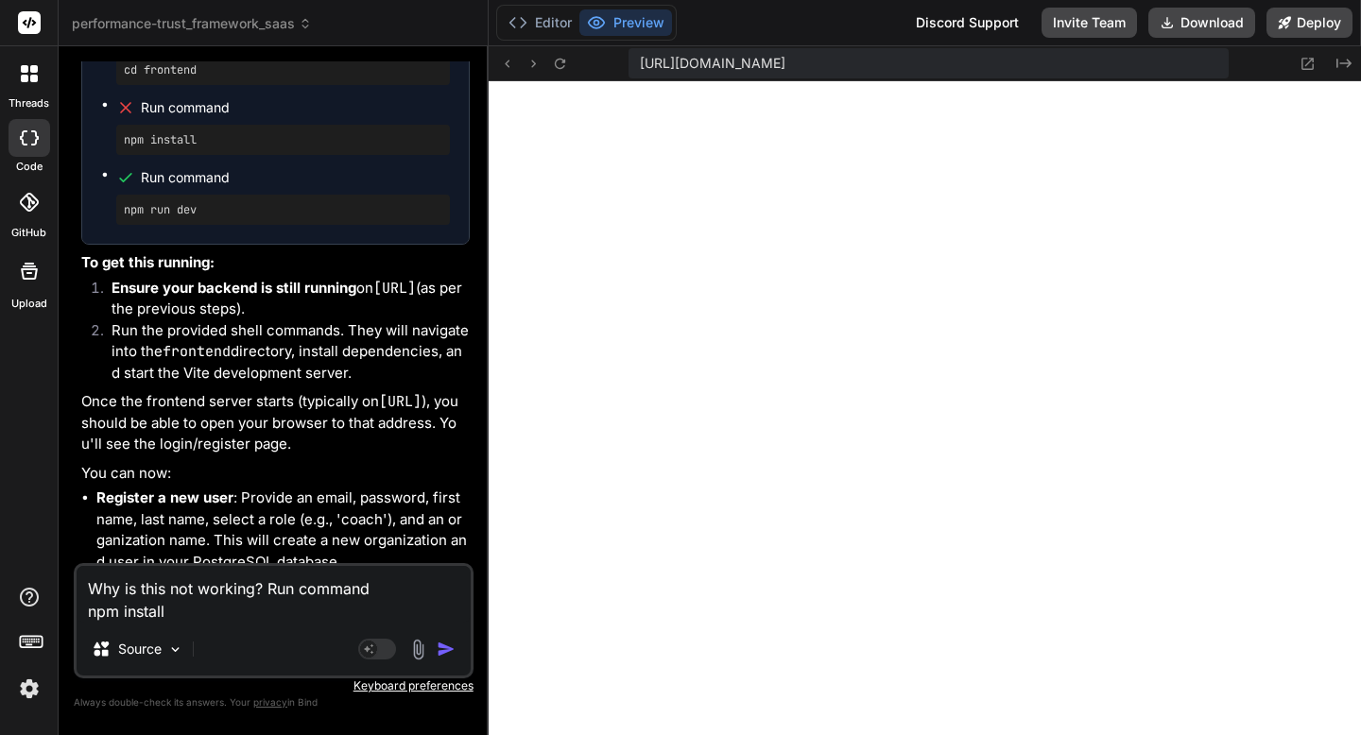
click at [442, 652] on img "button" at bounding box center [446, 649] width 19 height 19
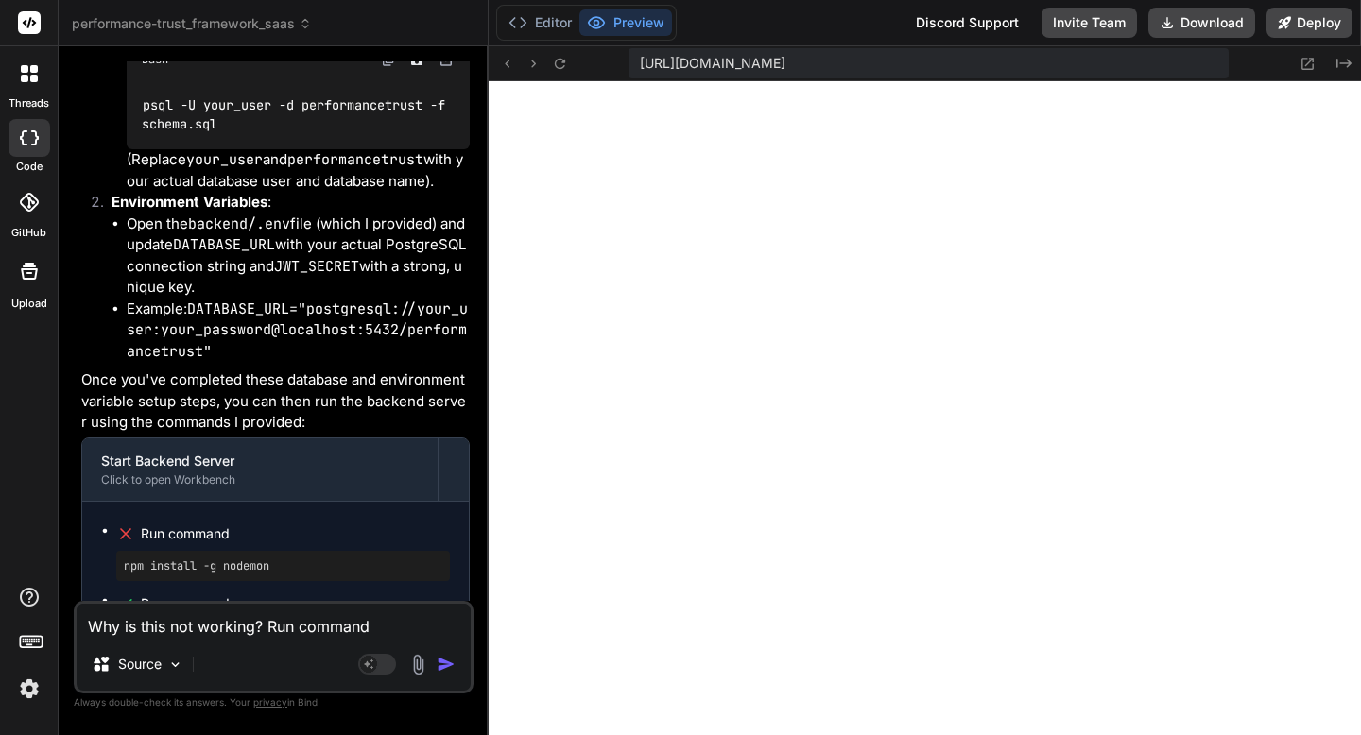
scroll to position [12842, 0]
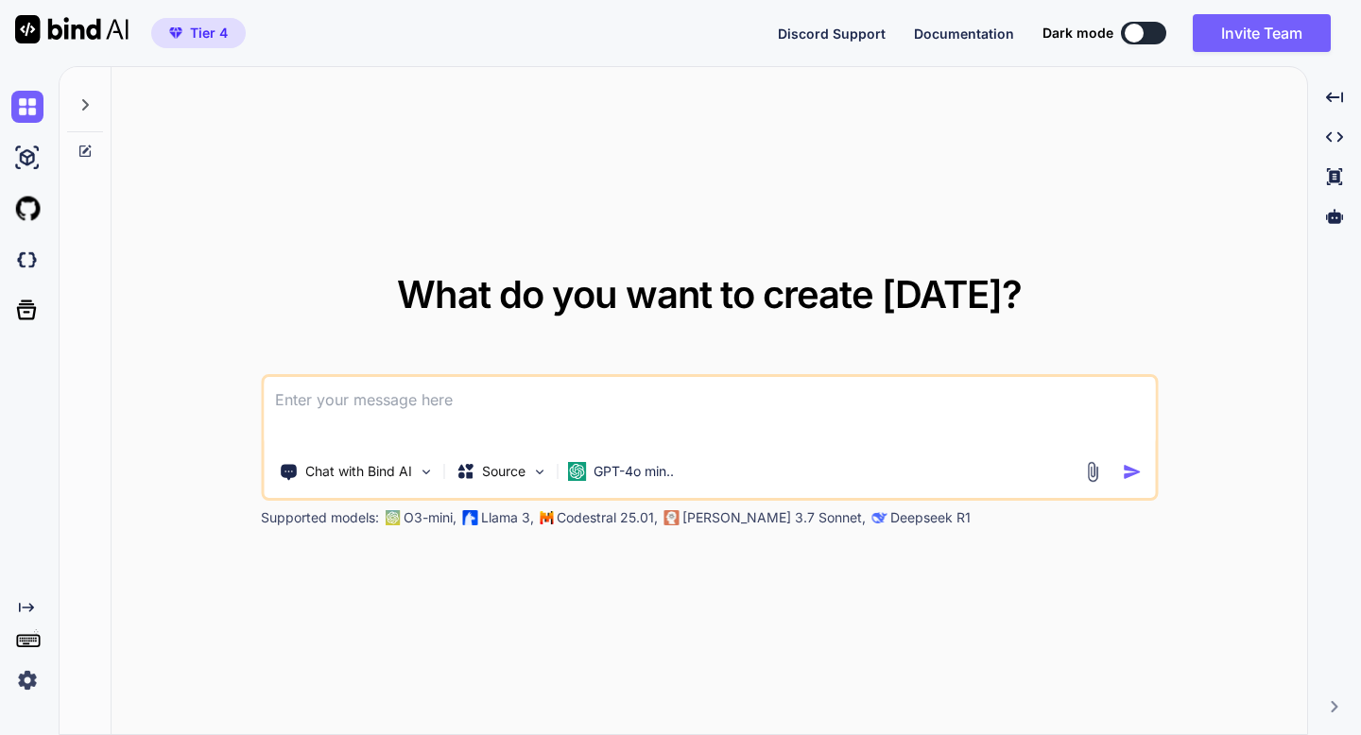
type textarea "x"
